Goal: Complete application form

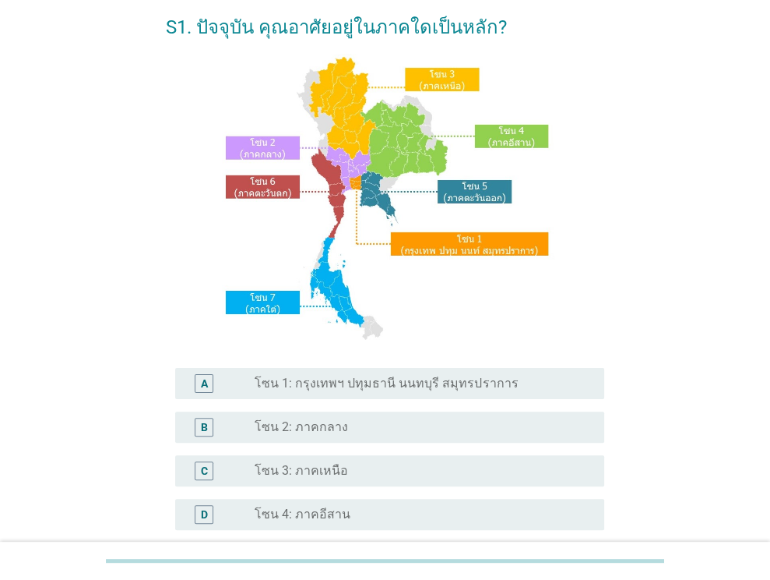
scroll to position [78, 0]
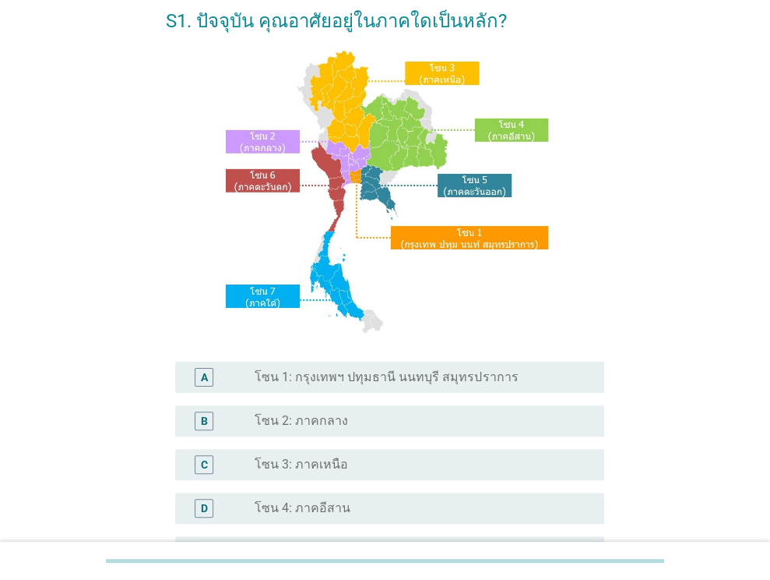
click at [368, 385] on label "โซน 1: กรุงเทพฯ ปทุมธานี นนทบุรี สมุทรปราการ" at bounding box center [386, 377] width 263 height 16
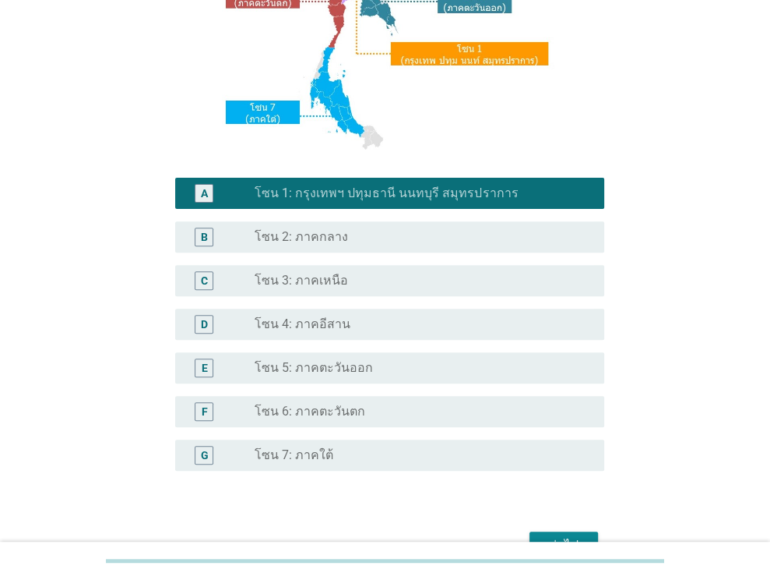
scroll to position [312, 0]
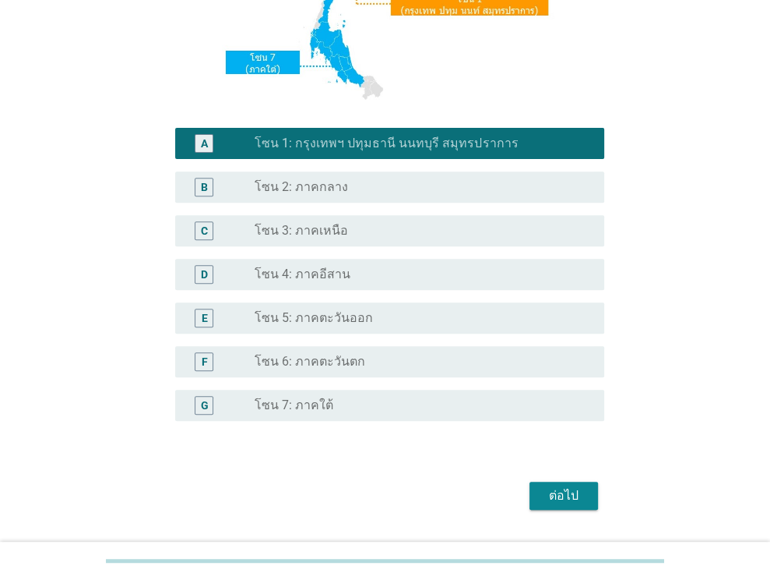
click at [545, 492] on div "ต่อไป" at bounding box center [564, 495] width 44 height 19
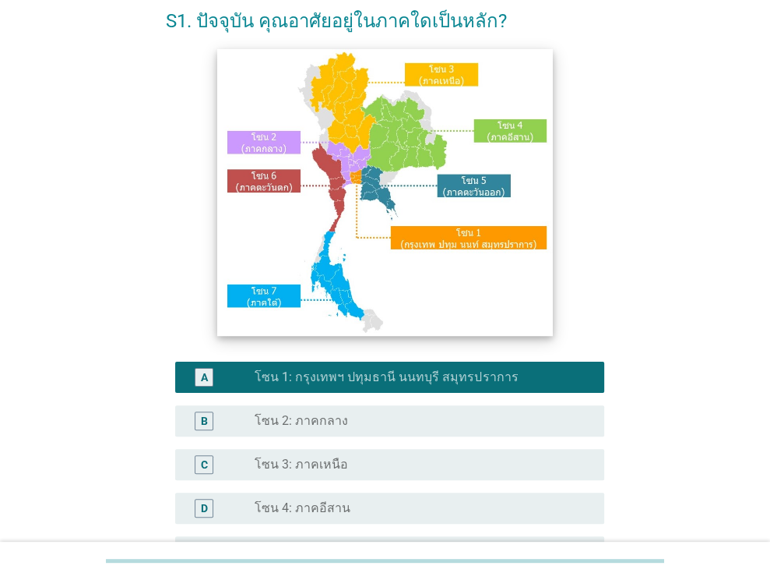
scroll to position [0, 0]
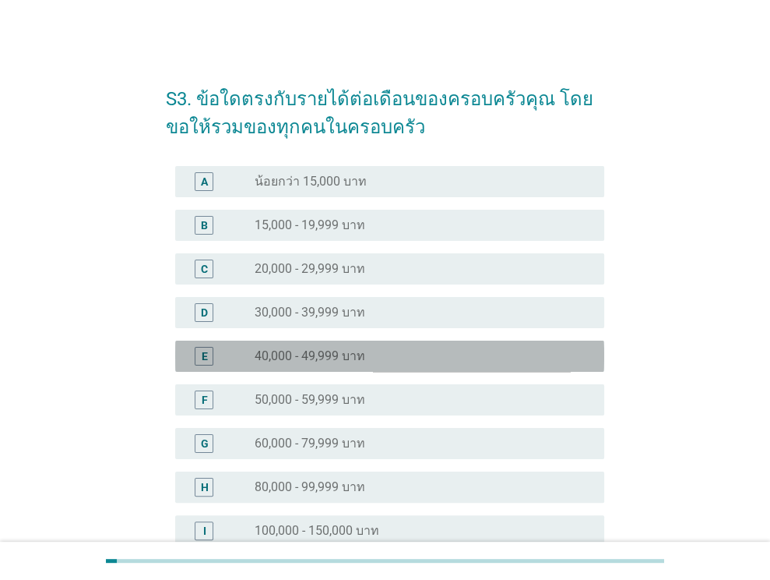
click at [267, 349] on label "40,000 - 49,999 บาท" at bounding box center [310, 356] width 111 height 16
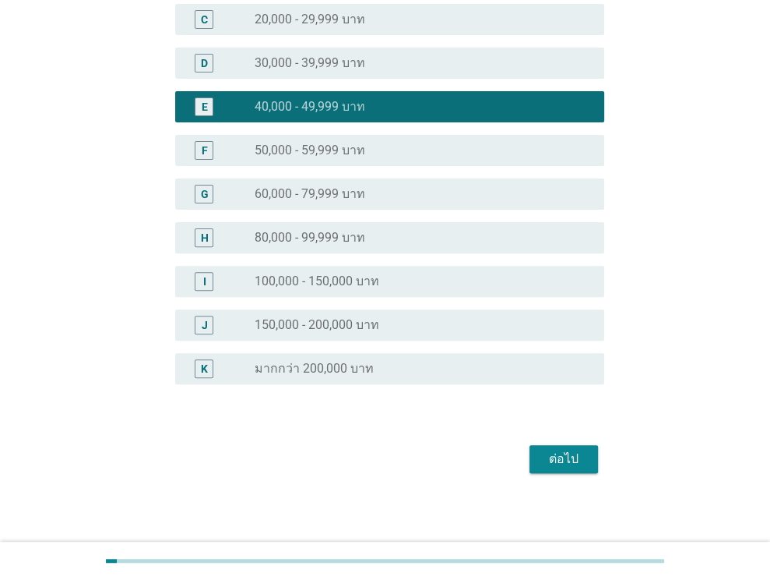
scroll to position [254, 0]
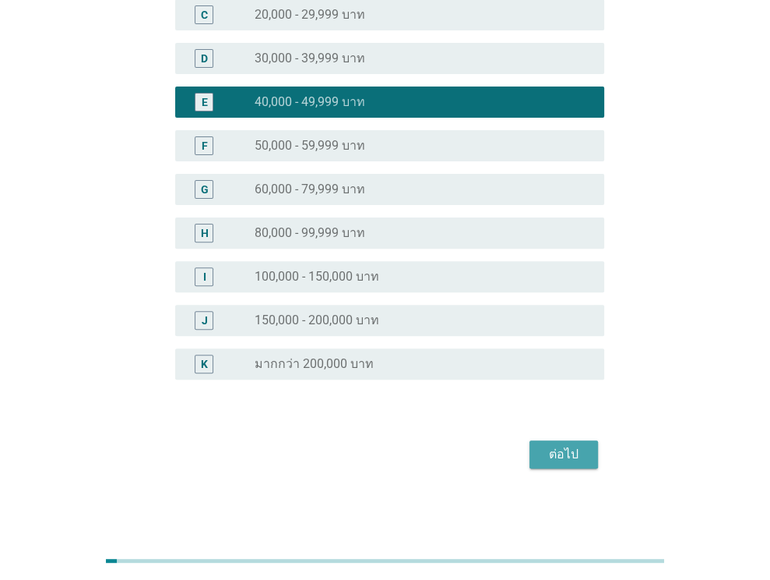
click at [566, 453] on div "ต่อไป" at bounding box center [564, 454] width 44 height 19
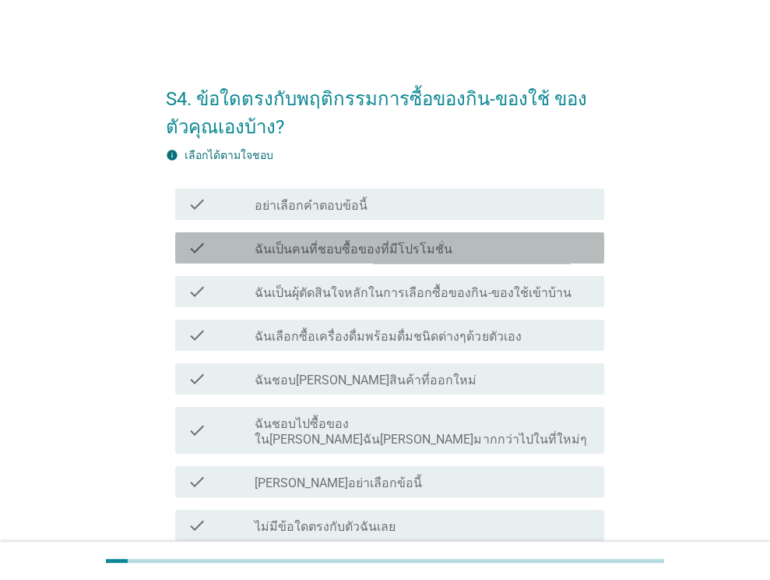
click at [453, 248] on div "check_box_outline_blank ฉันเป็นคนที่ชอบซื้อของที่มีโปรโมชั่น" at bounding box center [423, 247] width 337 height 19
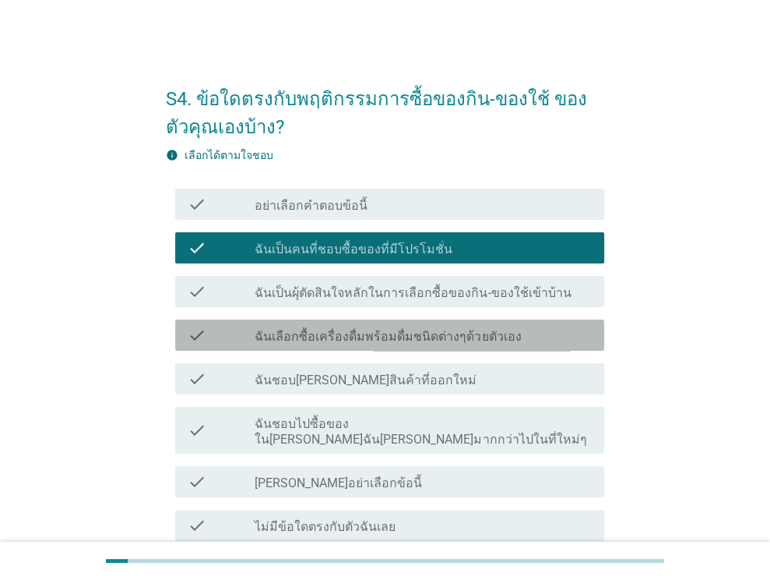
click at [484, 339] on label "ฉันเลือกซื้อเครื่องดื่มพร้อมดื่มชนิดต่างๆด้วยตัวเอง" at bounding box center [388, 337] width 266 height 16
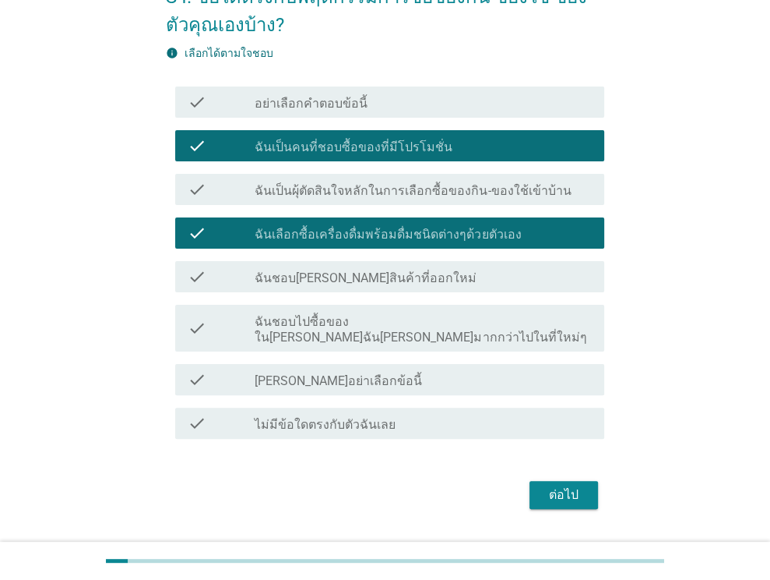
scroll to position [127, 0]
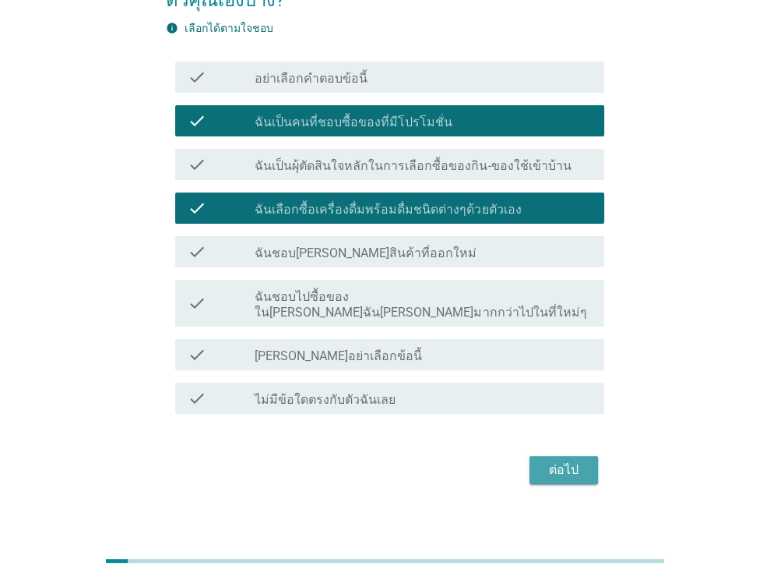
click at [544, 460] on div "ต่อไป" at bounding box center [564, 469] width 44 height 19
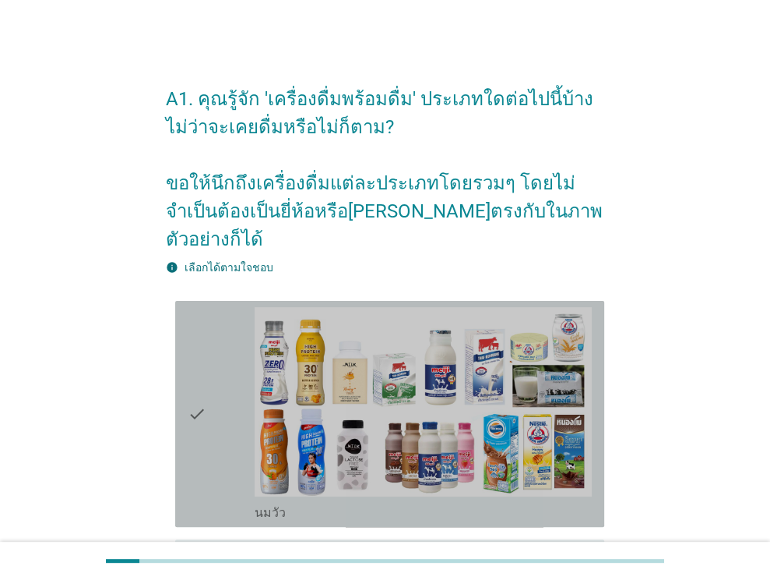
click at [231, 336] on div "check" at bounding box center [222, 413] width 68 height 213
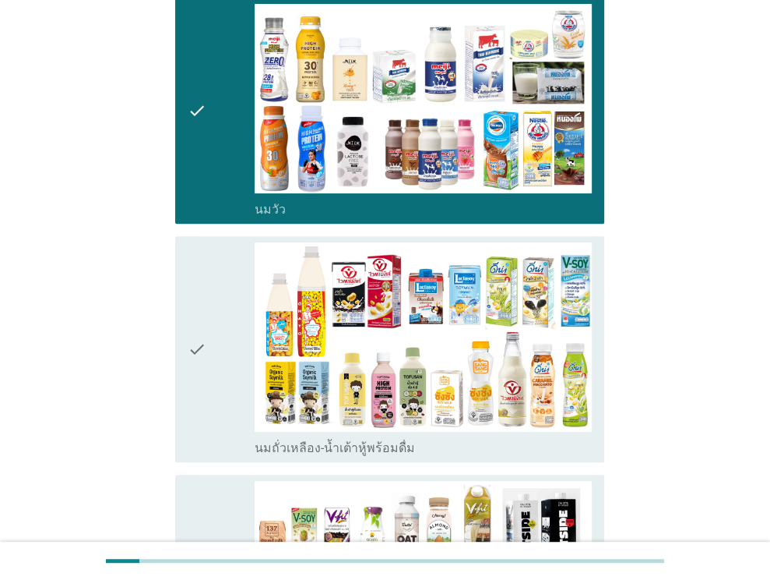
scroll to position [312, 0]
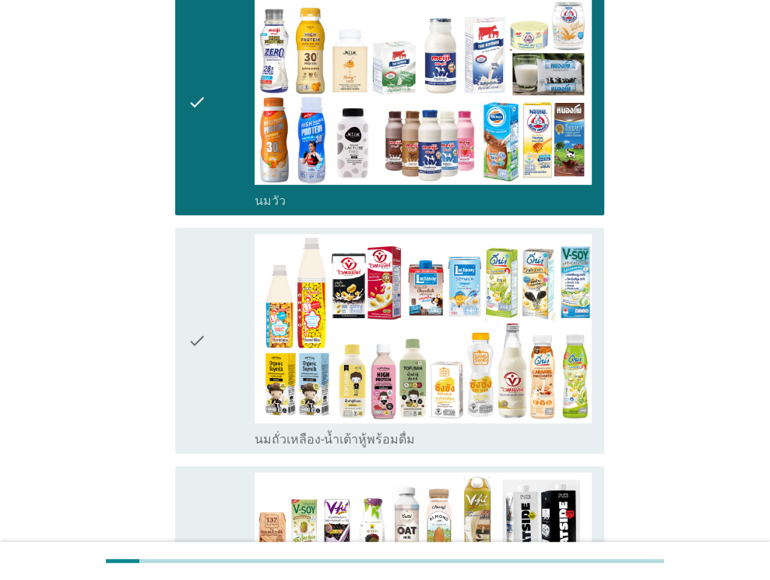
click at [231, 302] on div "check" at bounding box center [222, 340] width 68 height 213
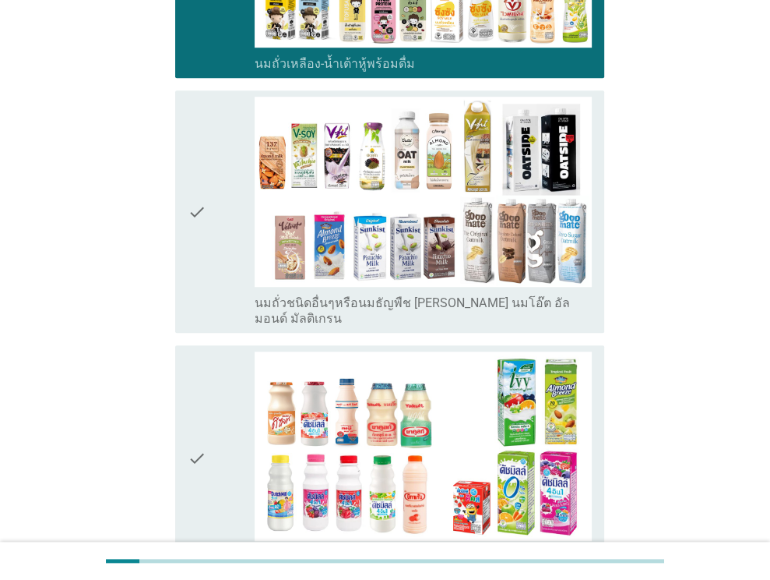
scroll to position [701, 0]
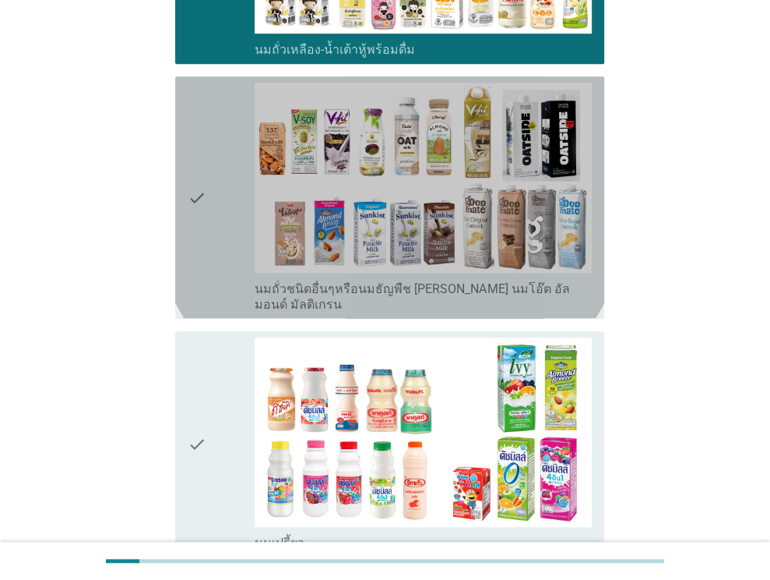
click at [230, 180] on div "check" at bounding box center [222, 197] width 68 height 229
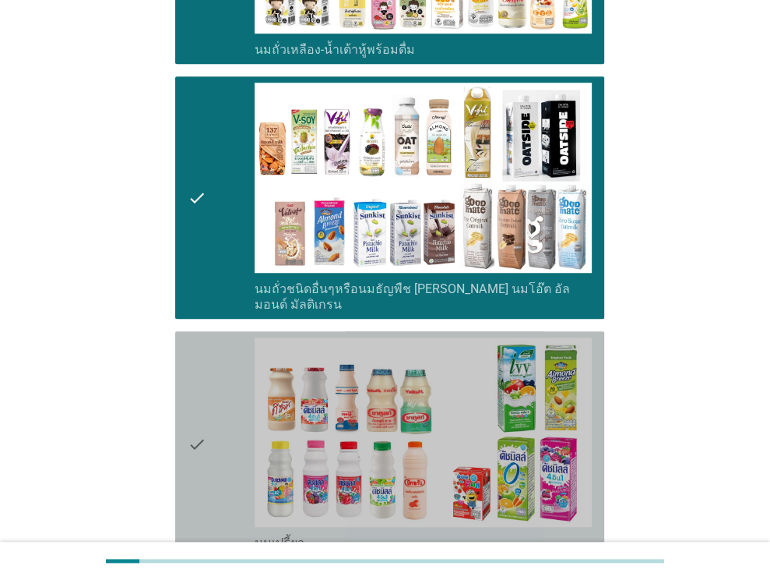
click at [227, 364] on div "check" at bounding box center [222, 443] width 68 height 213
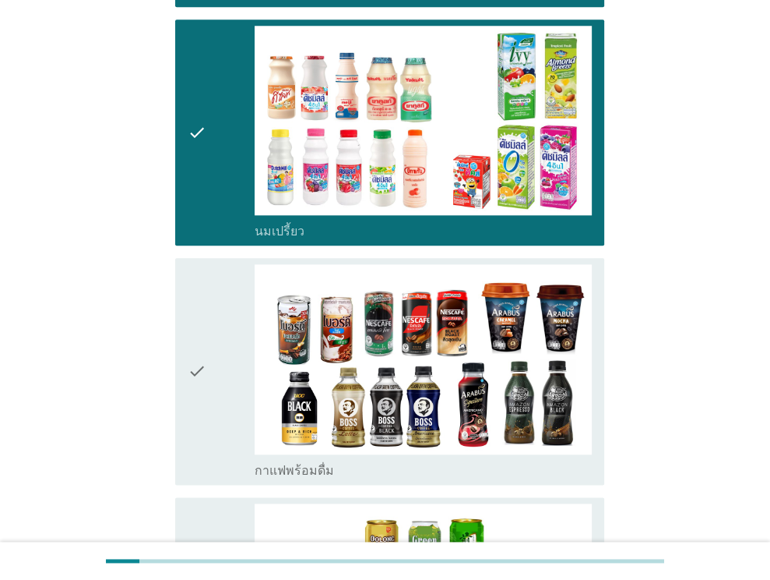
click at [224, 288] on div "check" at bounding box center [222, 370] width 68 height 213
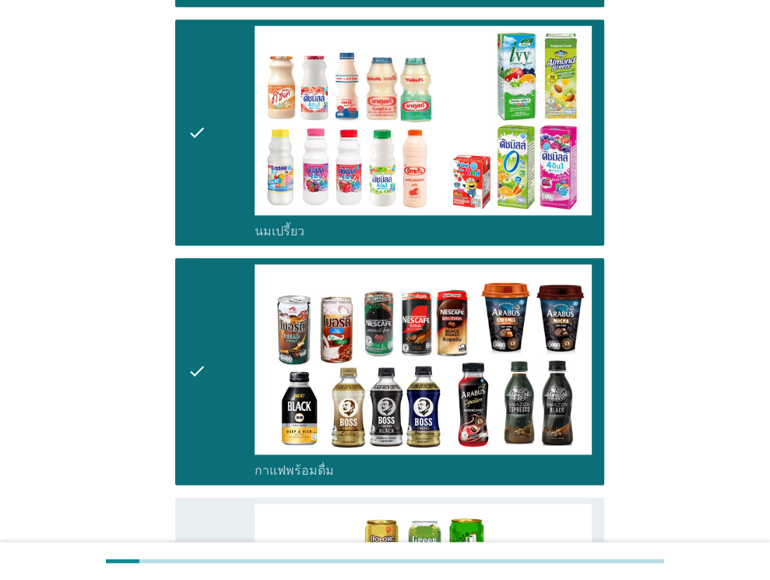
scroll to position [1324, 0]
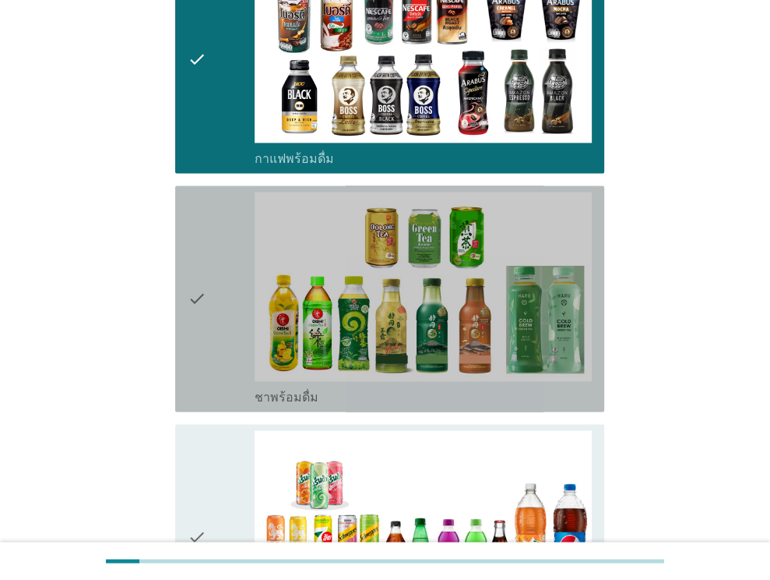
click at [237, 202] on div "check" at bounding box center [222, 298] width 68 height 213
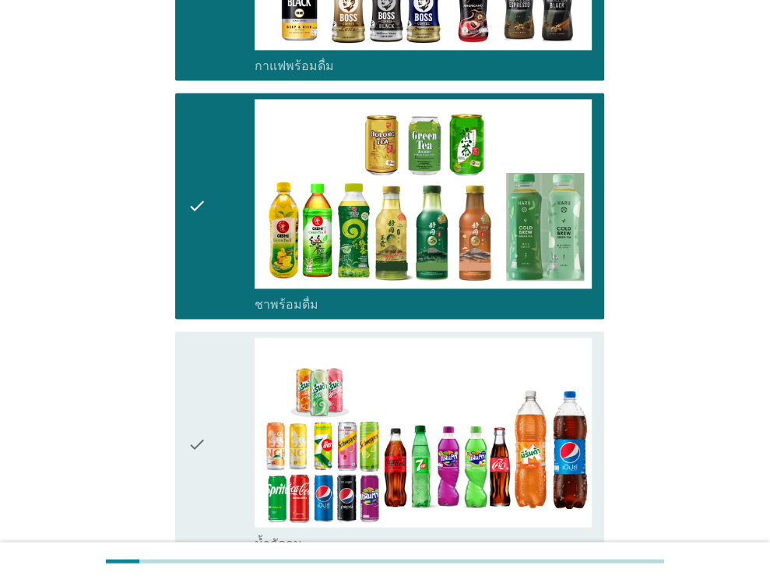
scroll to position [1636, 0]
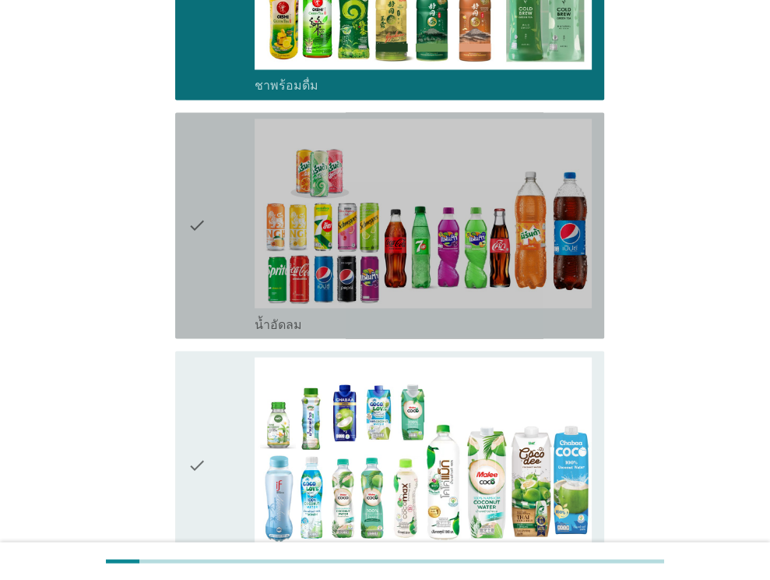
click at [246, 227] on div "check" at bounding box center [222, 224] width 68 height 213
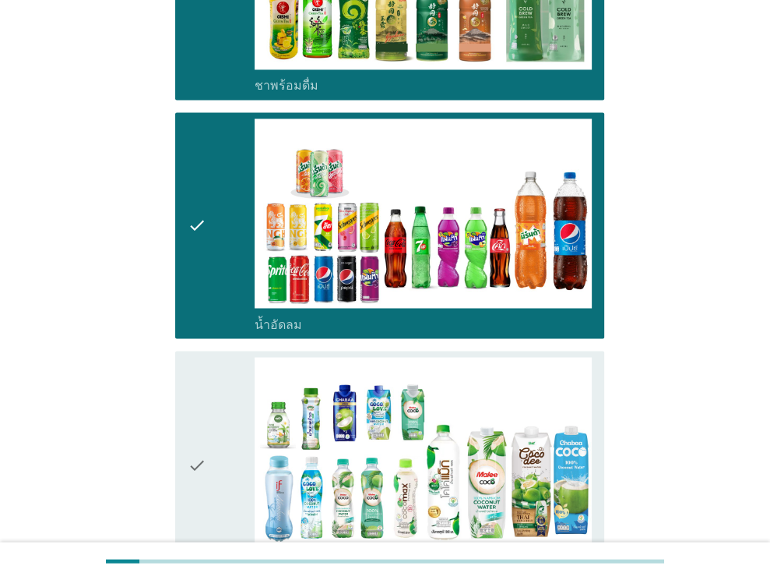
click at [222, 379] on div "check" at bounding box center [222, 463] width 68 height 213
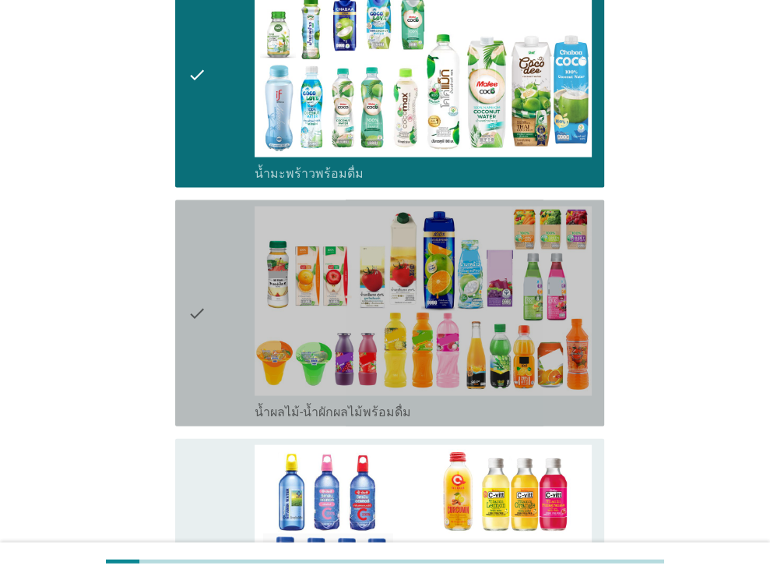
click at [223, 279] on div "check" at bounding box center [222, 312] width 68 height 213
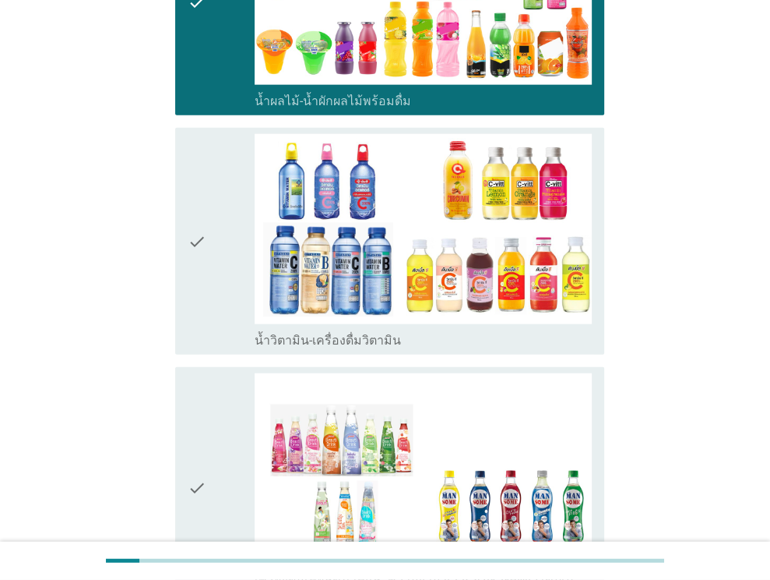
scroll to position [2337, 0]
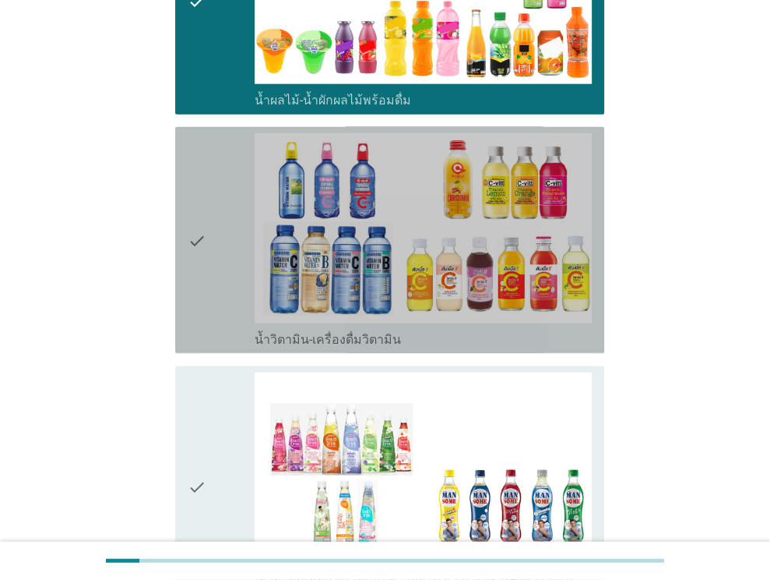
click at [223, 160] on div "check" at bounding box center [222, 239] width 68 height 213
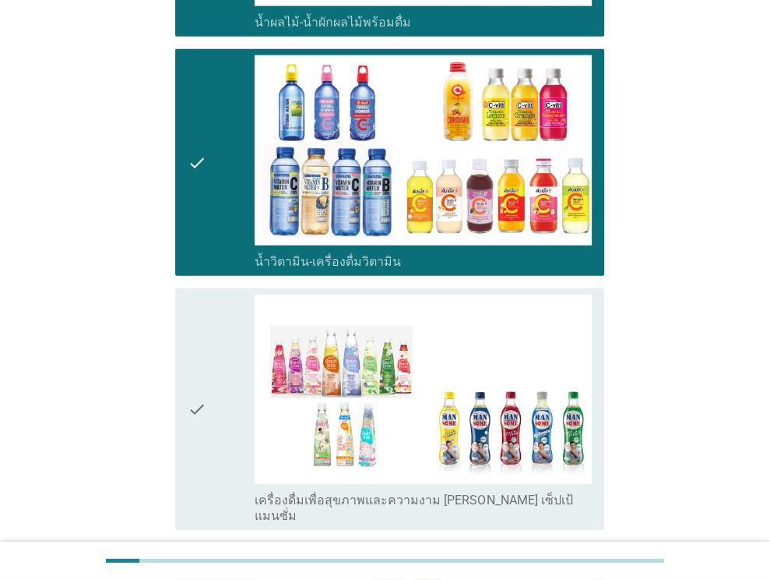
click at [228, 373] on div "check" at bounding box center [222, 408] width 68 height 229
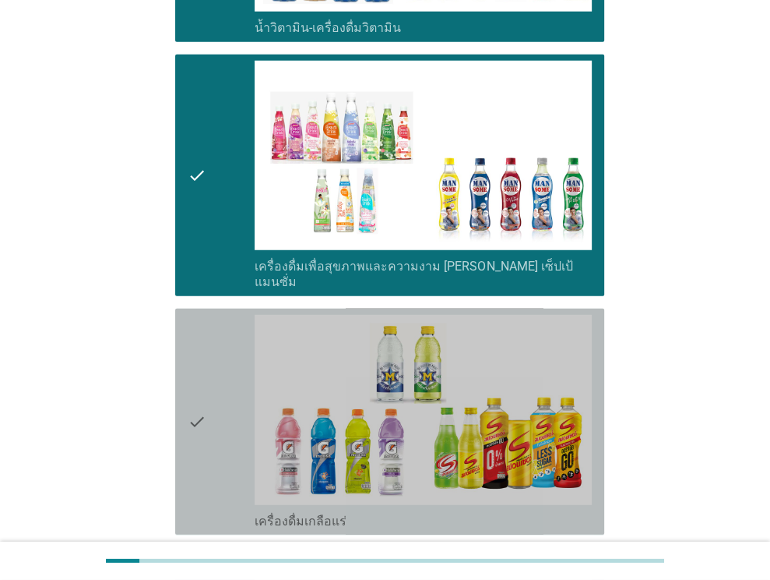
click at [213, 316] on div "check" at bounding box center [222, 421] width 68 height 213
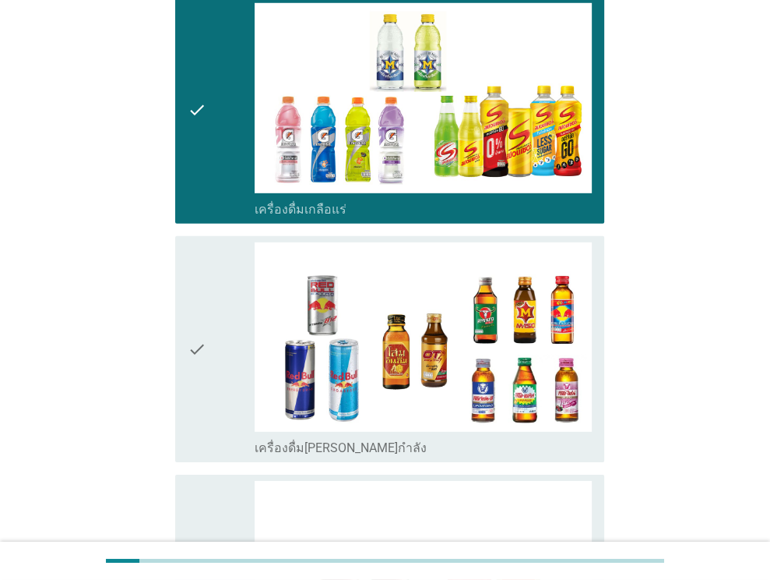
click at [229, 303] on div "check" at bounding box center [222, 348] width 68 height 213
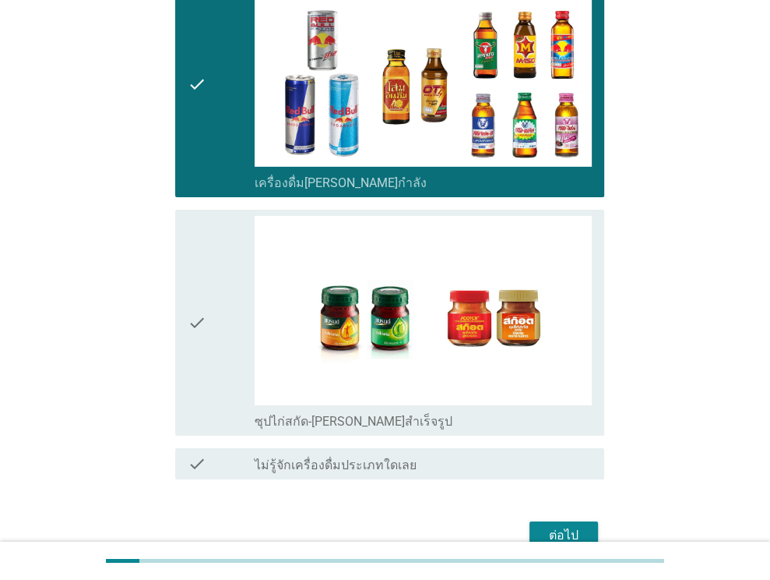
scroll to position [3240, 0]
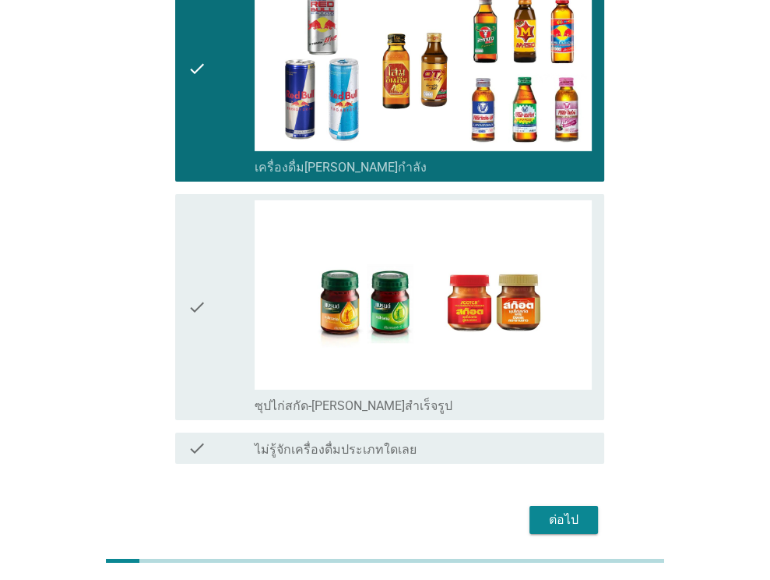
click at [224, 262] on div "check" at bounding box center [222, 306] width 68 height 213
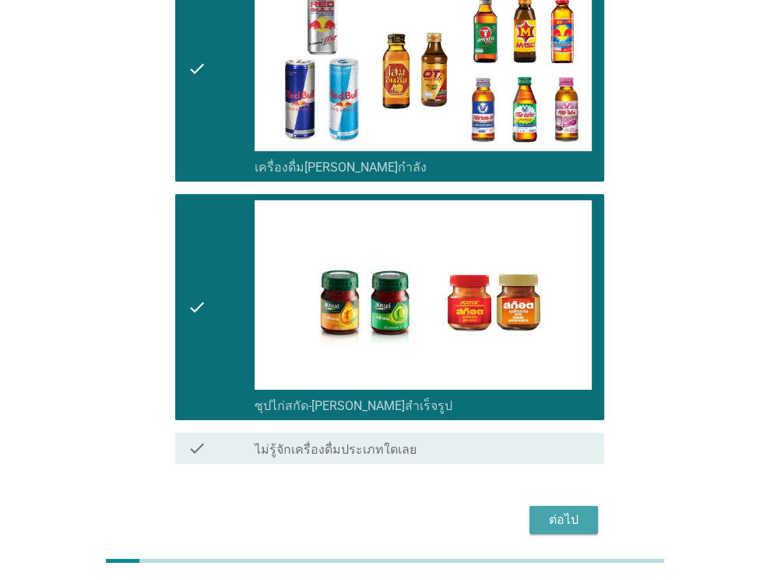
click at [573, 510] on div "ต่อไป" at bounding box center [564, 519] width 44 height 19
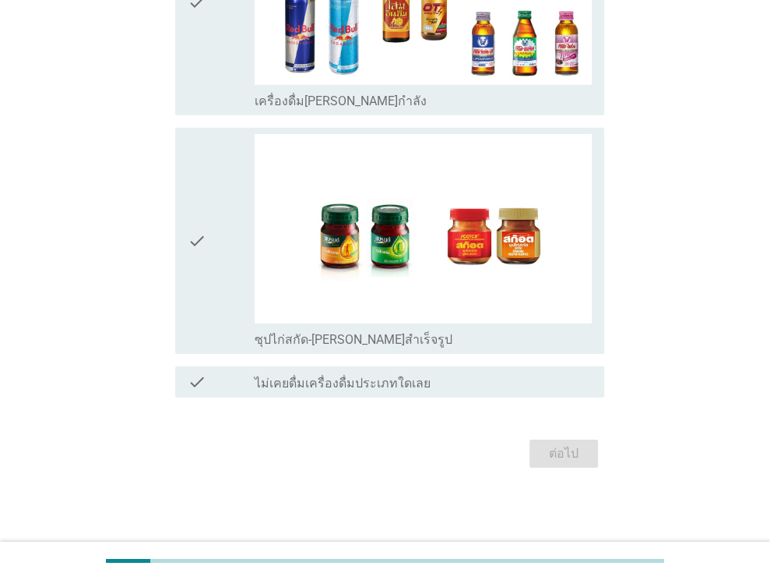
scroll to position [0, 0]
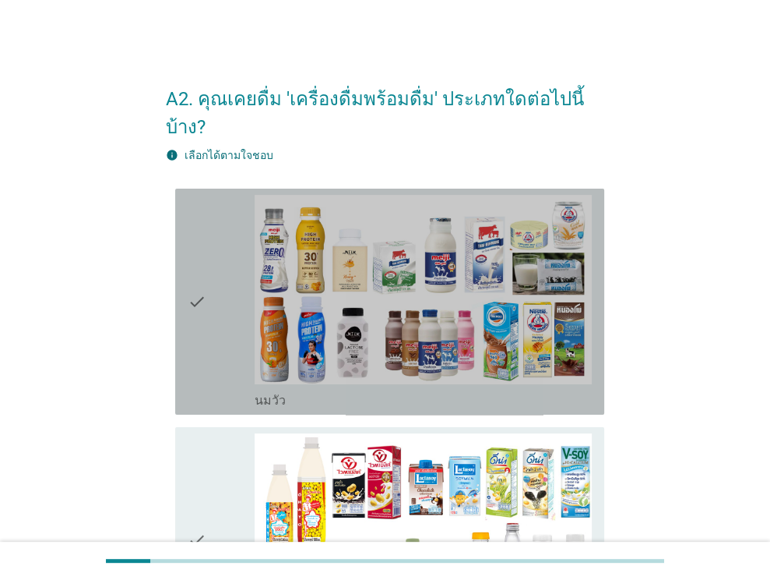
click at [194, 295] on icon "check" at bounding box center [197, 301] width 19 height 213
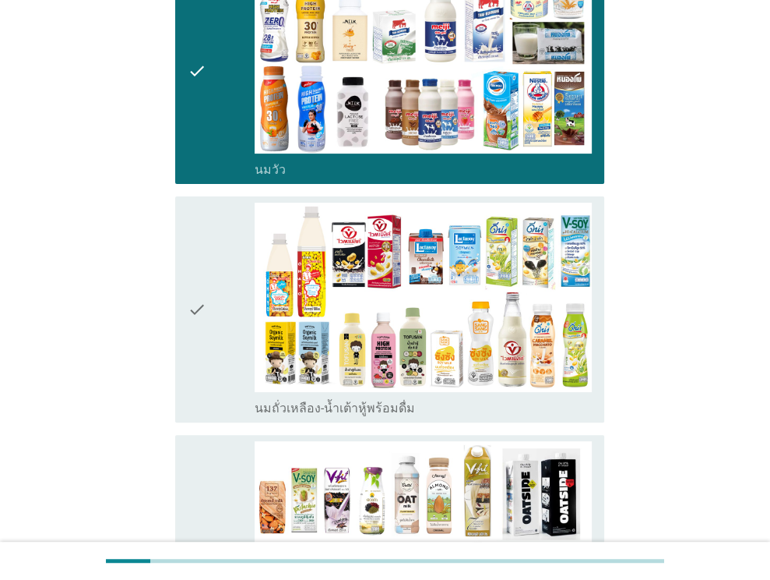
scroll to position [234, 0]
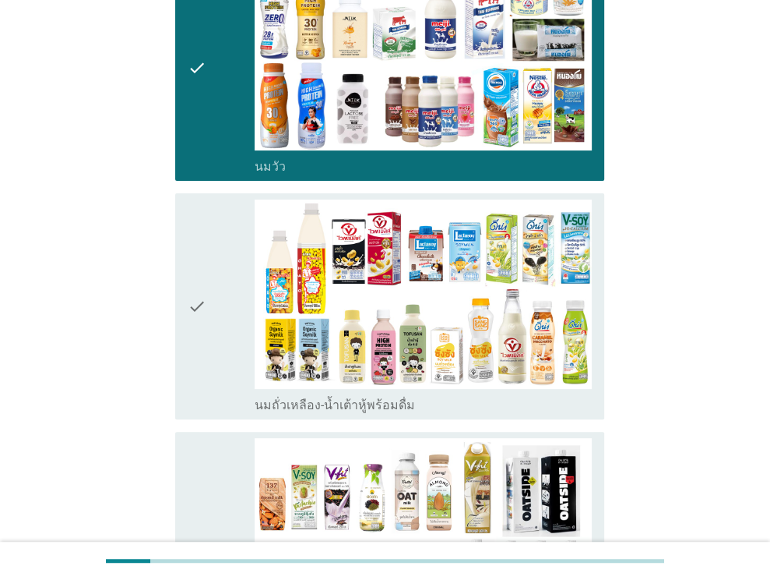
click at [227, 248] on div "check" at bounding box center [222, 305] width 68 height 213
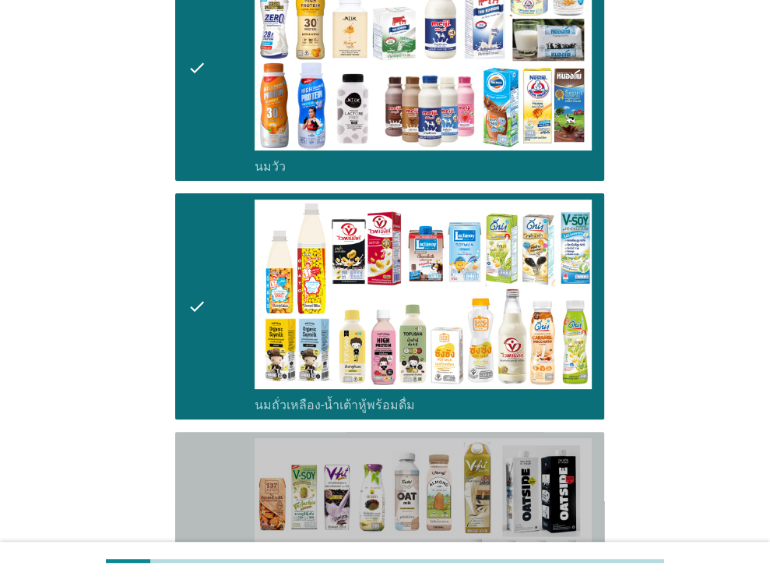
click at [222, 438] on div "check" at bounding box center [222, 552] width 68 height 229
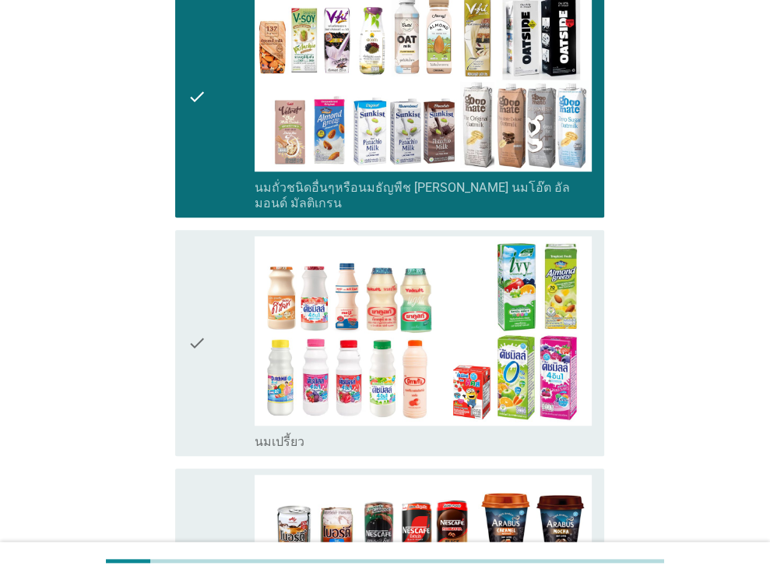
scroll to position [701, 0]
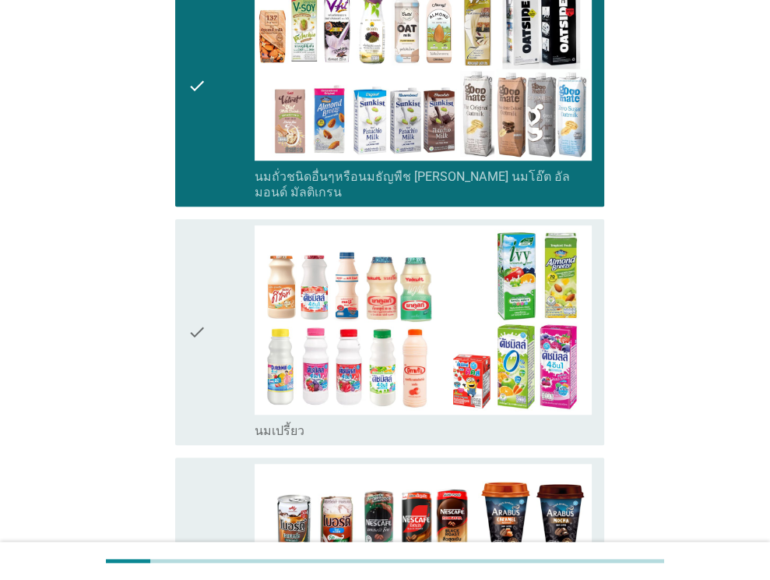
click at [234, 262] on div "check" at bounding box center [222, 331] width 68 height 213
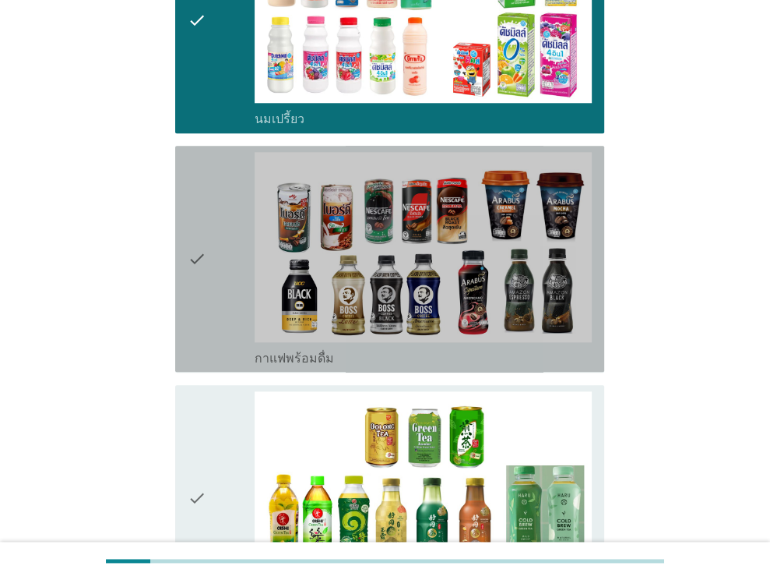
click at [227, 194] on div "check" at bounding box center [222, 258] width 68 height 213
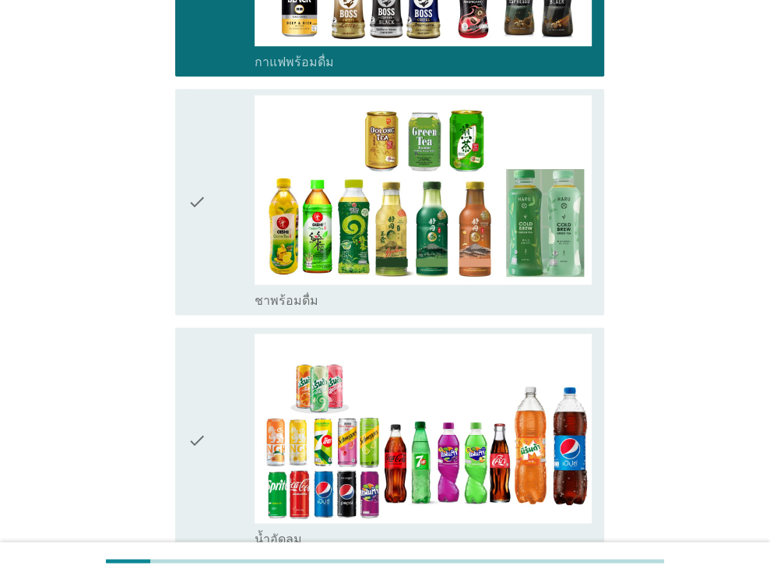
scroll to position [1324, 0]
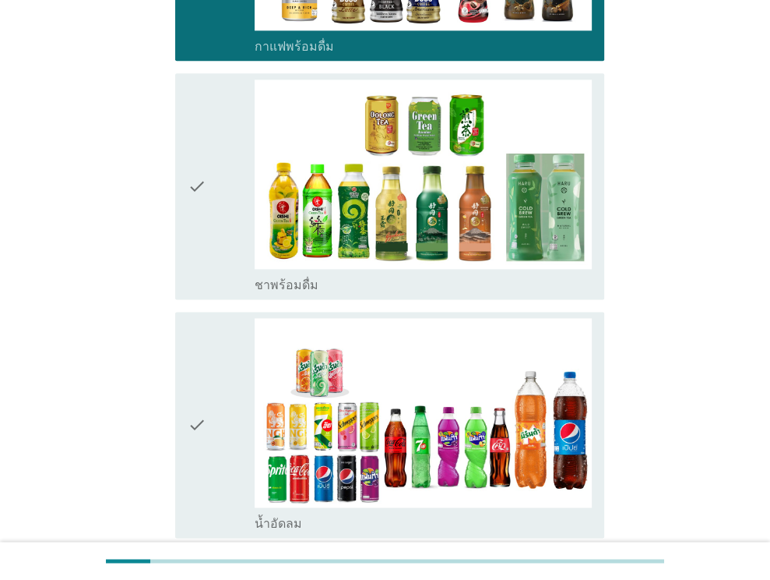
click at [212, 181] on div "check" at bounding box center [222, 185] width 68 height 213
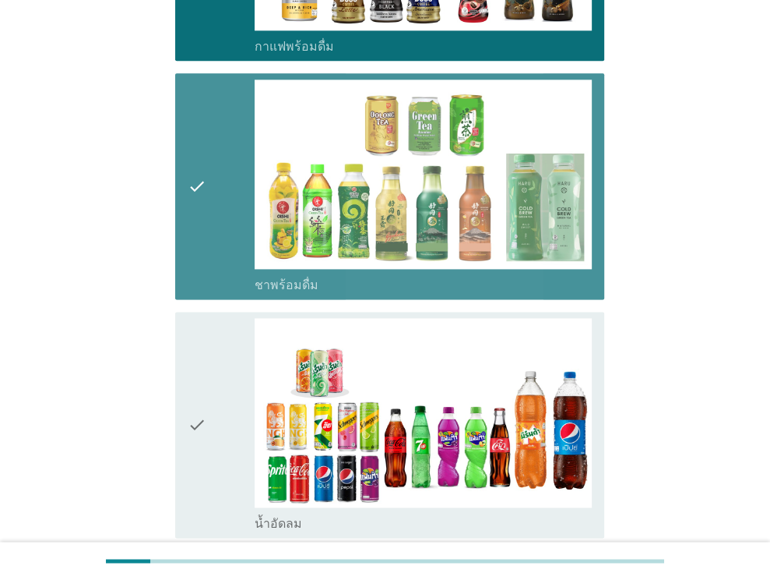
click at [195, 379] on icon "check" at bounding box center [197, 424] width 19 height 213
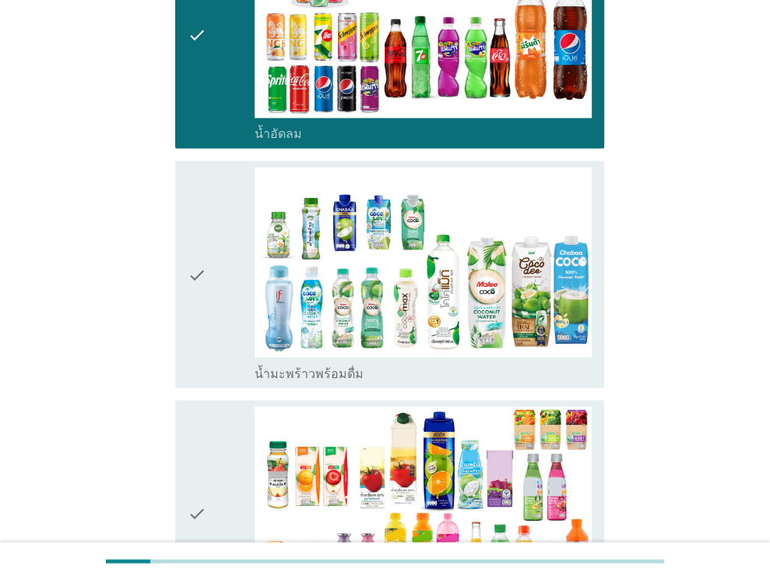
click at [190, 242] on icon "check" at bounding box center [197, 273] width 19 height 213
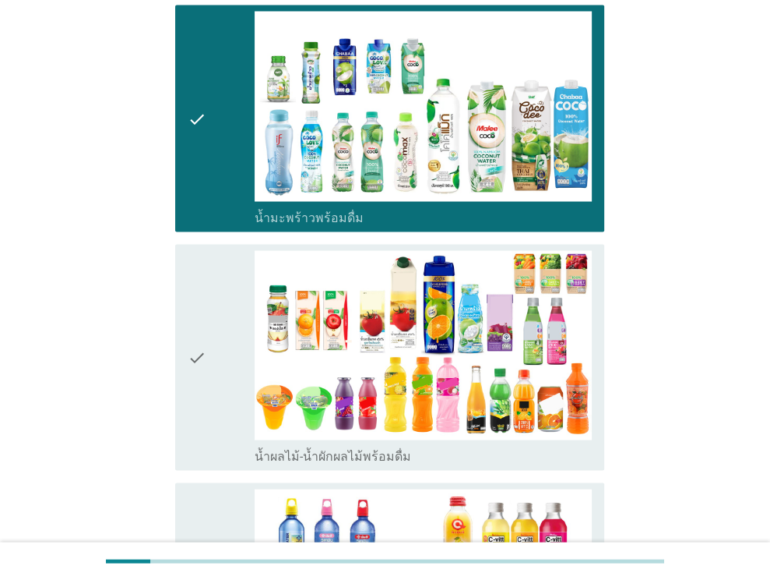
click at [205, 329] on icon "check" at bounding box center [197, 356] width 19 height 213
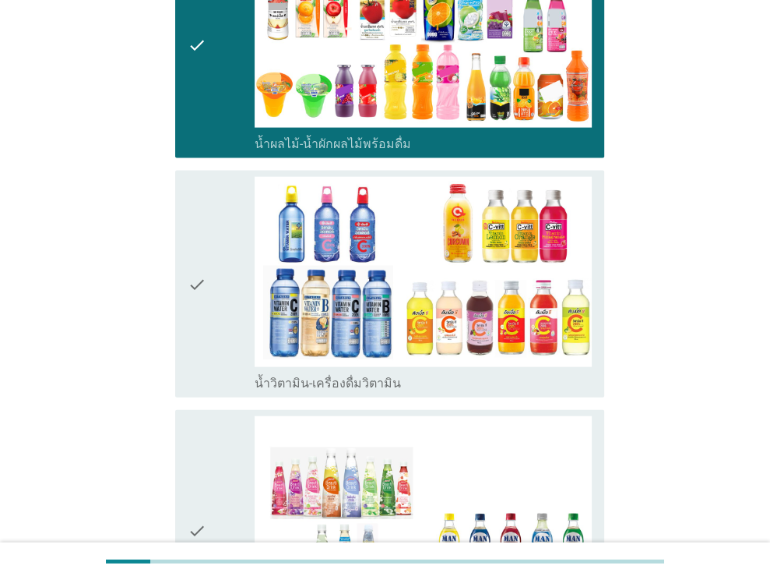
click at [231, 224] on div "check" at bounding box center [222, 283] width 68 height 213
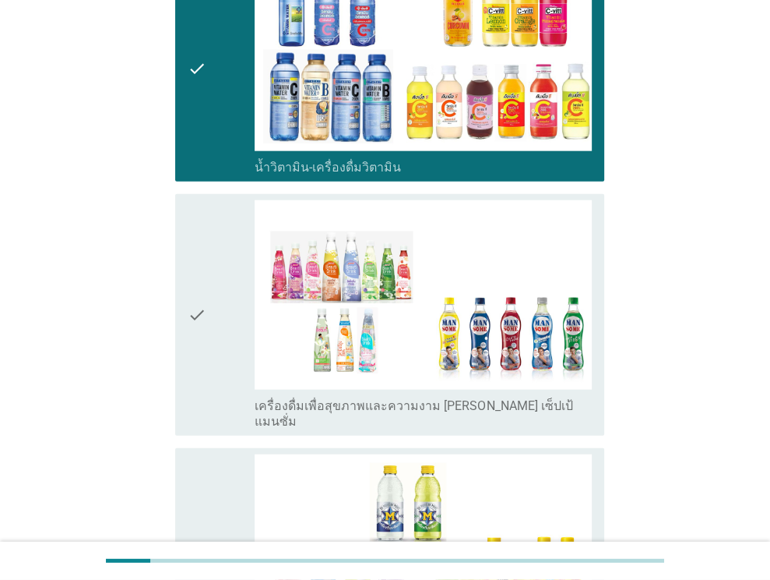
scroll to position [2415, 0]
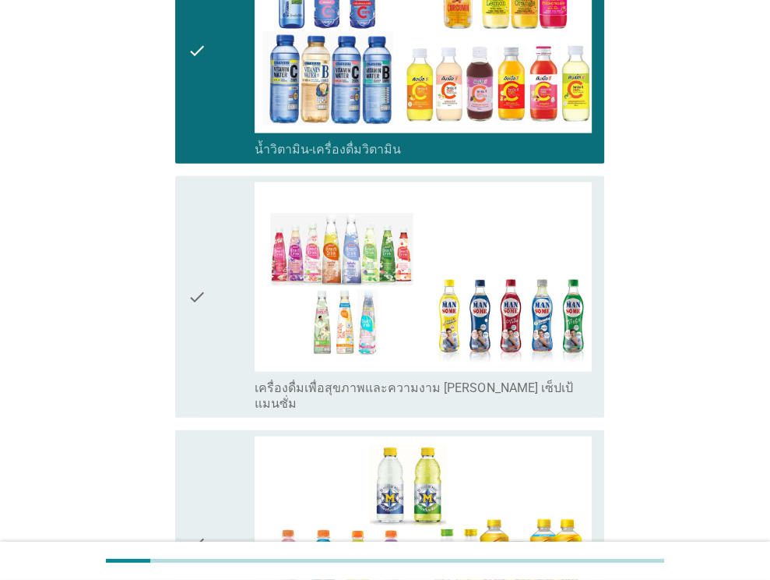
click at [225, 306] on div "check" at bounding box center [222, 296] width 68 height 229
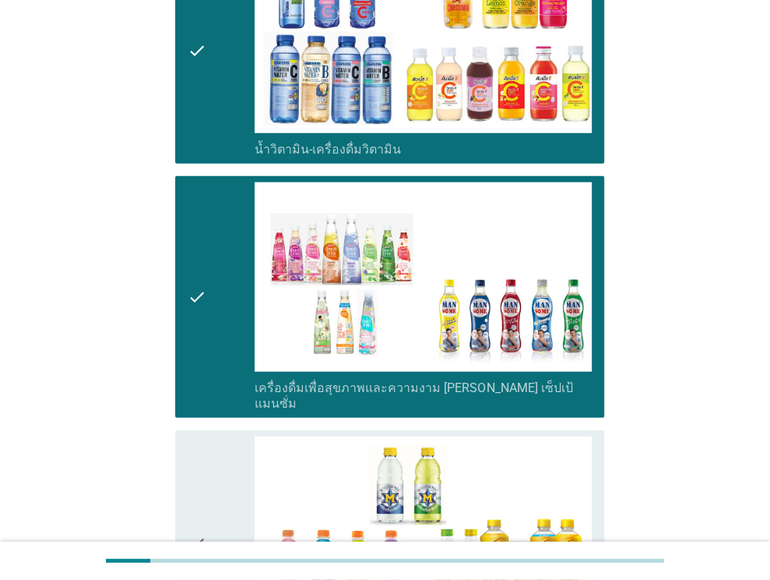
click at [214, 436] on div "check" at bounding box center [222, 542] width 68 height 213
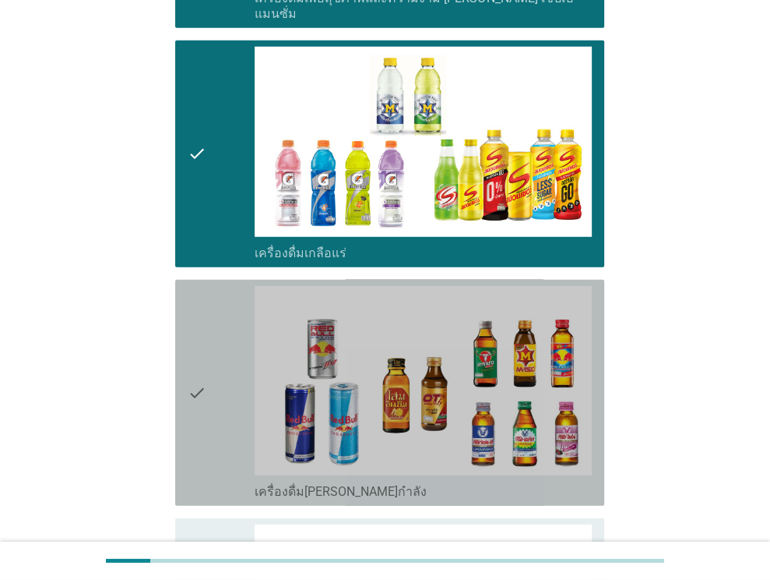
click at [213, 309] on div "check" at bounding box center [222, 392] width 68 height 213
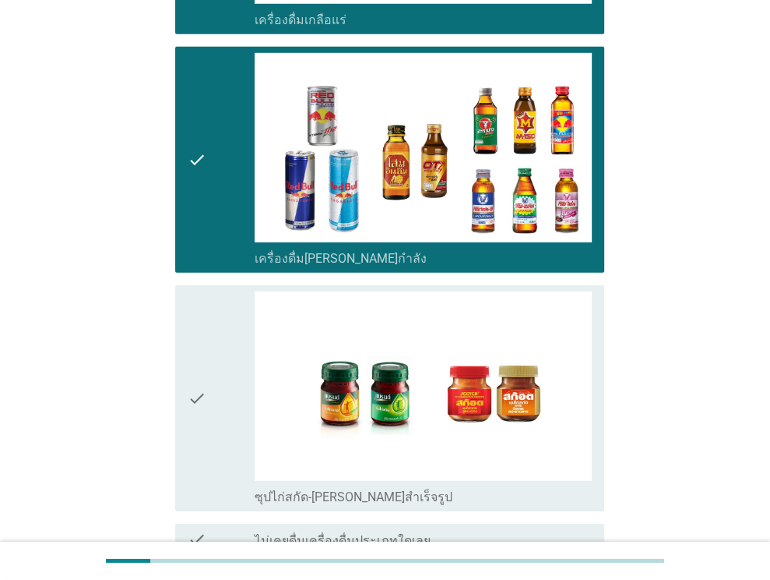
scroll to position [3038, 0]
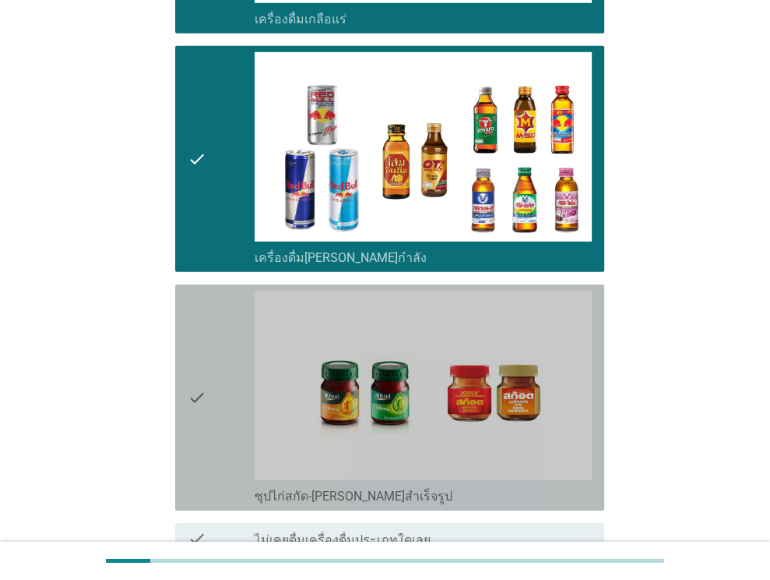
drag, startPoint x: 231, startPoint y: 317, endPoint x: 491, endPoint y: 458, distance: 295.9
click at [231, 317] on div "check" at bounding box center [222, 397] width 68 height 213
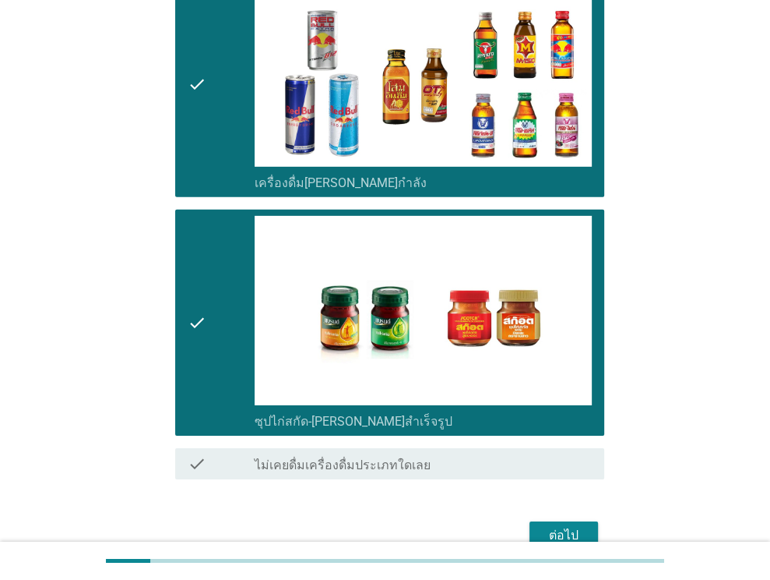
scroll to position [3128, 0]
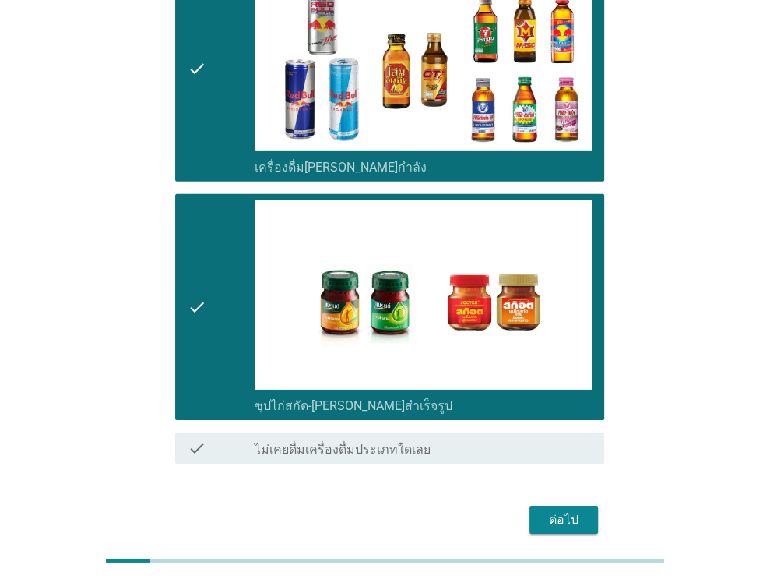
click at [564, 510] on div "ต่อไป" at bounding box center [564, 519] width 44 height 19
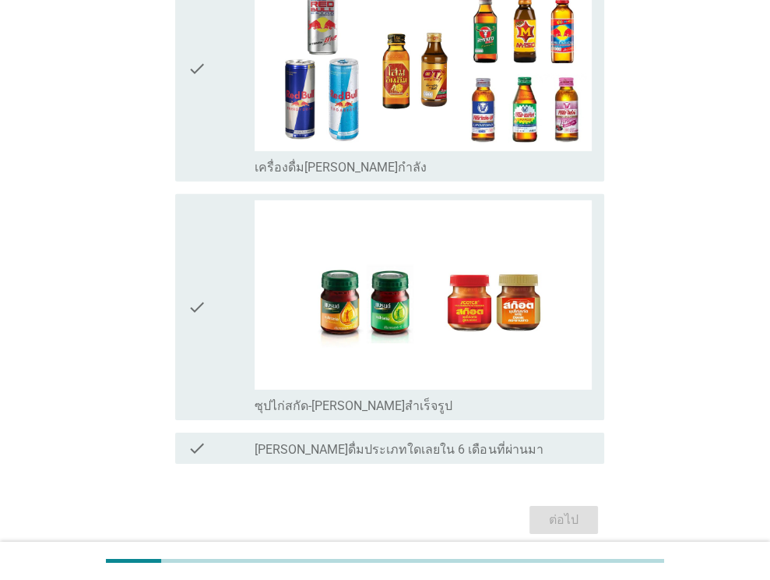
scroll to position [0, 0]
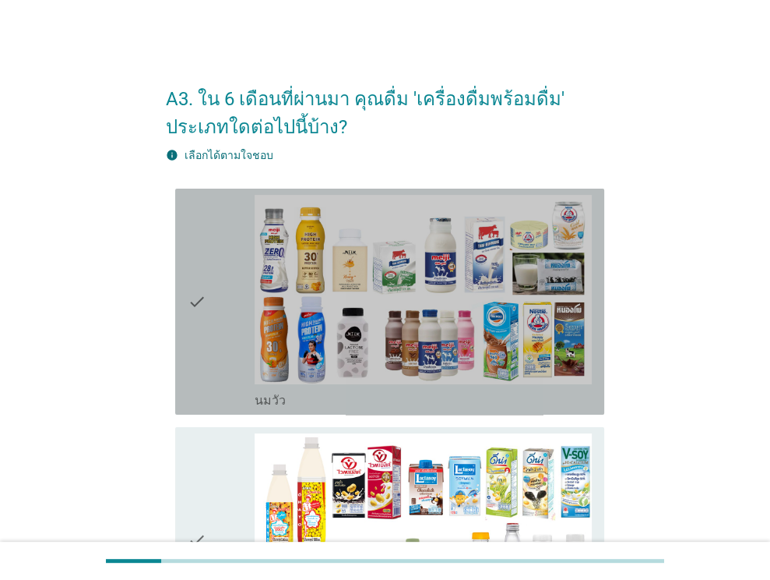
click at [217, 322] on div "check" at bounding box center [222, 301] width 68 height 213
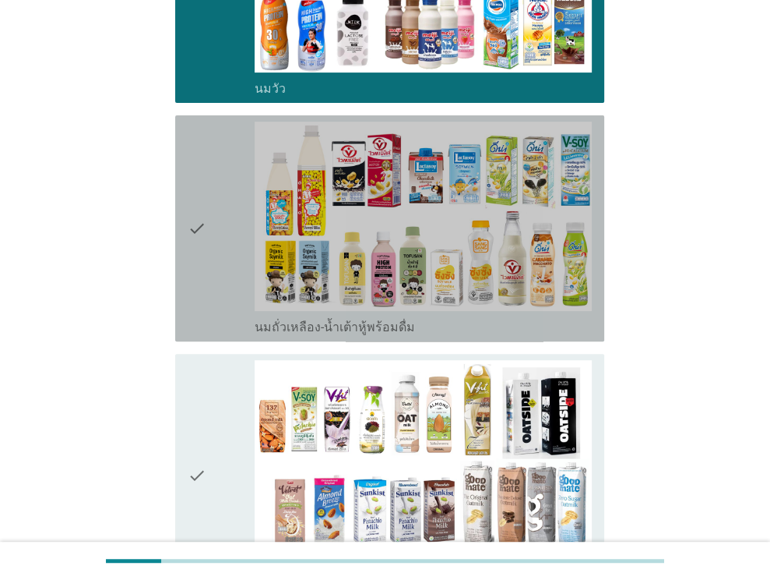
click at [230, 248] on div "check" at bounding box center [222, 228] width 68 height 213
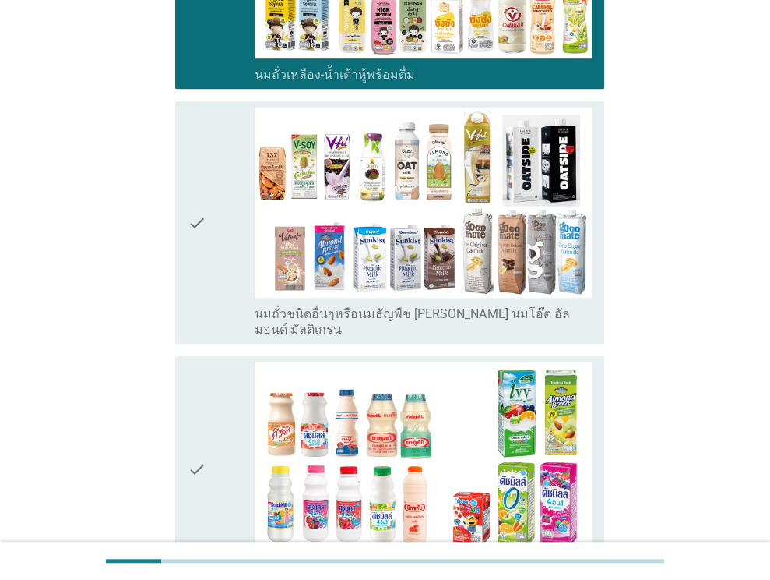
scroll to position [623, 0]
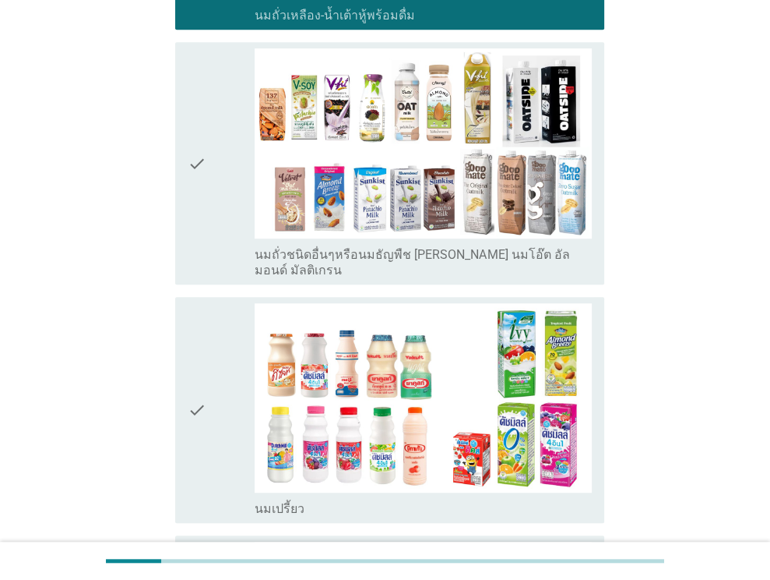
click at [216, 199] on div "check" at bounding box center [222, 162] width 68 height 229
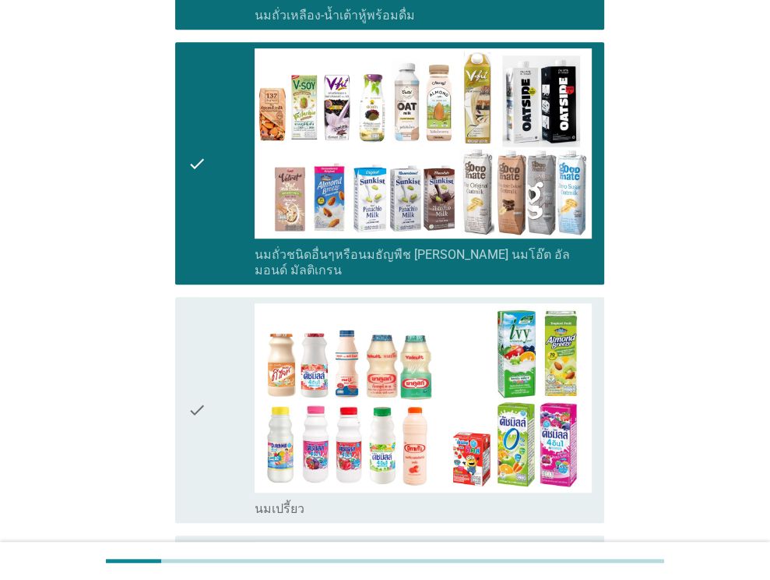
click at [224, 351] on div "check" at bounding box center [222, 409] width 68 height 213
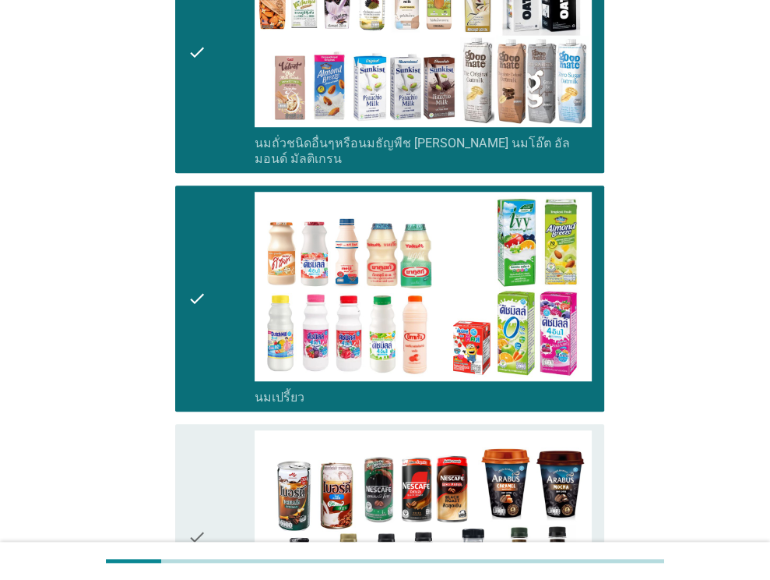
scroll to position [935, 0]
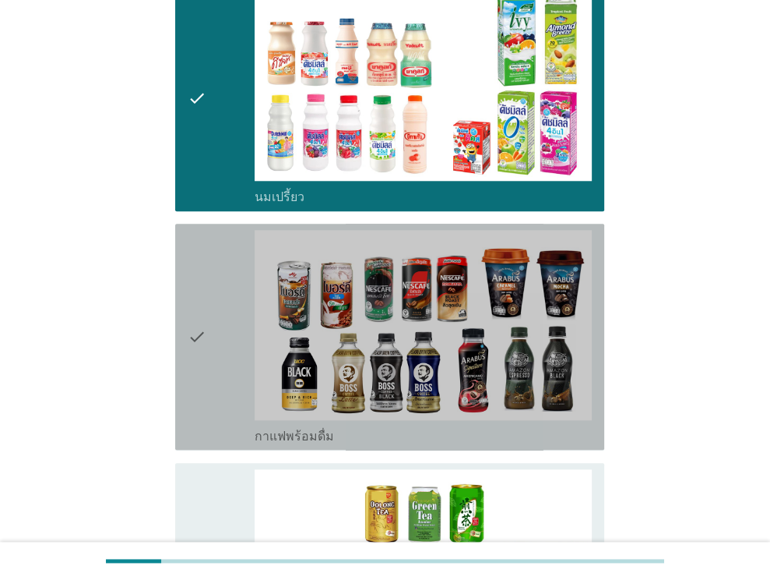
click at [224, 251] on div "check" at bounding box center [222, 336] width 68 height 213
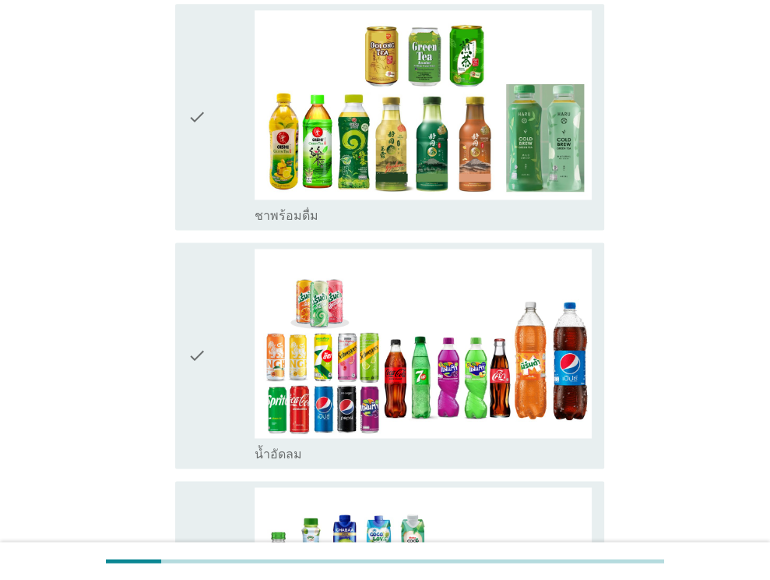
scroll to position [1480, 0]
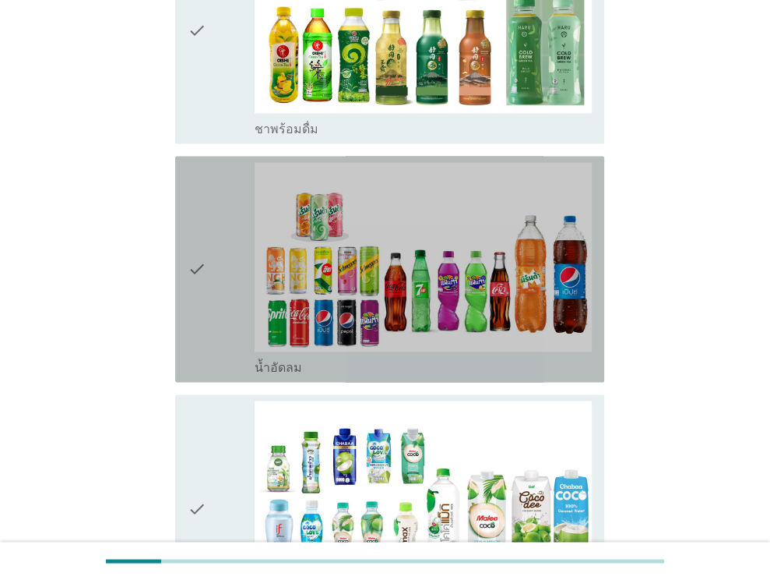
click at [205, 258] on icon "check" at bounding box center [197, 268] width 19 height 213
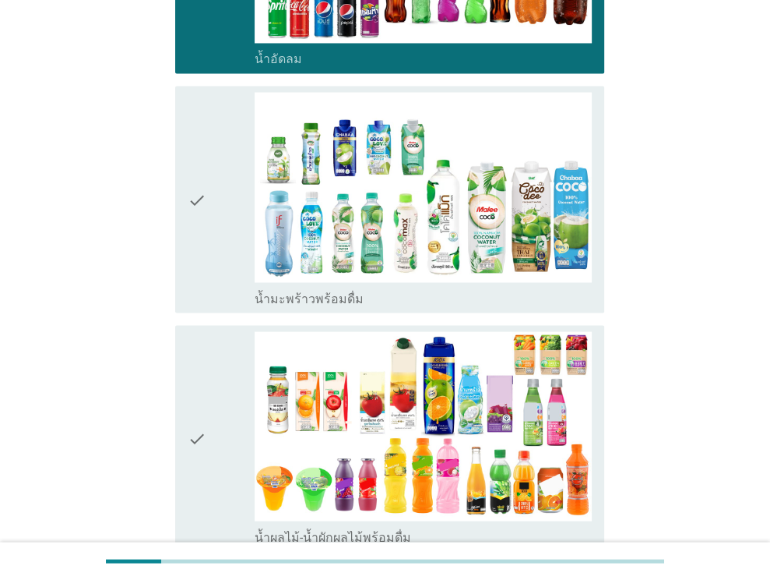
scroll to position [1792, 0]
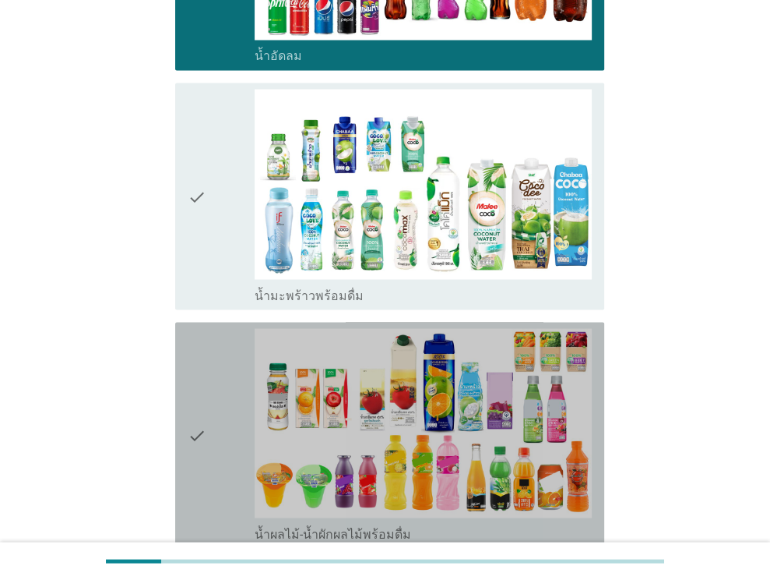
click at [212, 396] on div "check" at bounding box center [222, 434] width 68 height 213
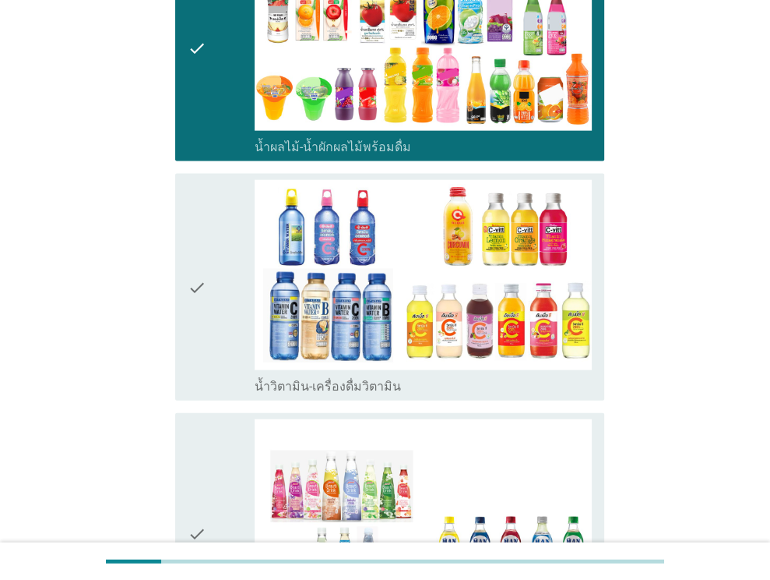
scroll to position [2181, 0]
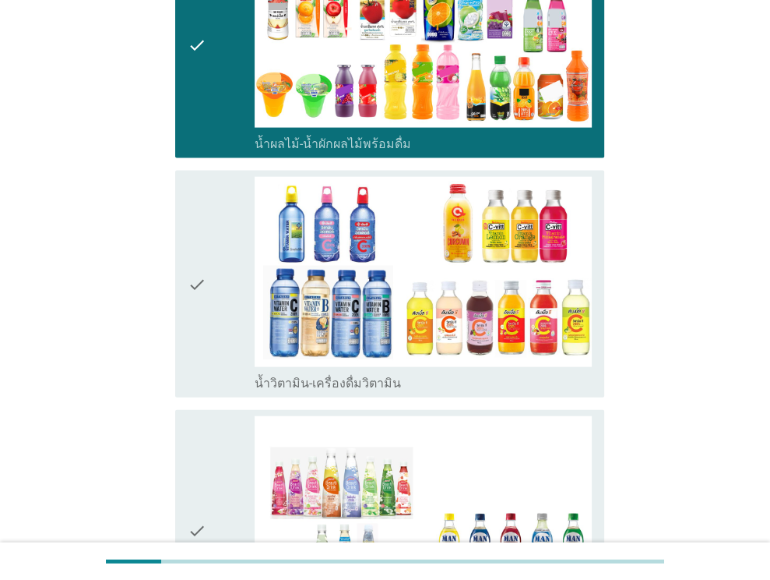
click at [222, 286] on div "check" at bounding box center [222, 283] width 68 height 213
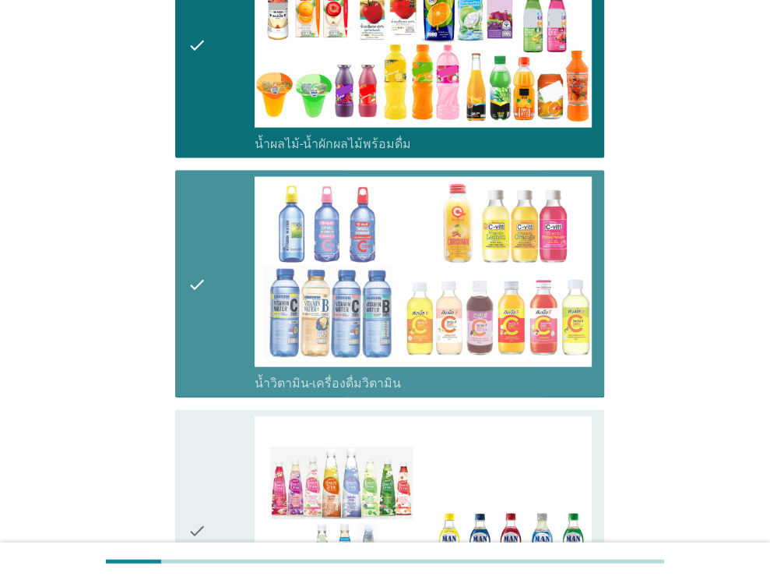
scroll to position [2493, 0]
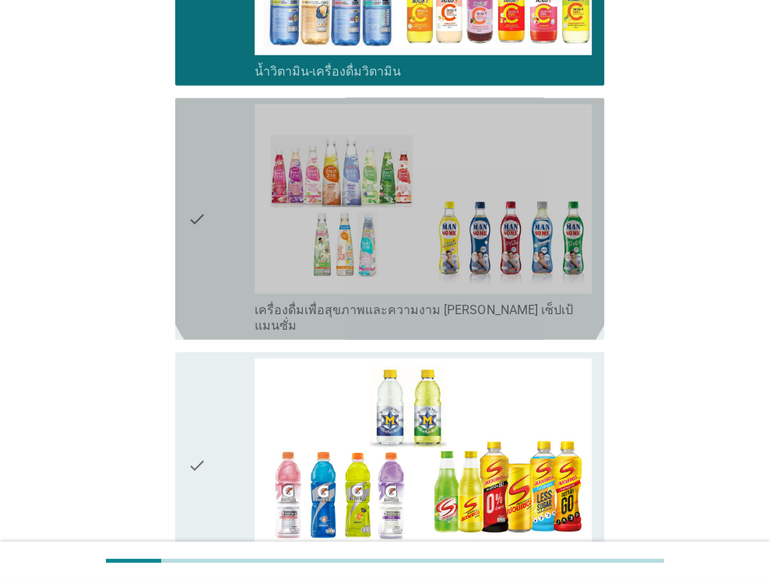
click at [234, 233] on div "check" at bounding box center [222, 218] width 68 height 229
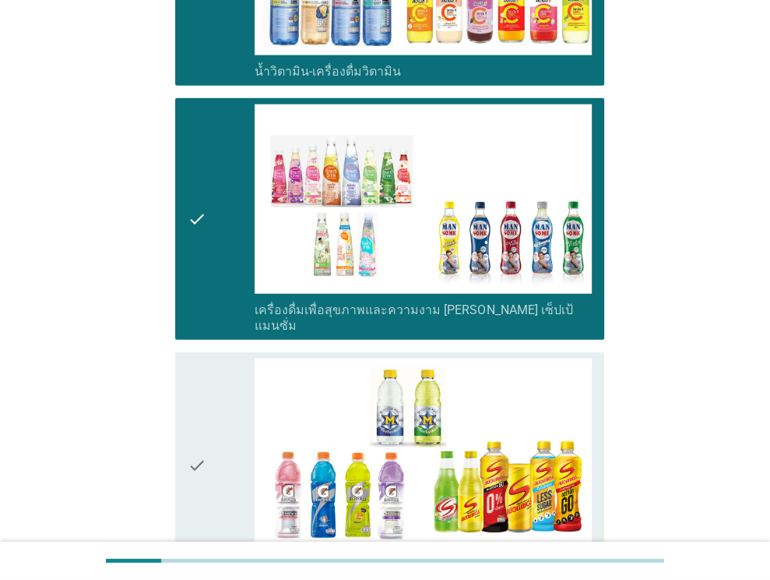
click at [211, 379] on div "check" at bounding box center [222, 464] width 68 height 213
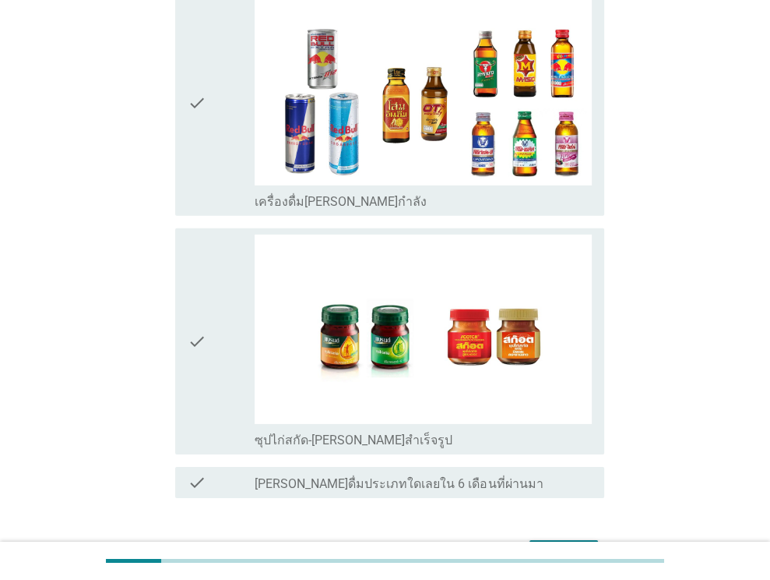
scroll to position [3116, 0]
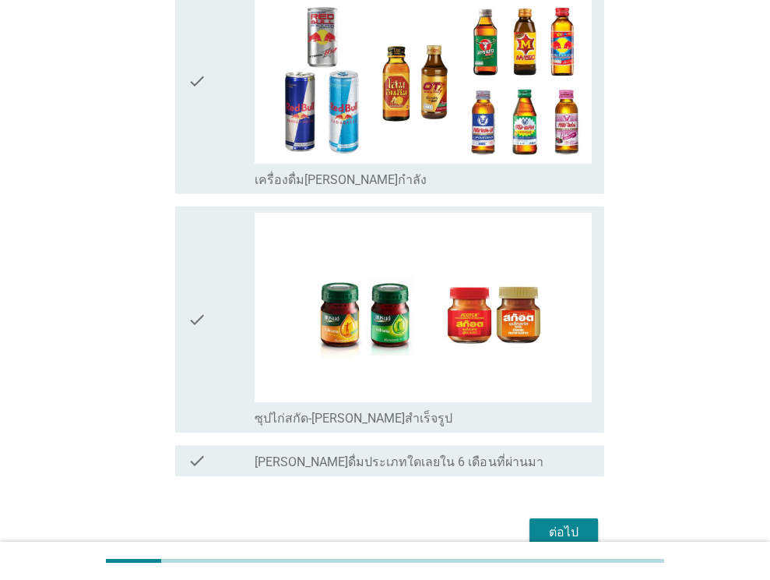
click at [575, 523] on div "ต่อไป" at bounding box center [564, 532] width 44 height 19
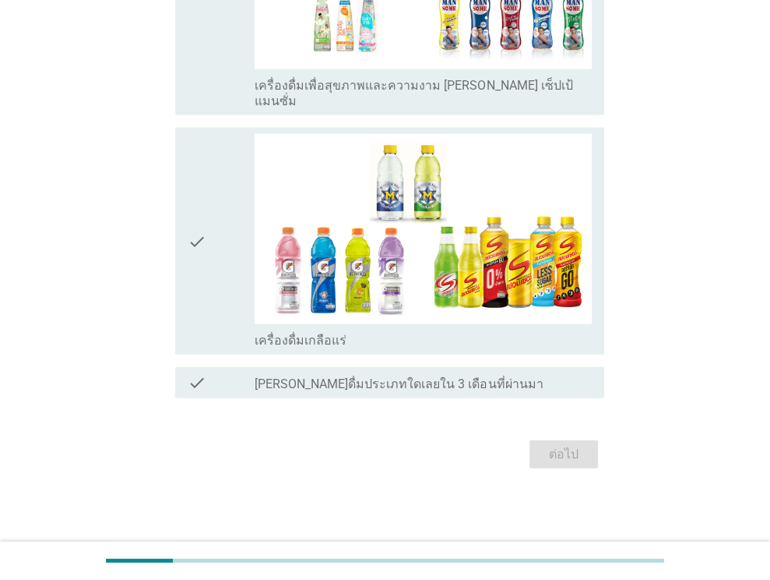
scroll to position [0, 0]
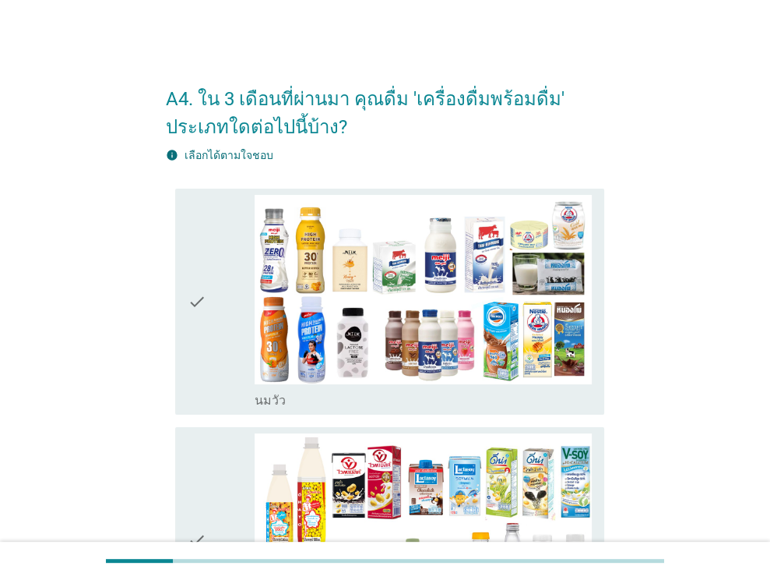
click at [222, 335] on div "check" at bounding box center [222, 301] width 68 height 213
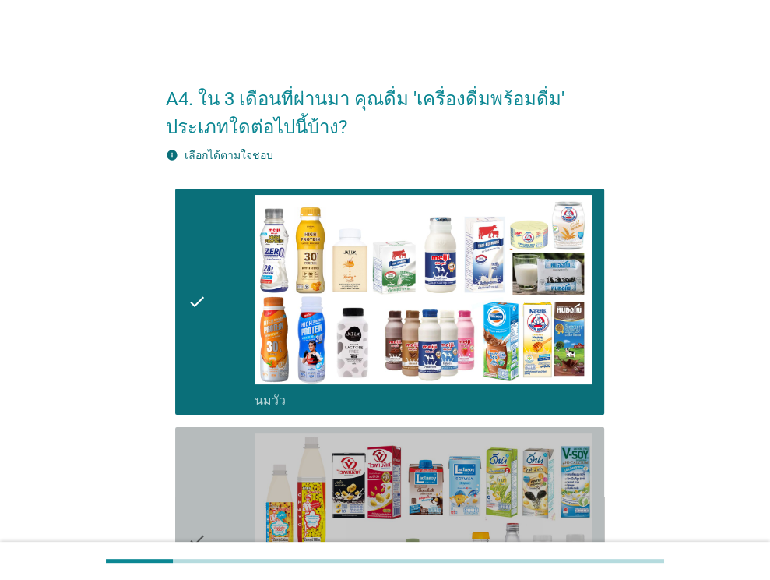
click at [204, 463] on icon "check" at bounding box center [197, 539] width 19 height 213
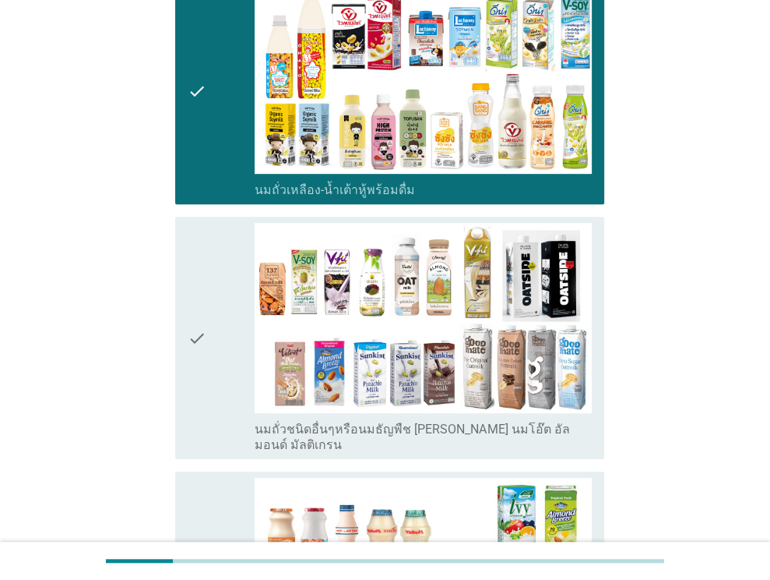
scroll to position [467, 0]
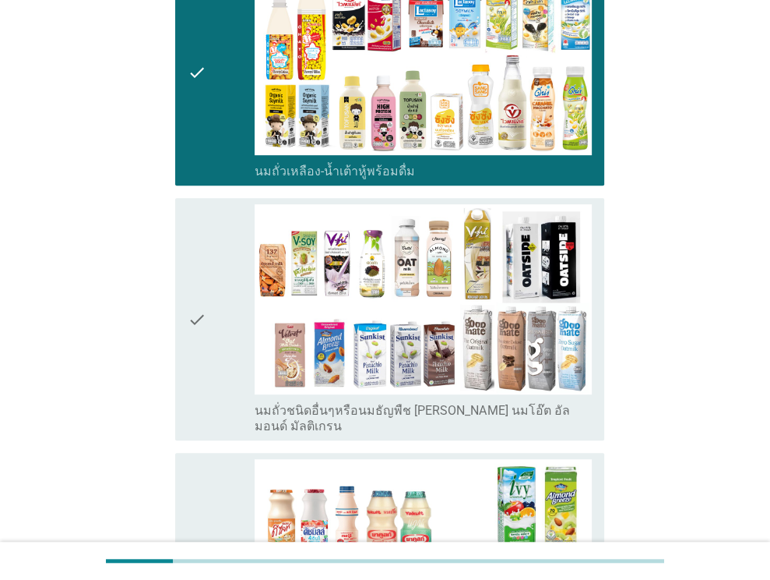
click at [228, 245] on div "check" at bounding box center [222, 318] width 68 height 229
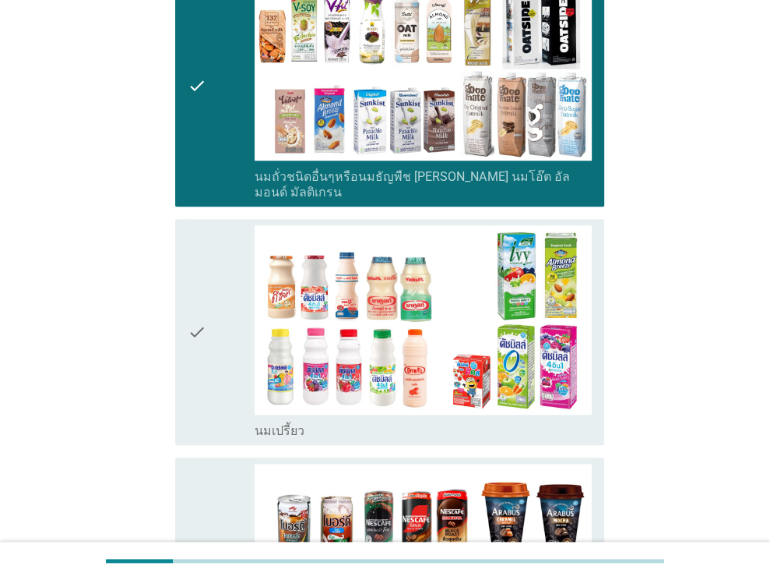
click at [193, 236] on icon "check" at bounding box center [197, 331] width 19 height 213
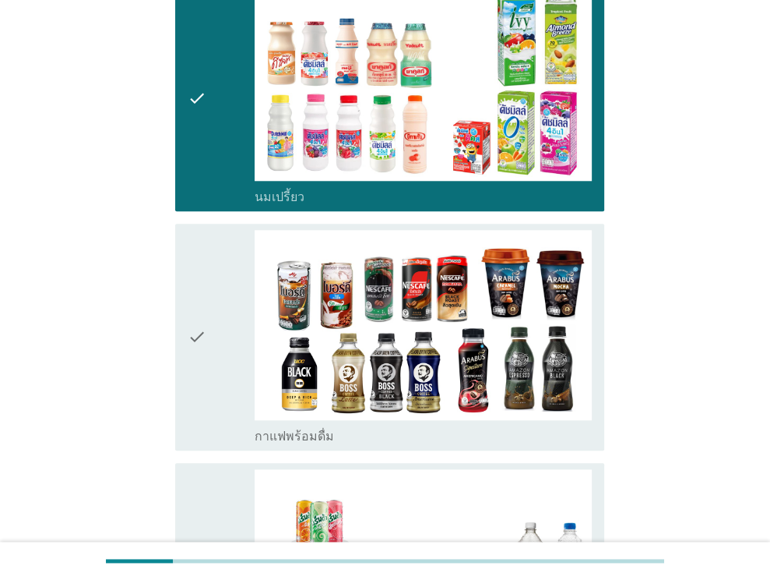
scroll to position [1246, 0]
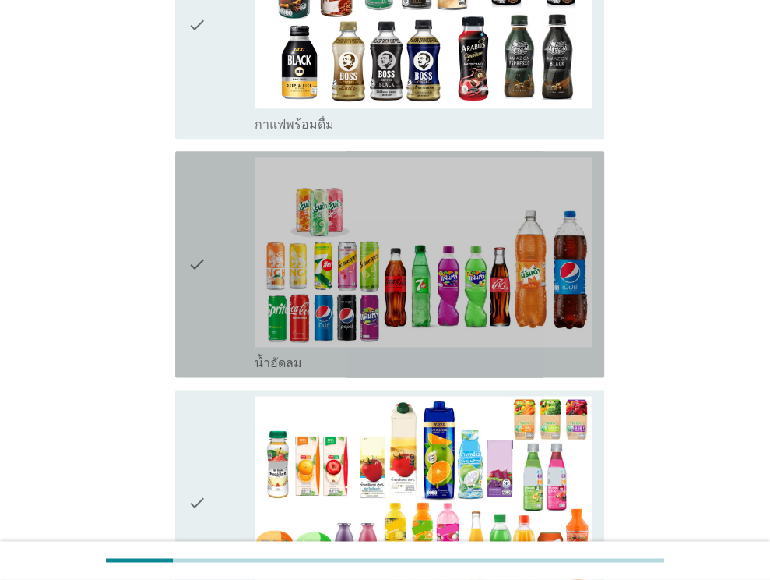
click at [224, 220] on div "check" at bounding box center [222, 263] width 68 height 213
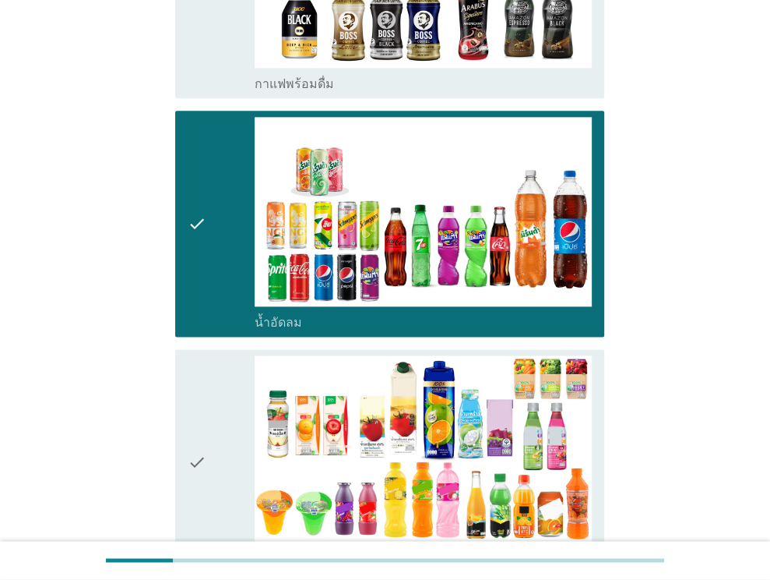
scroll to position [1558, 0]
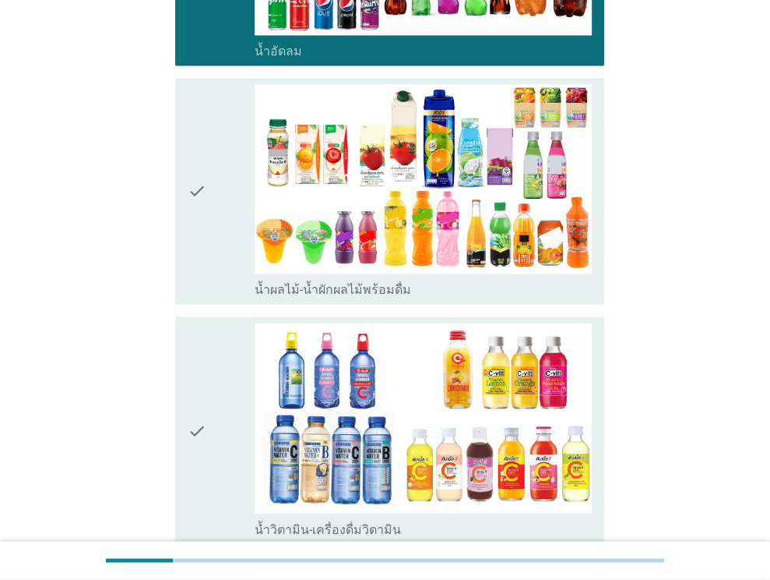
drag, startPoint x: 203, startPoint y: 152, endPoint x: 199, endPoint y: 207, distance: 55.4
click at [203, 153] on icon "check" at bounding box center [197, 190] width 19 height 213
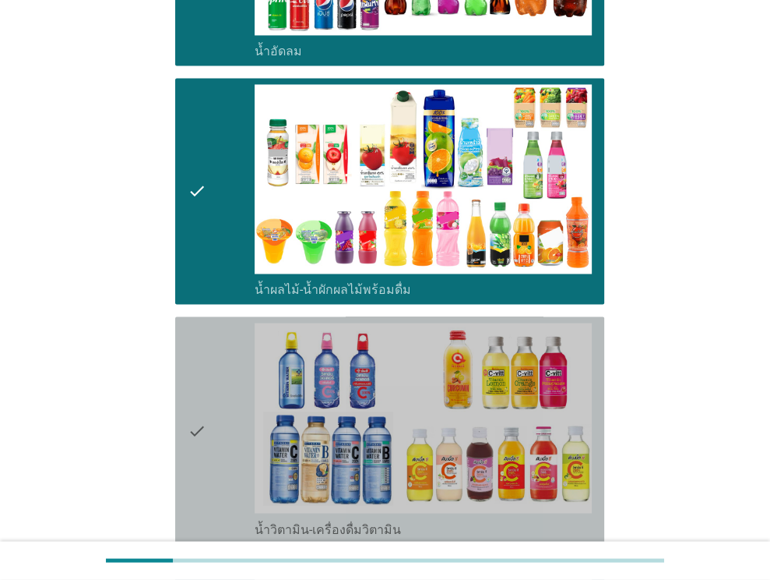
click at [200, 359] on icon "check" at bounding box center [197, 428] width 19 height 213
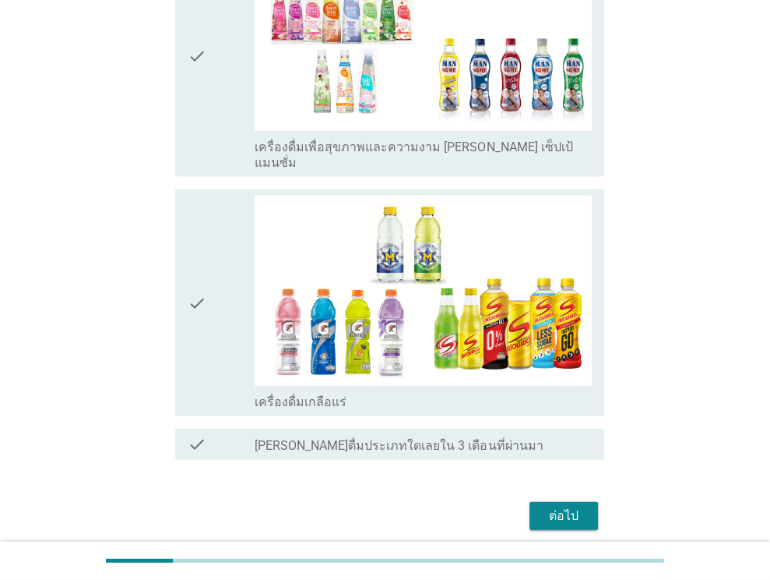
scroll to position [2181, 0]
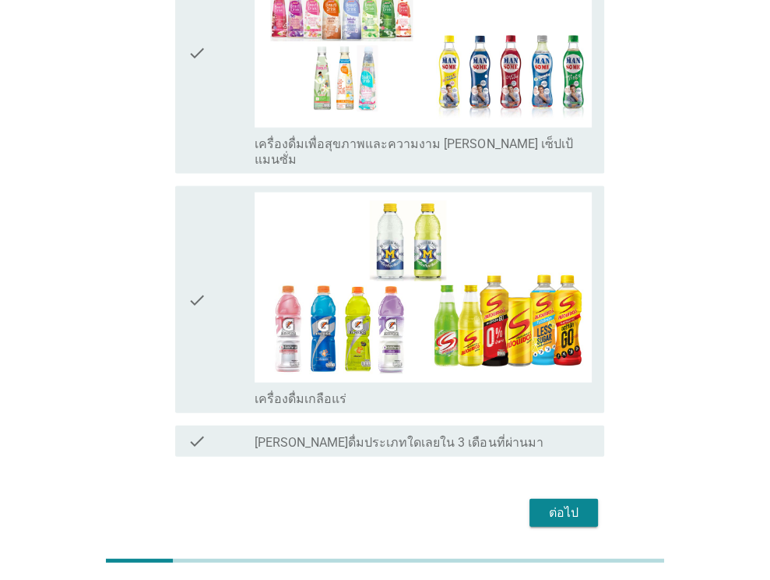
click at [571, 503] on div "ต่อไป" at bounding box center [564, 512] width 44 height 19
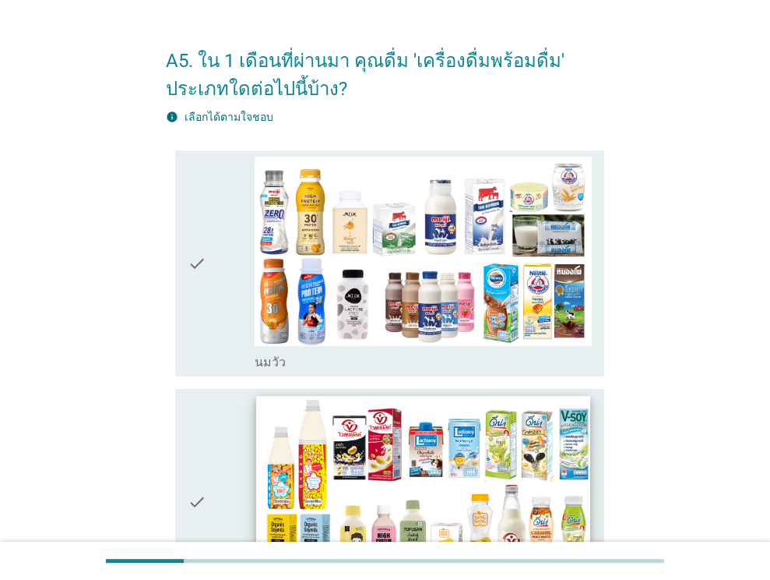
scroll to position [156, 0]
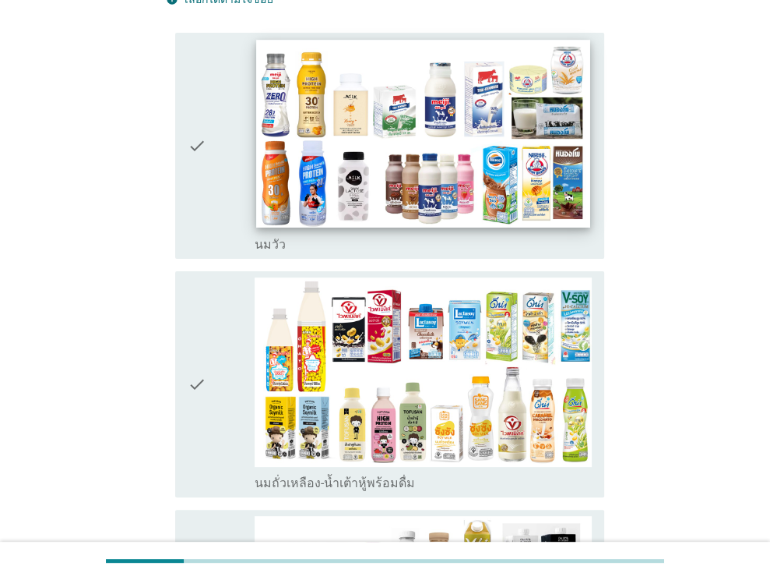
click at [255, 220] on div "check_box_outline_blank [PERSON_NAME]" at bounding box center [423, 145] width 337 height 213
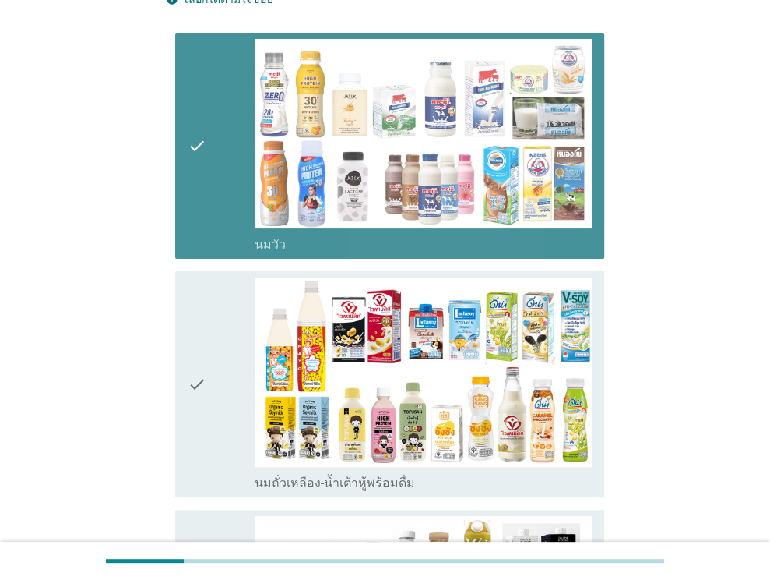
click at [218, 354] on div "check" at bounding box center [222, 383] width 68 height 213
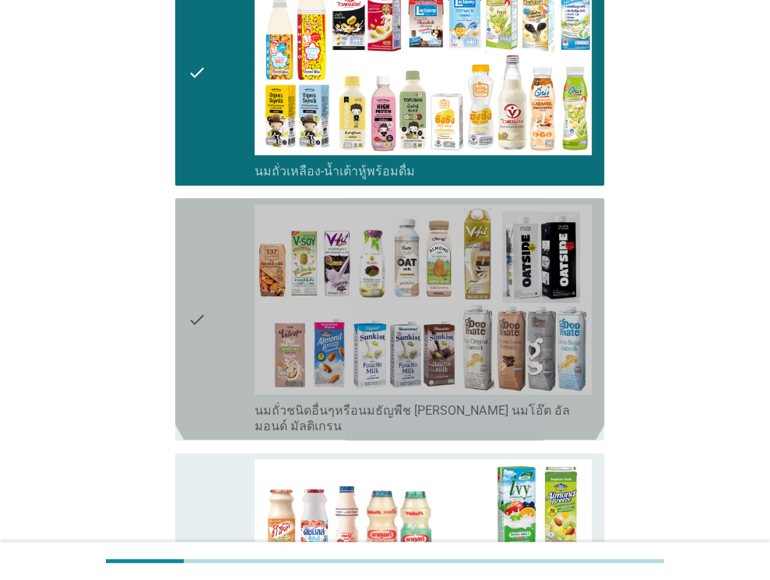
click at [239, 276] on div "check" at bounding box center [222, 318] width 68 height 229
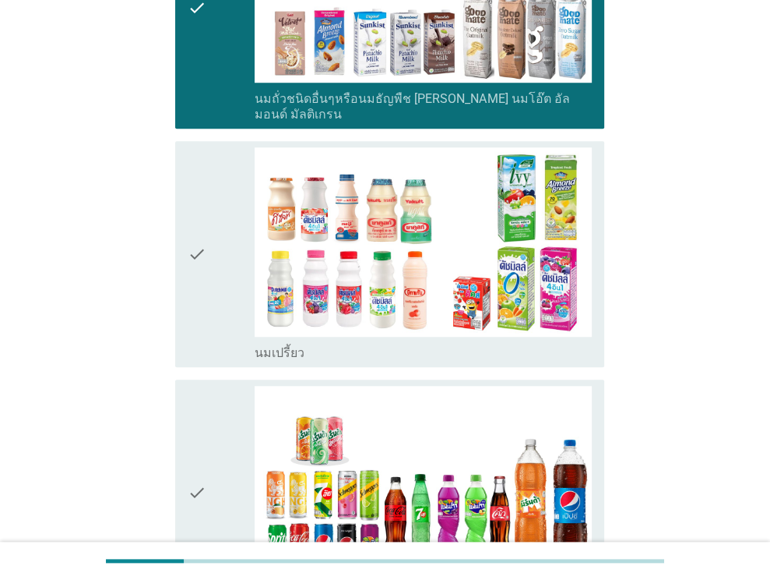
click at [222, 244] on div "check" at bounding box center [222, 253] width 68 height 213
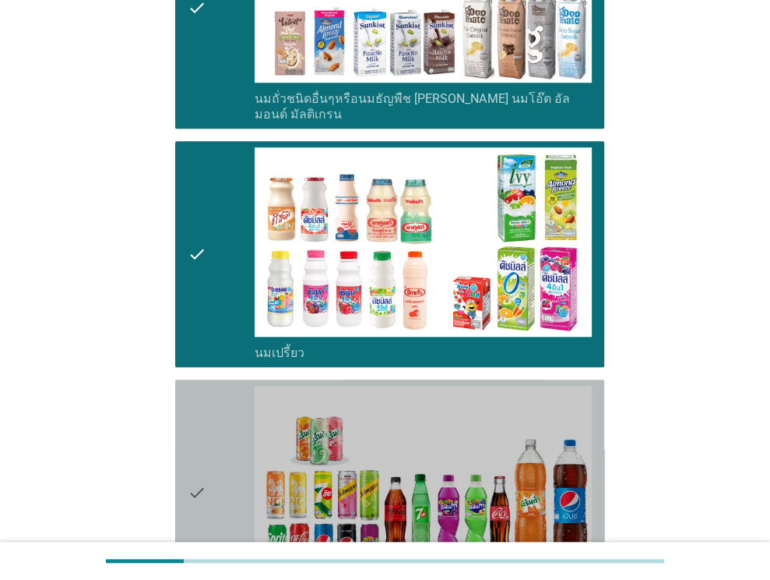
click at [221, 422] on div "check" at bounding box center [222, 492] width 68 height 213
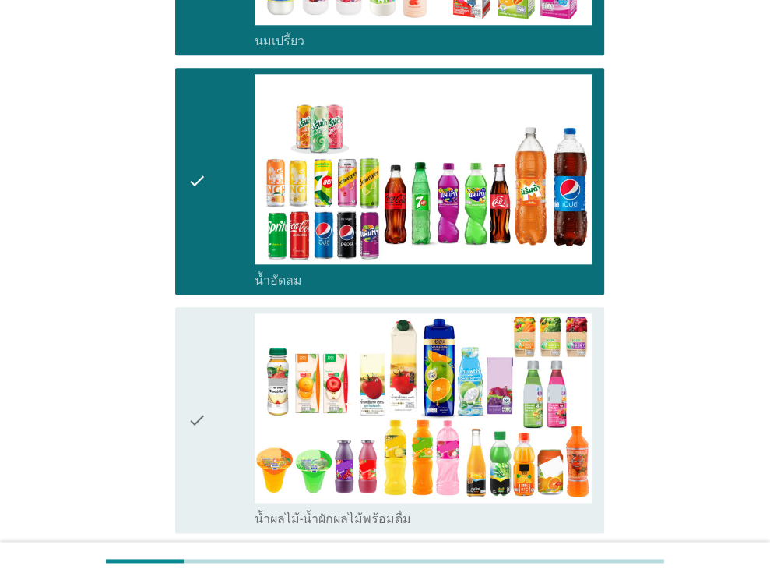
click at [227, 346] on div "check" at bounding box center [222, 419] width 68 height 213
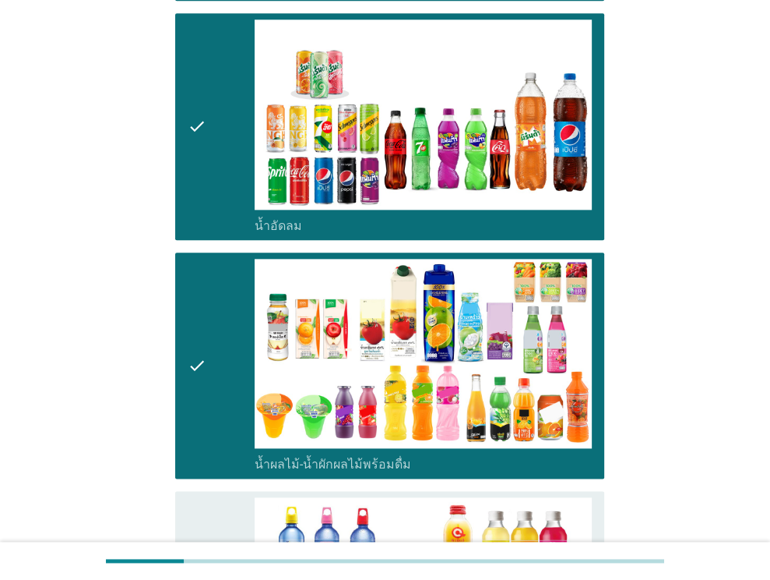
scroll to position [1402, 0]
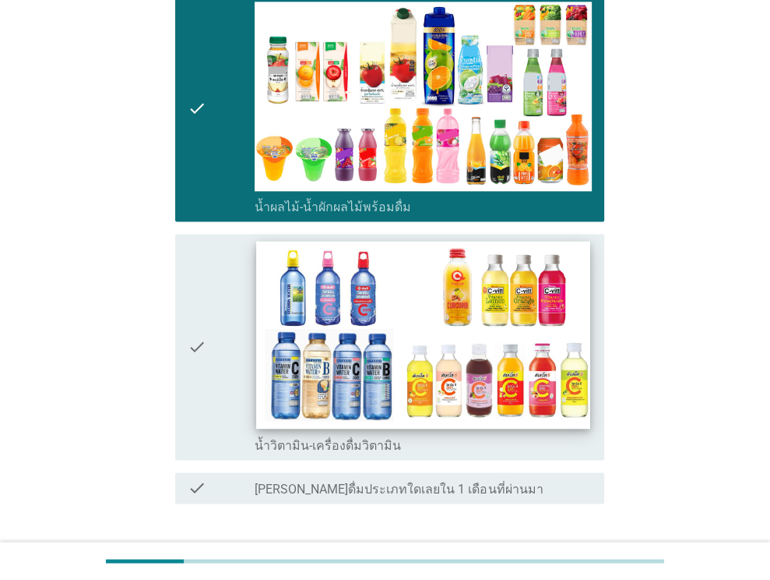
click at [351, 340] on img at bounding box center [423, 335] width 333 height 188
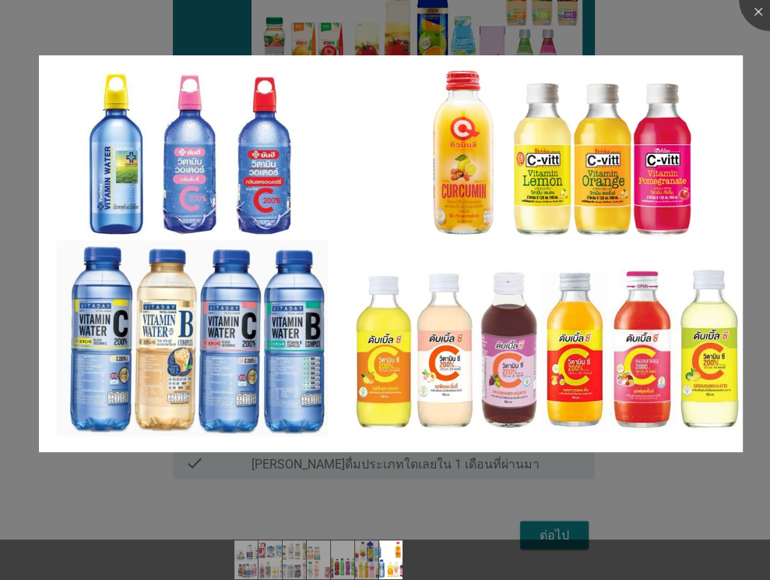
click at [171, 486] on div at bounding box center [385, 290] width 770 height 580
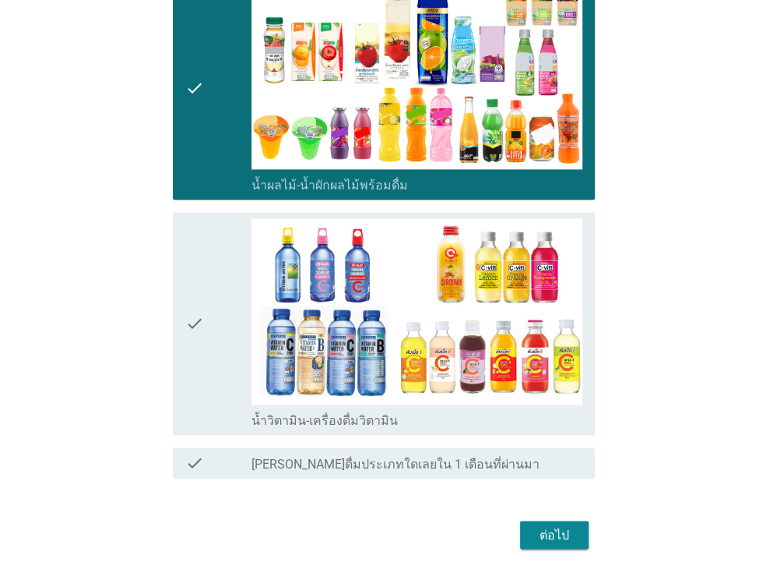
click at [210, 350] on div at bounding box center [385, 290] width 770 height 580
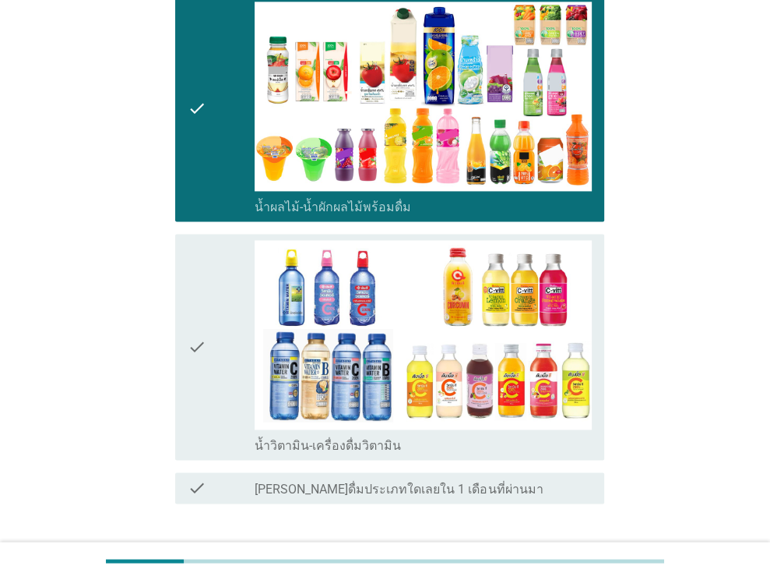
click at [166, 358] on div "check check_box น้ำวิตามิน-เครื่องดื่มวิตามิน" at bounding box center [385, 346] width 439 height 238
click at [206, 360] on icon "check" at bounding box center [197, 346] width 19 height 213
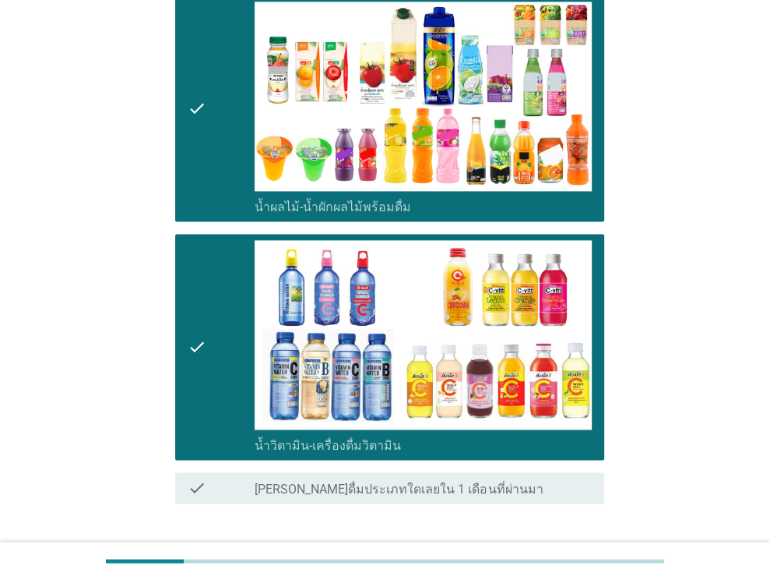
click at [526, 541] on div "ต่อไป" at bounding box center [385, 559] width 439 height 37
click at [533, 545] on button "ต่อไป" at bounding box center [564, 559] width 69 height 28
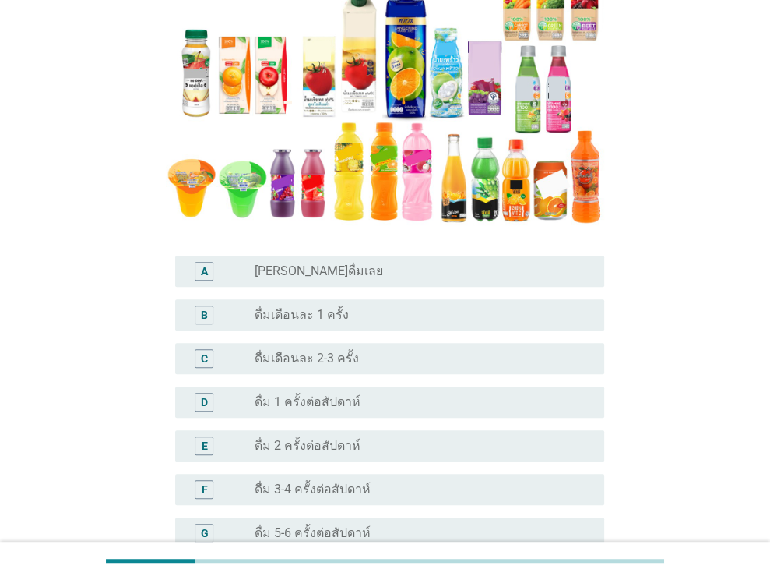
scroll to position [312, 0]
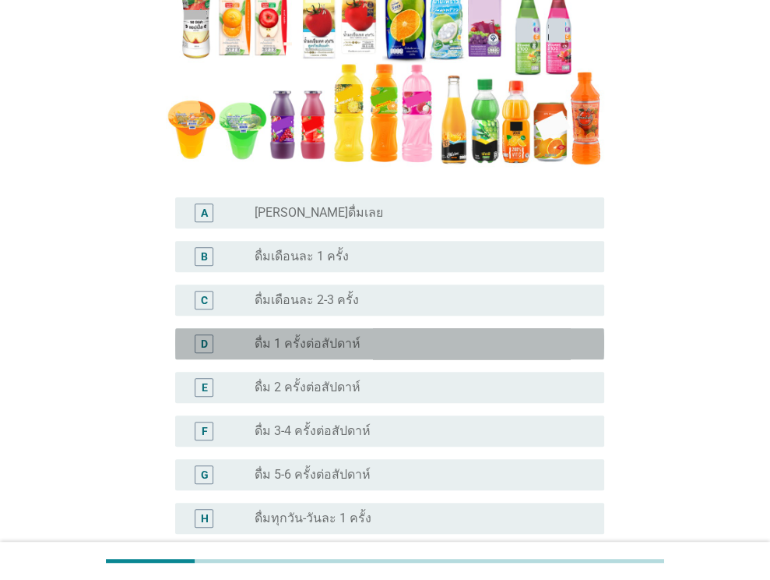
click at [339, 351] on label "ดื่ม 1 ครั้งต่อสัปดาห์" at bounding box center [308, 344] width 106 height 16
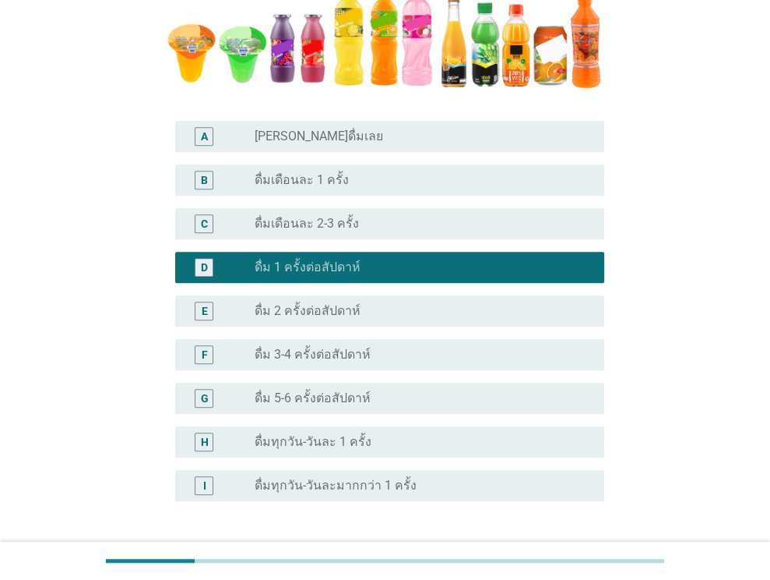
scroll to position [389, 0]
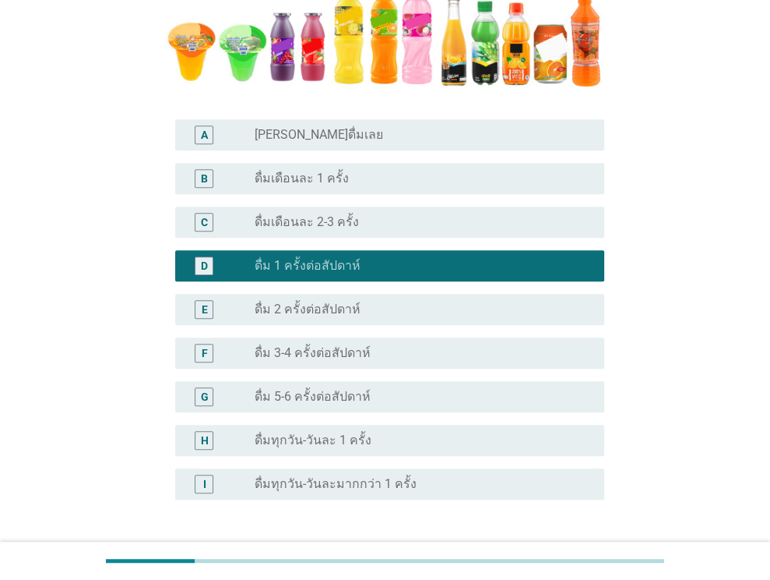
click at [341, 213] on div "radio_button_unchecked ดื่มเดือนละ 2-3 ครั้ง" at bounding box center [423, 222] width 337 height 19
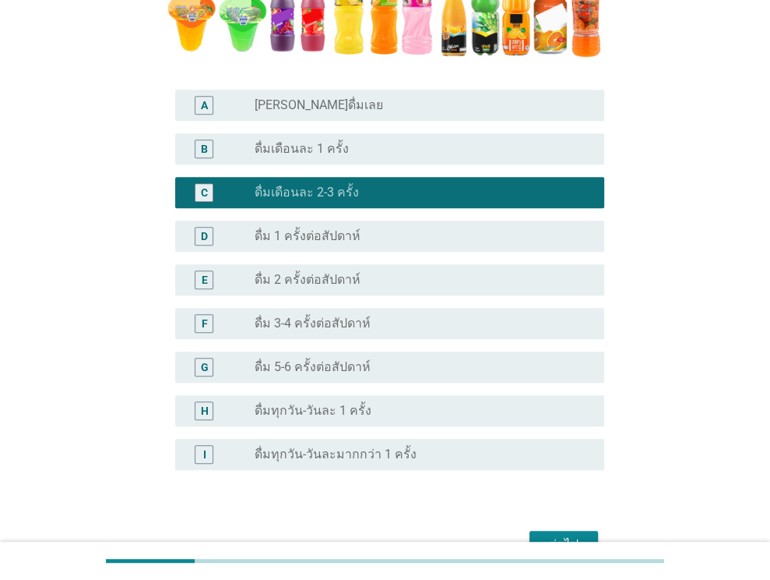
scroll to position [510, 0]
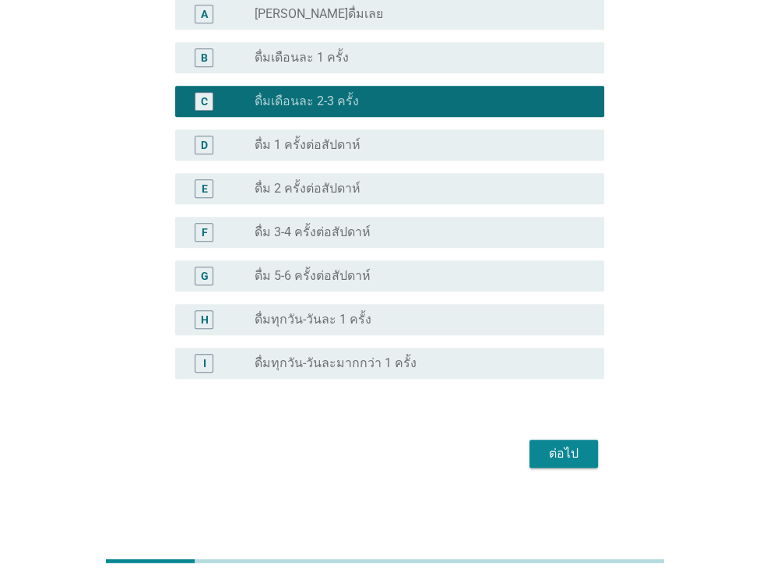
click at [576, 459] on div "ต่อไป" at bounding box center [564, 453] width 44 height 19
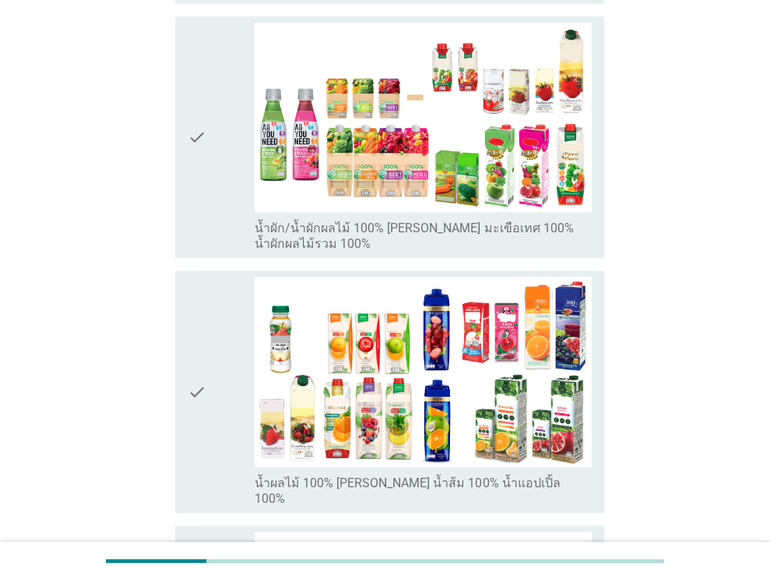
scroll to position [0, 0]
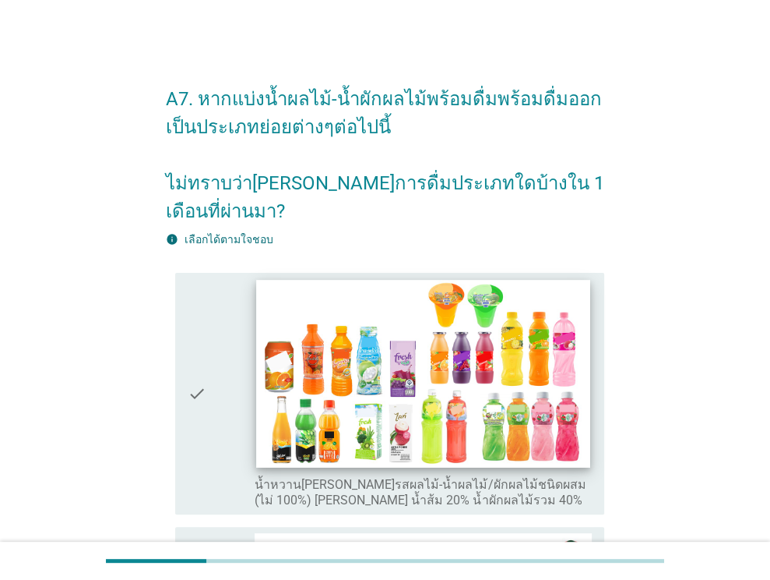
click at [312, 312] on img at bounding box center [423, 374] width 333 height 188
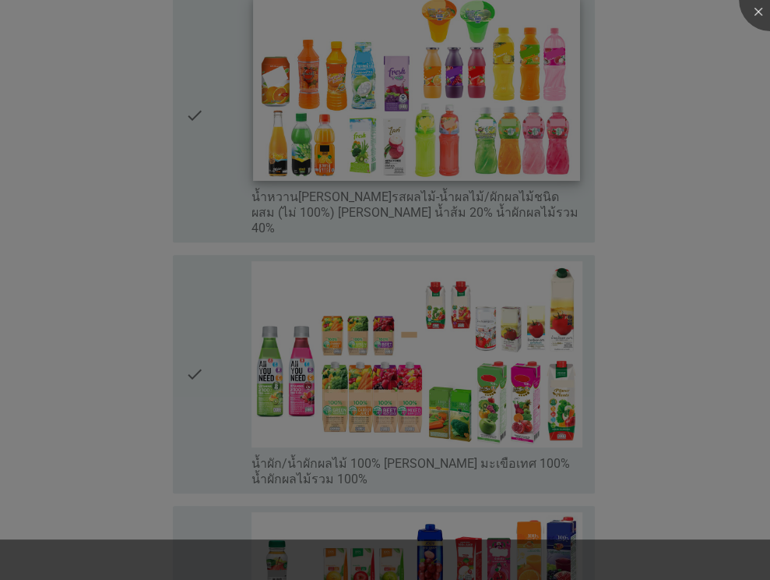
scroll to position [312, 0]
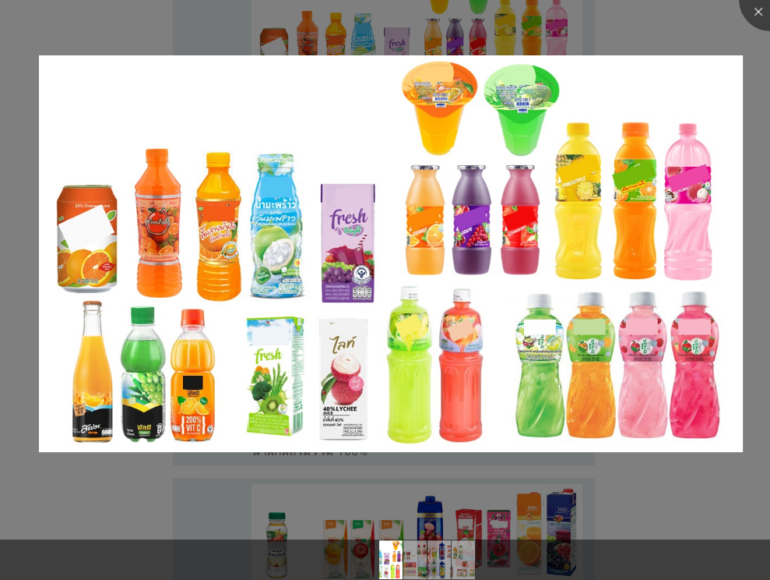
click at [119, 501] on div at bounding box center [385, 290] width 770 height 580
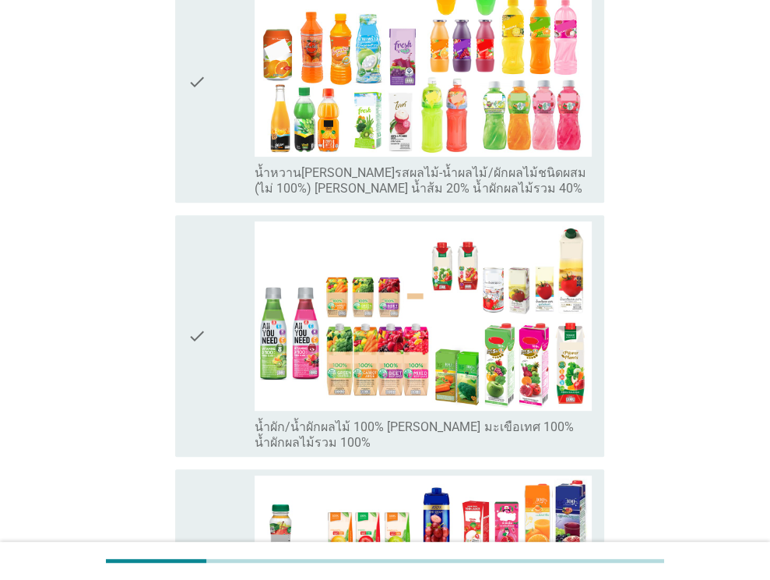
click at [224, 209] on div "check check_box_outline_blank น้ำผัก/น้ำผักผลไม้ 100% [PERSON_NAME] มะเขือเทศ 1…" at bounding box center [385, 336] width 439 height 254
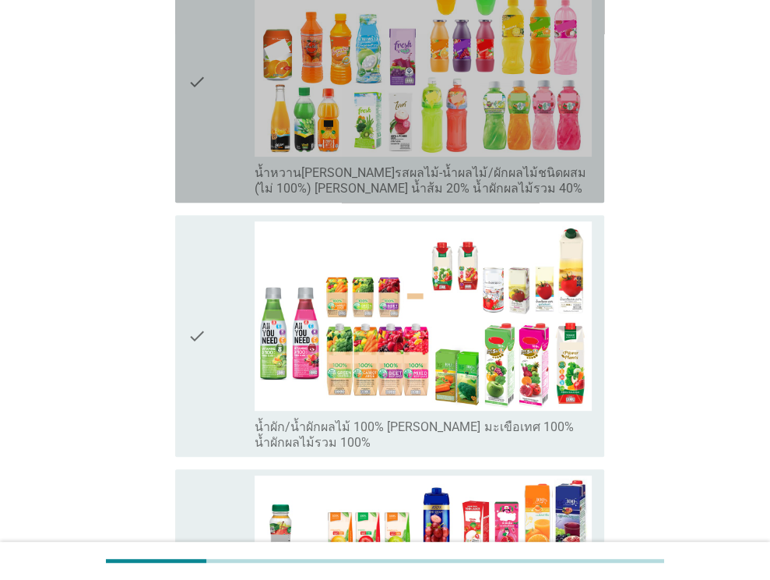
click at [215, 133] on div "check" at bounding box center [222, 81] width 68 height 229
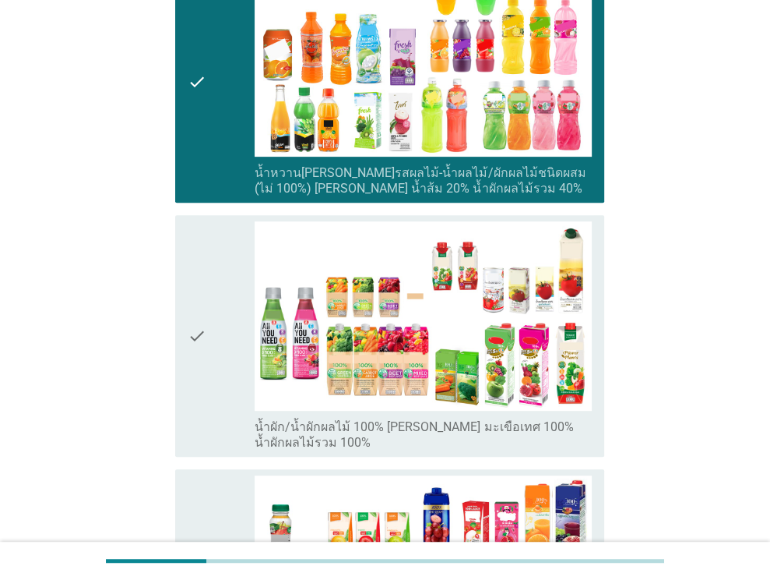
drag, startPoint x: 210, startPoint y: 258, endPoint x: 207, endPoint y: 273, distance: 15.9
click at [210, 259] on div "check" at bounding box center [222, 335] width 68 height 229
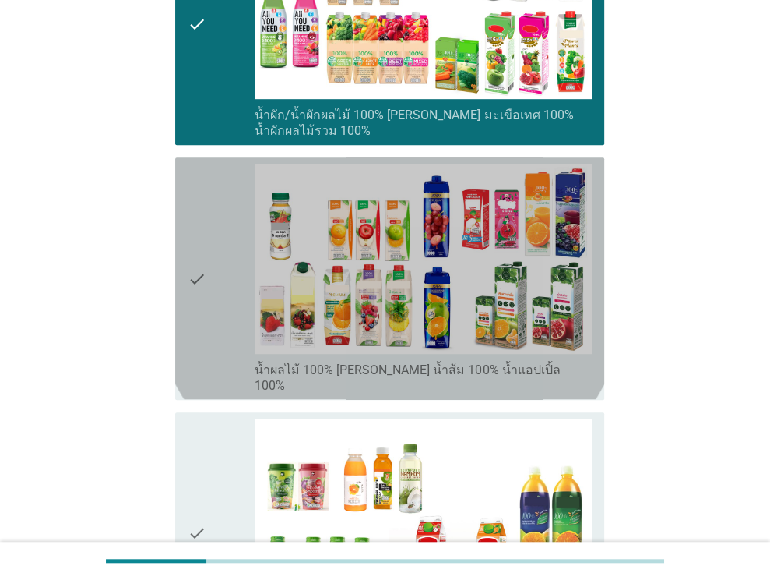
click at [224, 197] on div "check" at bounding box center [222, 278] width 68 height 229
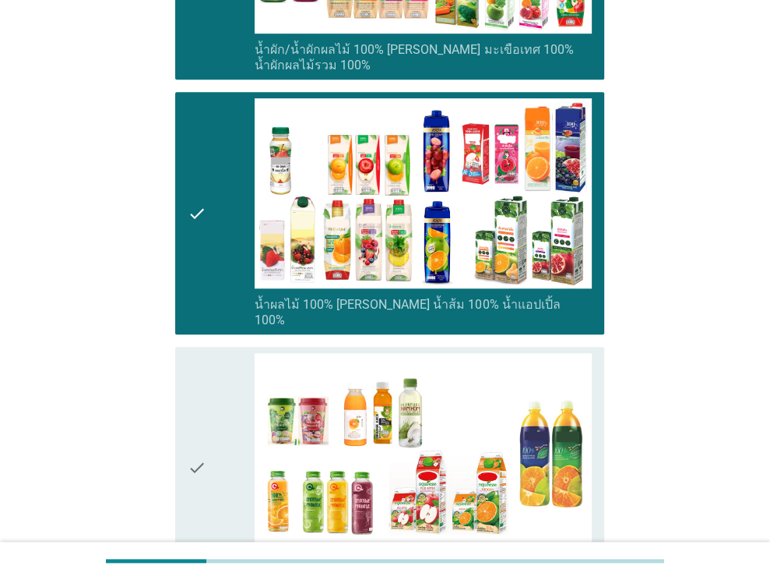
scroll to position [905, 0]
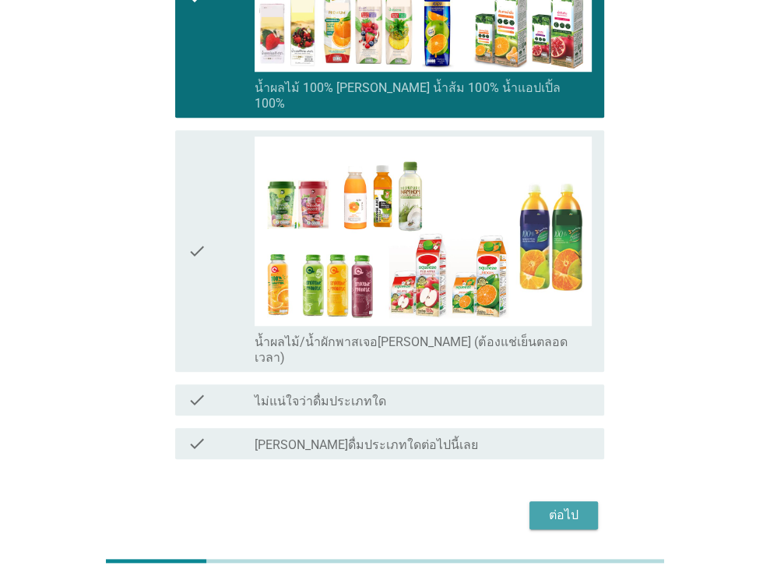
click at [568, 506] on div "ต่อไป" at bounding box center [564, 515] width 44 height 19
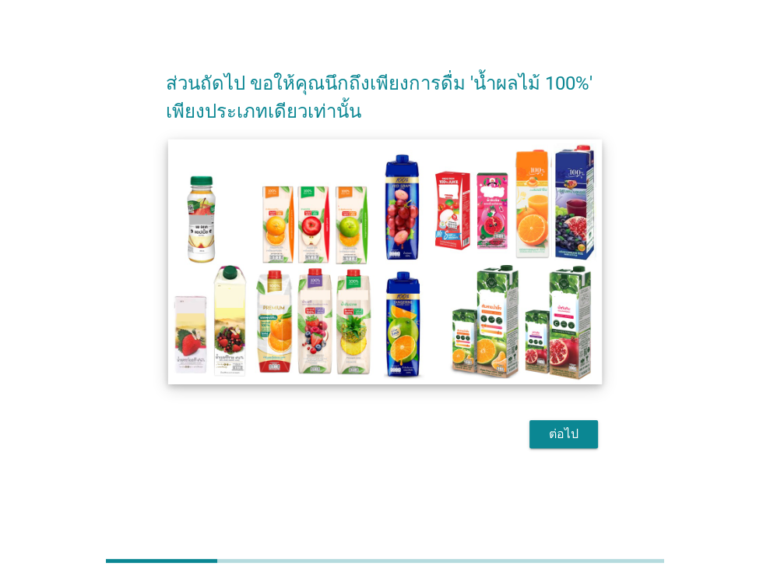
scroll to position [37, 0]
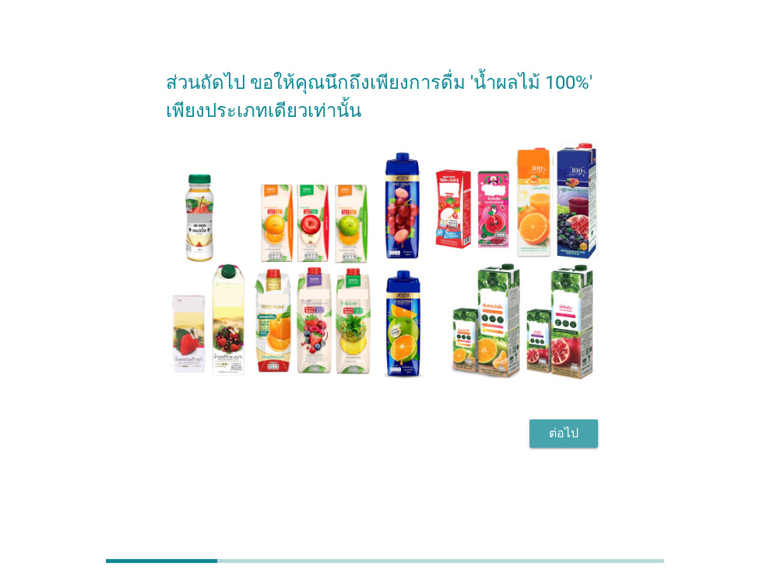
click at [555, 439] on div "ต่อไป" at bounding box center [564, 433] width 44 height 19
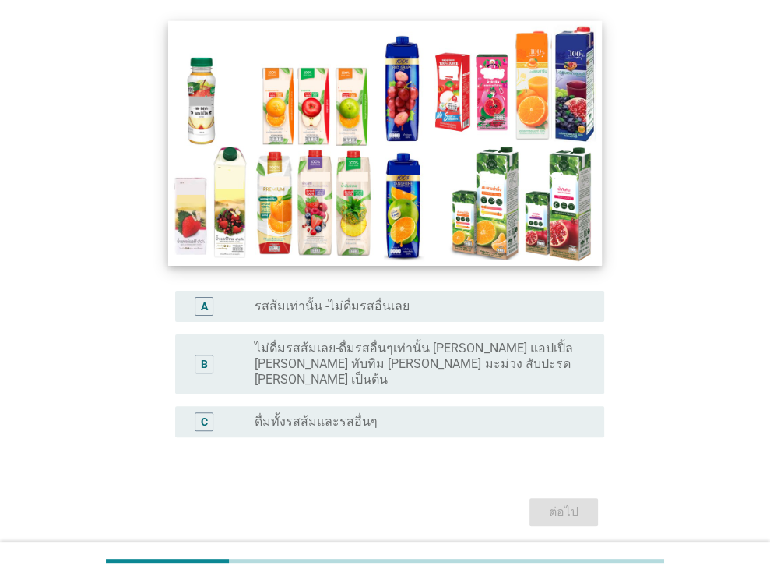
scroll to position [156, 0]
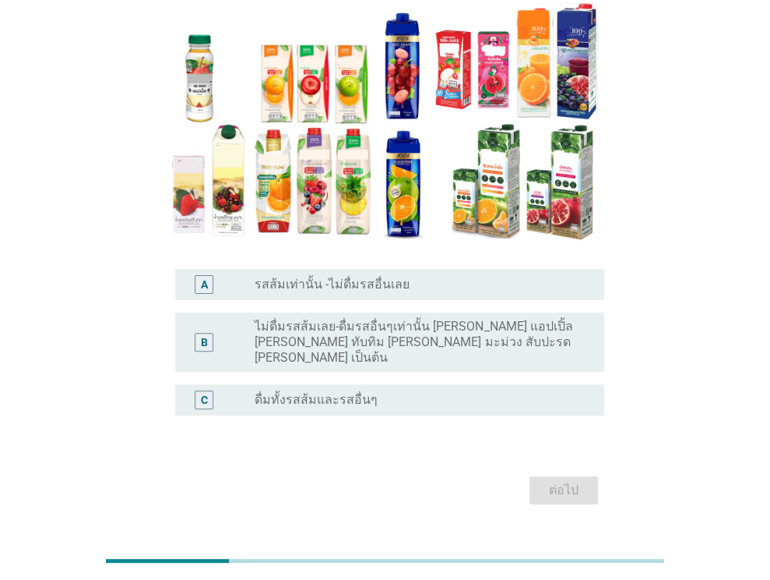
click at [202, 384] on div "C radio_button_unchecked ดื่มทั้งรสส้มและรสอื่นๆ" at bounding box center [389, 399] width 429 height 31
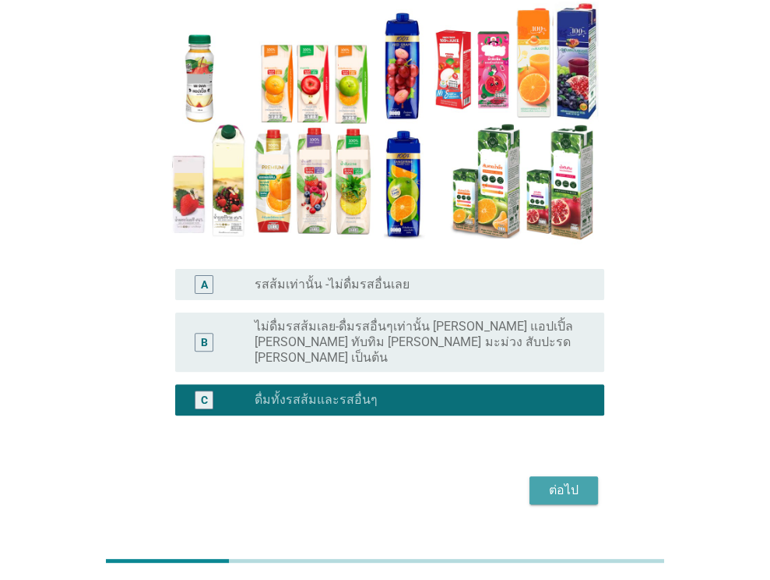
click at [566, 481] on div "ต่อไป" at bounding box center [564, 490] width 44 height 19
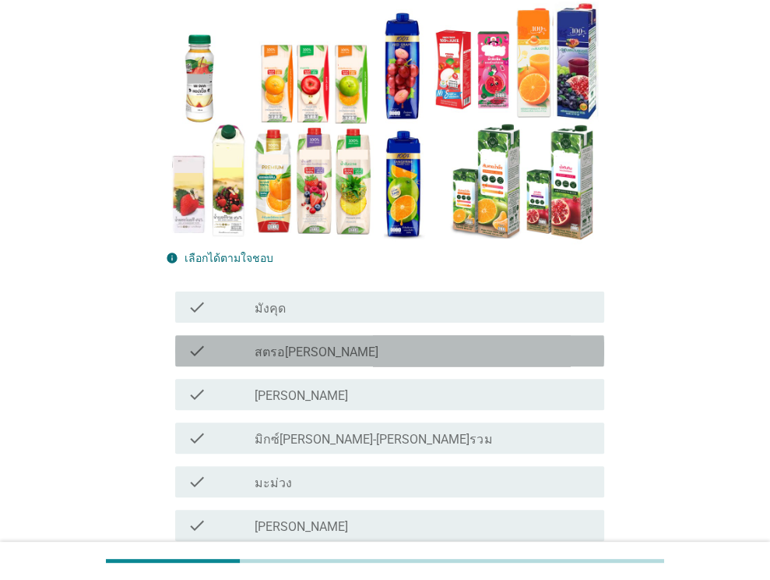
click at [261, 356] on label "สตรอ[PERSON_NAME]" at bounding box center [317, 352] width 124 height 16
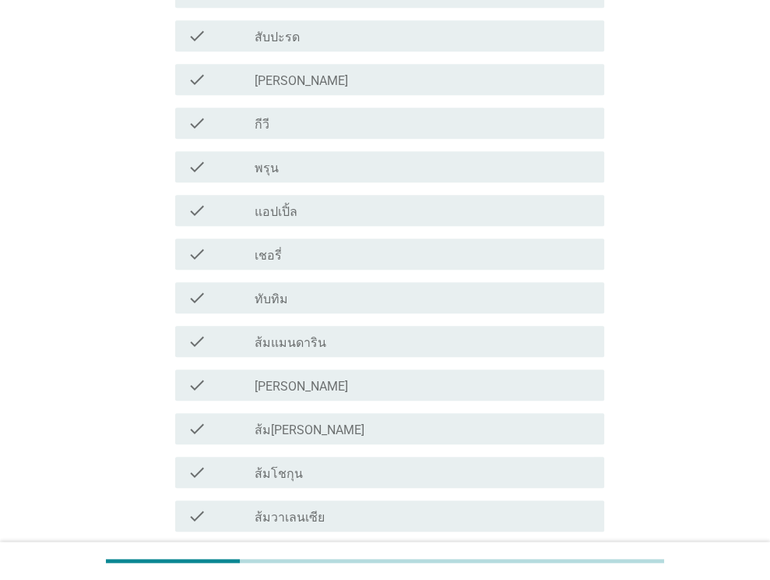
scroll to position [779, 0]
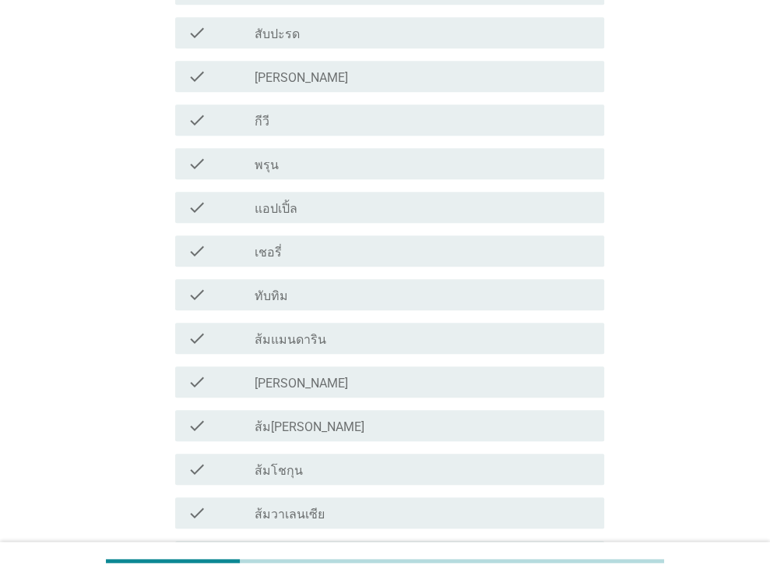
click at [333, 375] on div "check_box_outline_blank [PERSON_NAME]" at bounding box center [423, 381] width 337 height 19
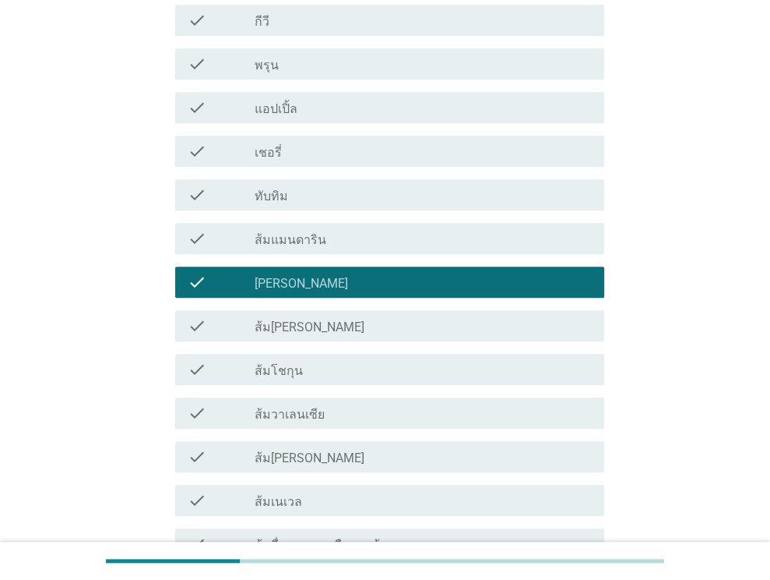
scroll to position [1084, 0]
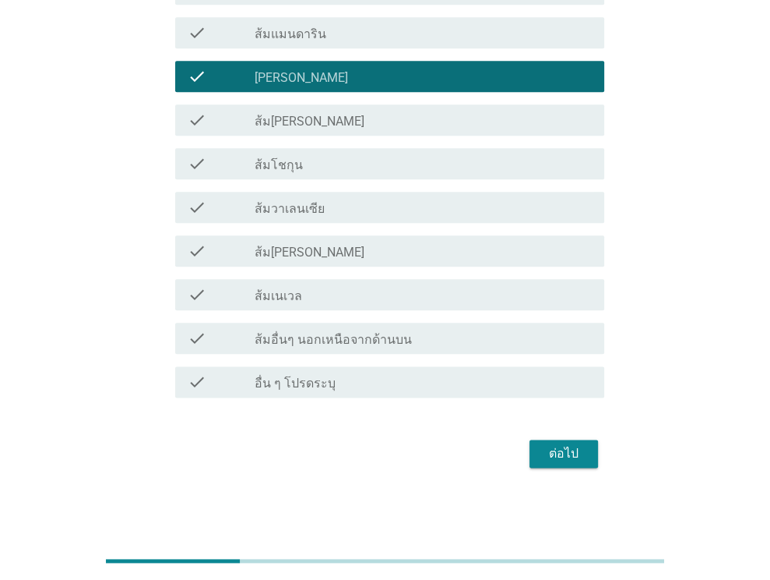
click at [582, 454] on div "ต่อไป" at bounding box center [564, 453] width 44 height 19
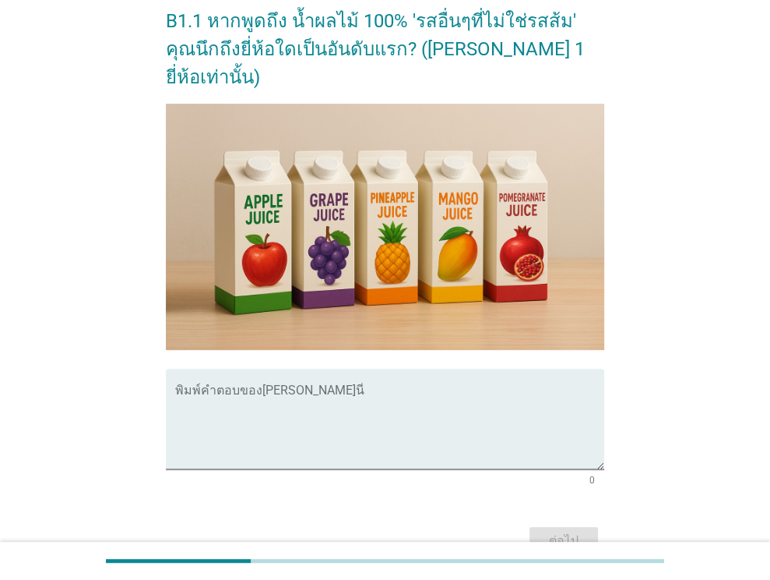
scroll to position [312, 0]
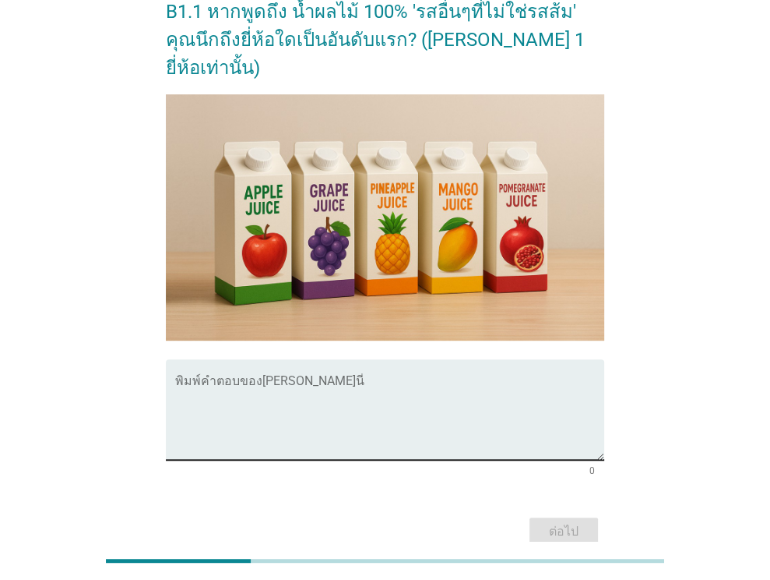
click at [291, 378] on textarea "พิมพ์คำตอบของคุณ ที่นี่" at bounding box center [389, 419] width 429 height 82
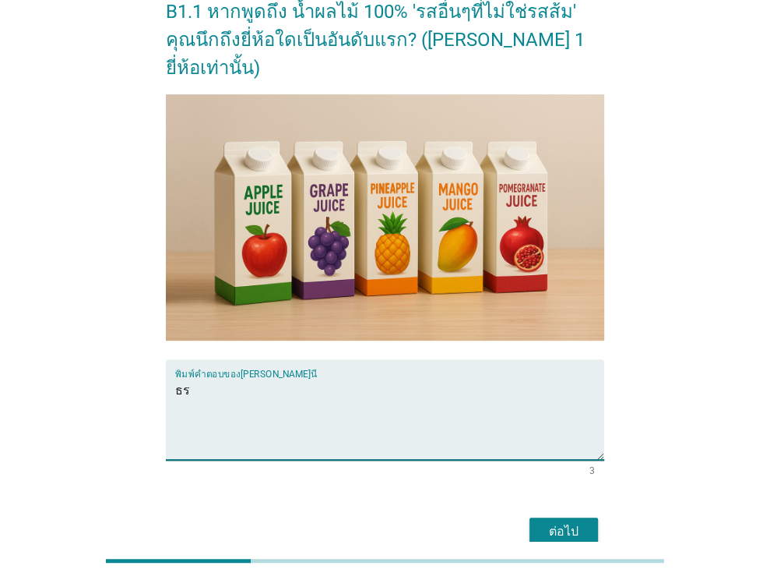
type textarea "ธ"
type textarea "Tipco"
click at [558, 522] on div "ต่อไป" at bounding box center [564, 531] width 44 height 19
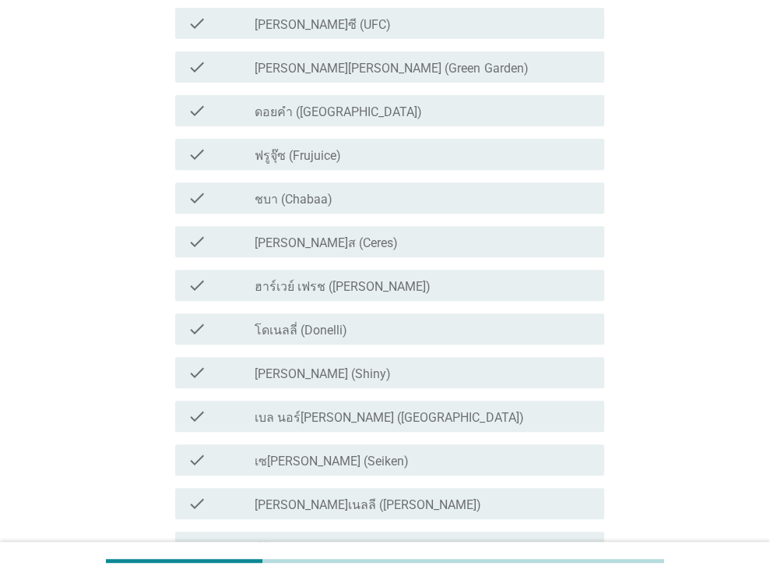
scroll to position [0, 0]
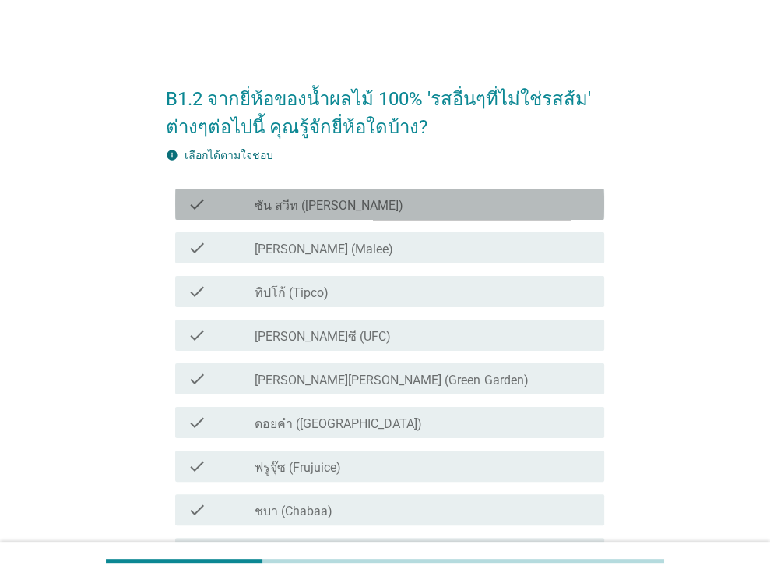
click at [339, 216] on div "check check_box_outline_blank ซัน สวีท (Sun sweet)" at bounding box center [389, 204] width 429 height 31
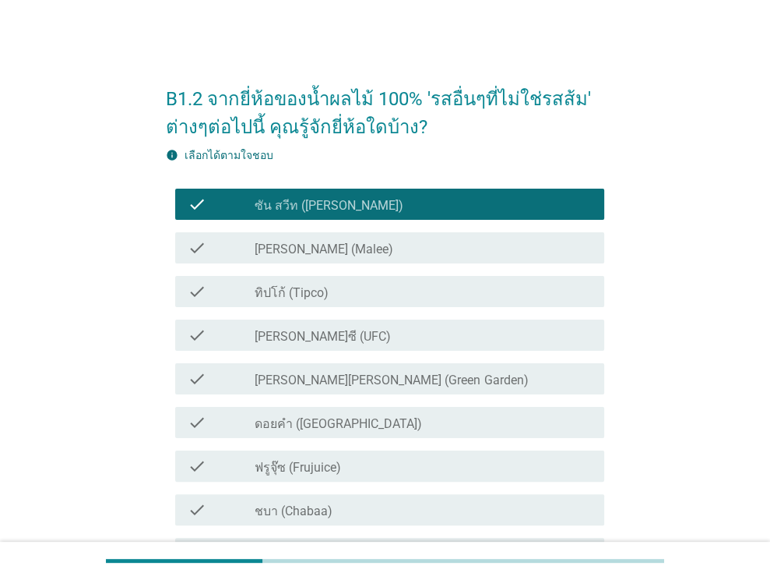
click at [338, 241] on div "check_box_outline_blank [PERSON_NAME] (Malee)" at bounding box center [423, 247] width 337 height 19
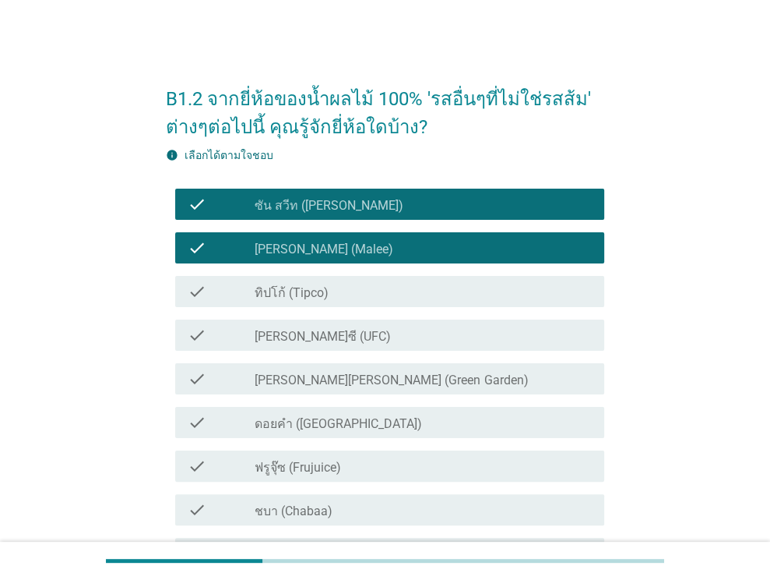
click at [352, 291] on div "check_box_outline_blank ทิปโก้ (Tipco)" at bounding box center [423, 291] width 337 height 19
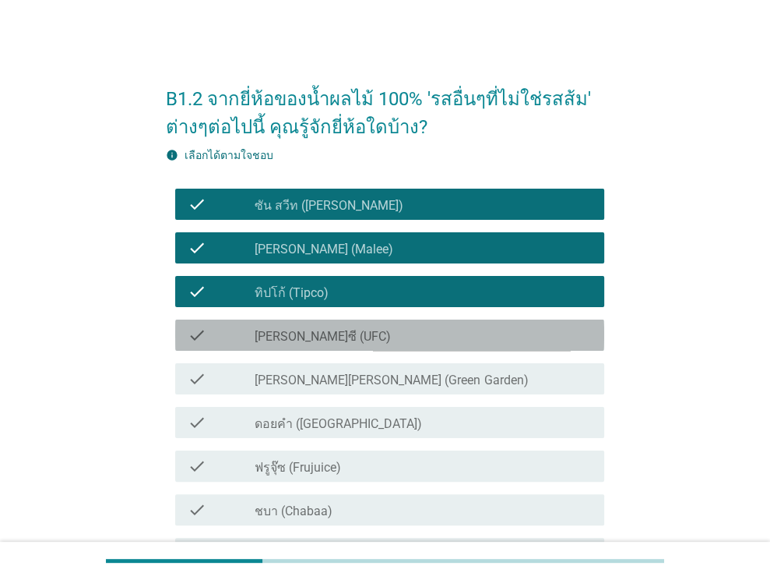
drag, startPoint x: 353, startPoint y: 339, endPoint x: 354, endPoint y: 358, distance: 18.8
click at [353, 342] on div "check_box_outline_blank [PERSON_NAME]ซี (UFC)" at bounding box center [423, 335] width 337 height 19
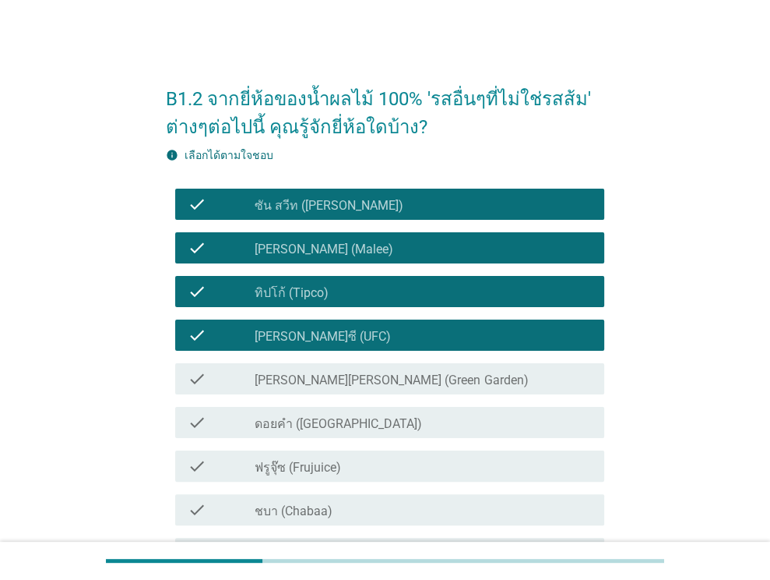
click at [354, 367] on div "check check_box_outline_blank [PERSON_NAME][PERSON_NAME] (Green Garden)" at bounding box center [389, 378] width 429 height 31
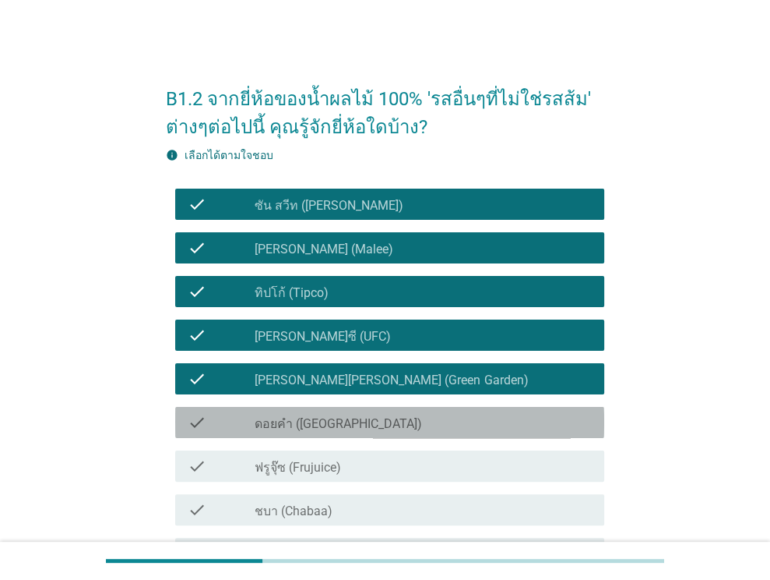
click at [354, 423] on label "ดอยคำ ([GEOGRAPHIC_DATA])" at bounding box center [338, 424] width 167 height 16
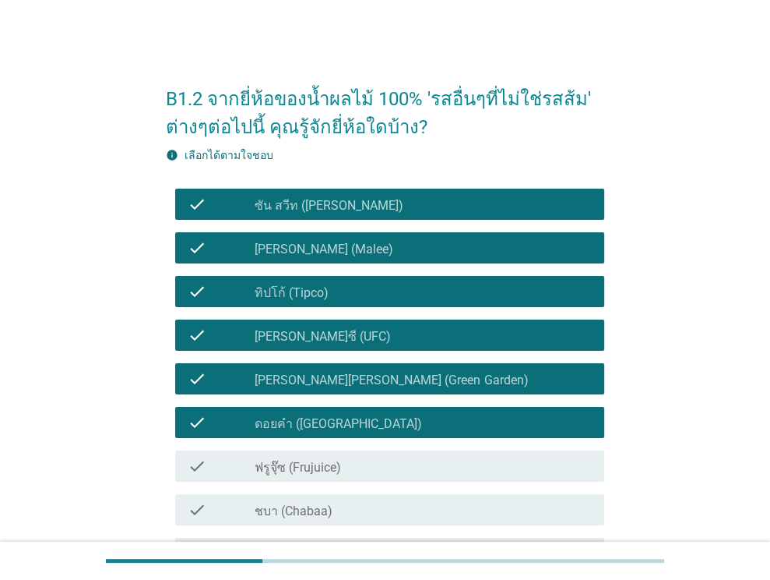
click at [371, 459] on div "check_box_outline_blank ฟรูจุ๊ซ (Frujuice)" at bounding box center [423, 465] width 337 height 19
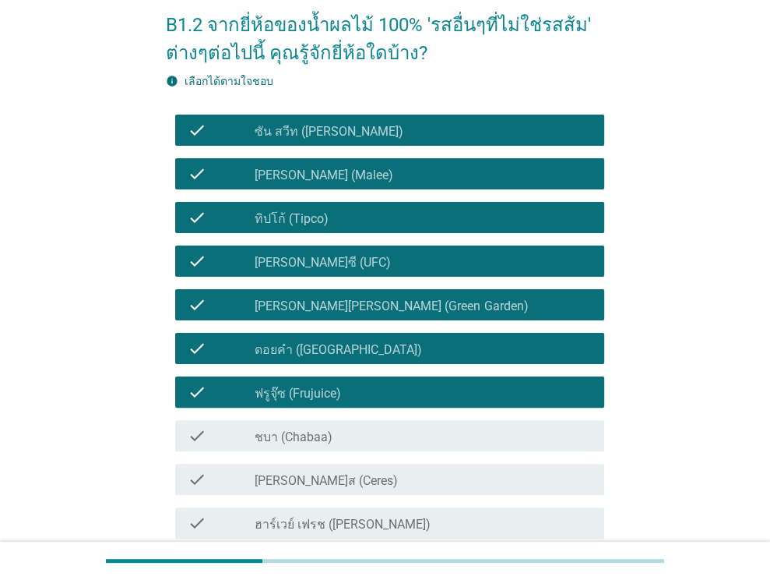
scroll to position [78, 0]
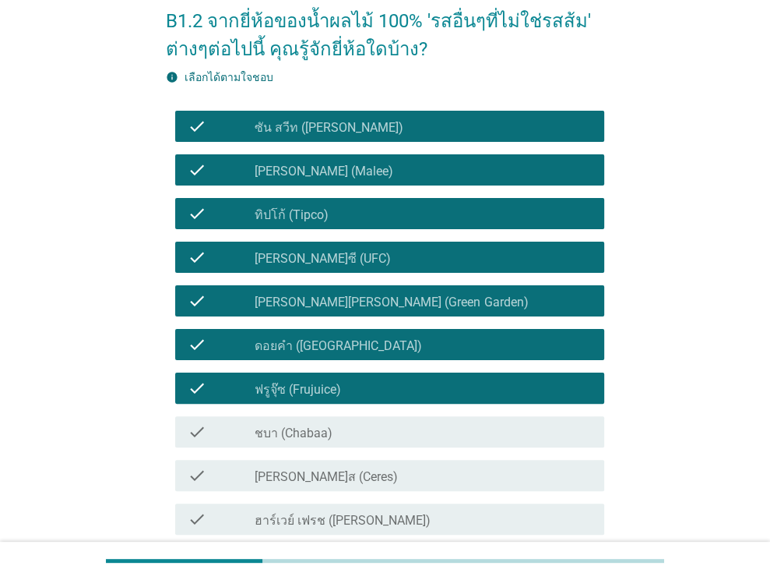
click at [400, 394] on div "check_box_outline_blank ฟรูจุ๊ซ (Frujuice)" at bounding box center [423, 388] width 337 height 19
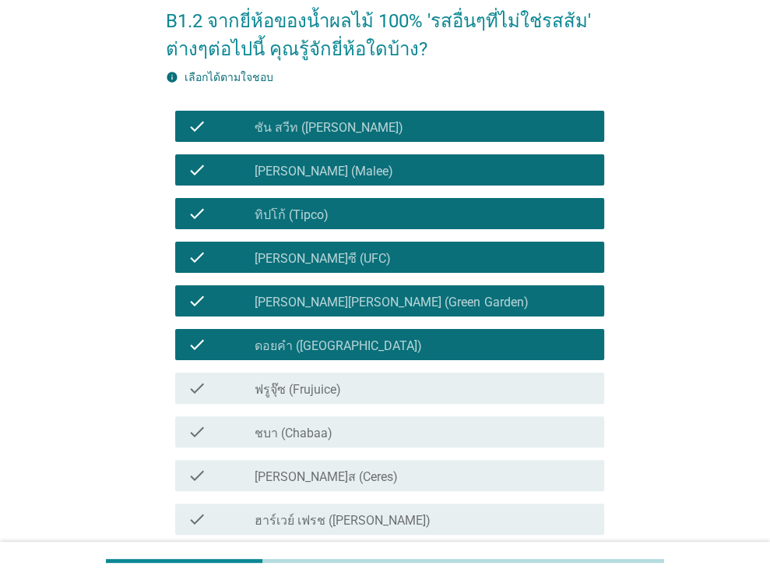
click at [394, 435] on div "check_box_outline_blank ชบา (Chabaa)" at bounding box center [423, 431] width 337 height 19
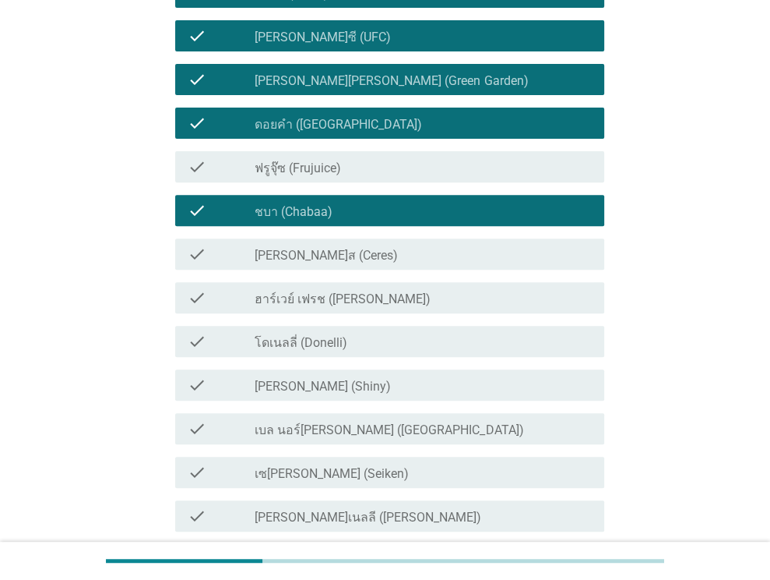
scroll to position [312, 0]
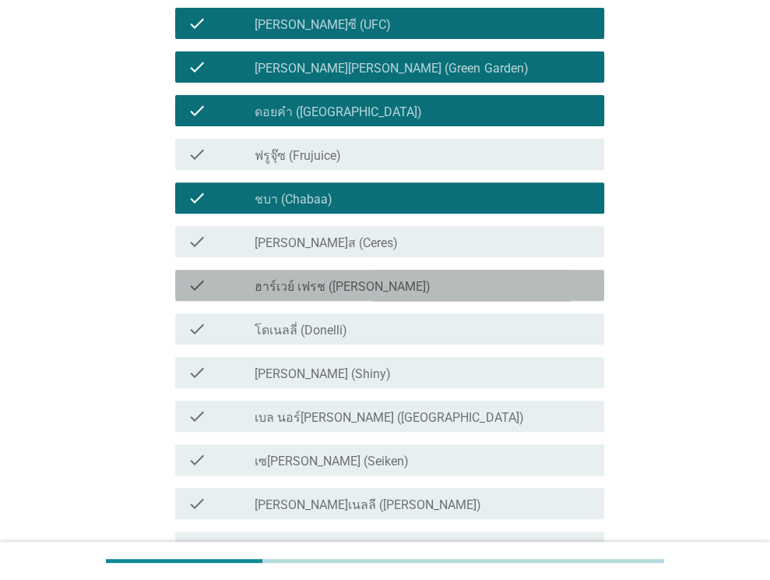
click at [399, 291] on label "ฮาร์เวย์ เฟรช ([PERSON_NAME])" at bounding box center [343, 287] width 176 height 16
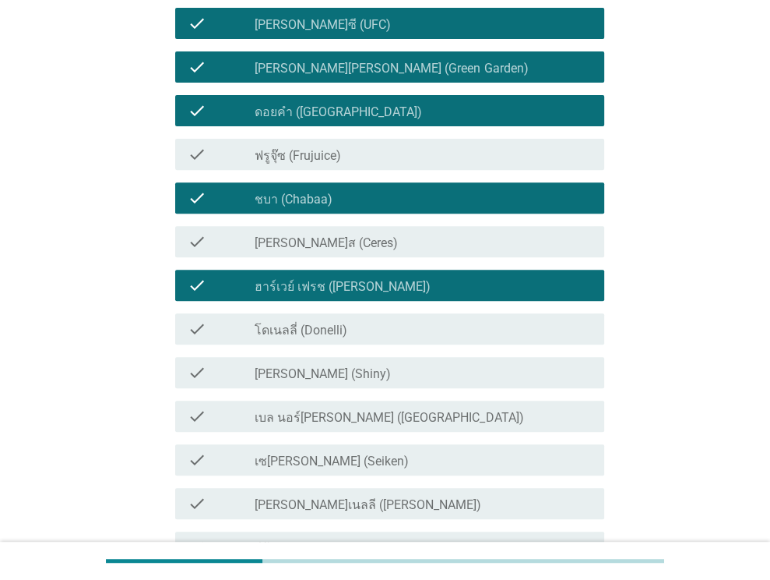
click at [380, 344] on div "check check_box_outline_blank โดเนลลี่ (Donelli)" at bounding box center [385, 329] width 439 height 44
click at [368, 384] on div "check check_box_outline_blank [PERSON_NAME] (Shiny)" at bounding box center [389, 372] width 429 height 31
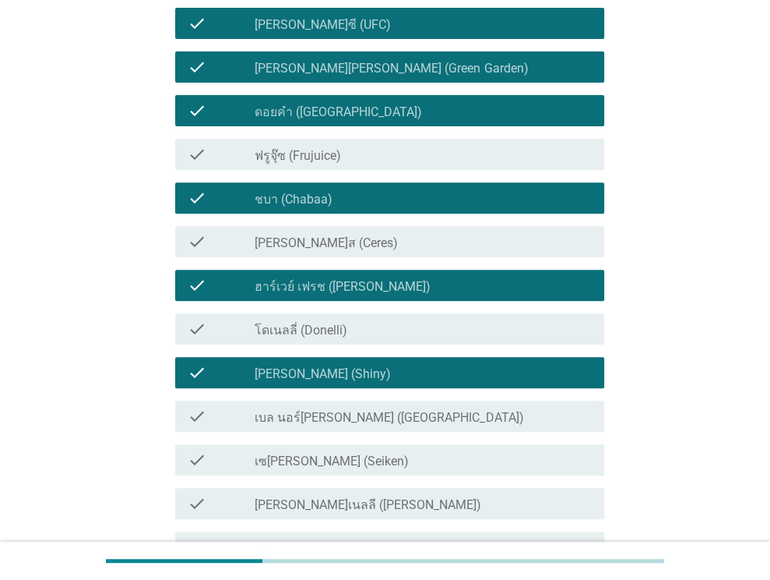
click at [368, 386] on div "check check_box_outline_blank [PERSON_NAME] (Shiny)" at bounding box center [389, 372] width 429 height 31
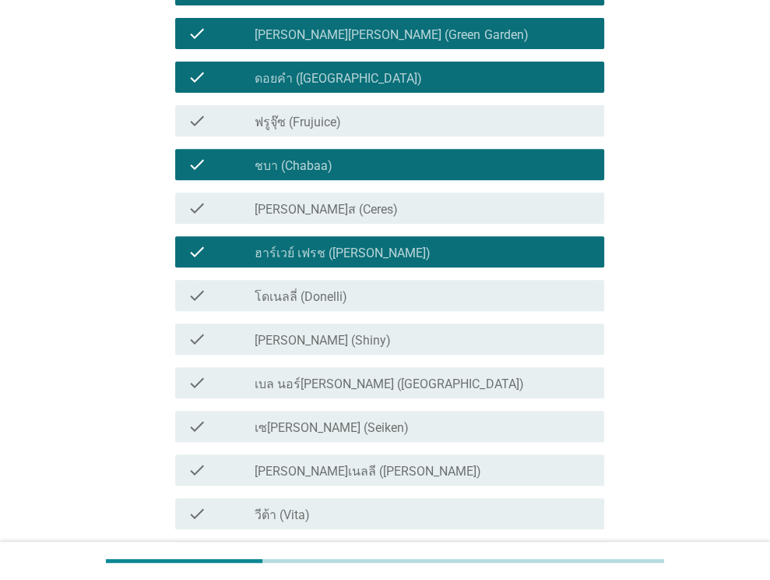
scroll to position [467, 0]
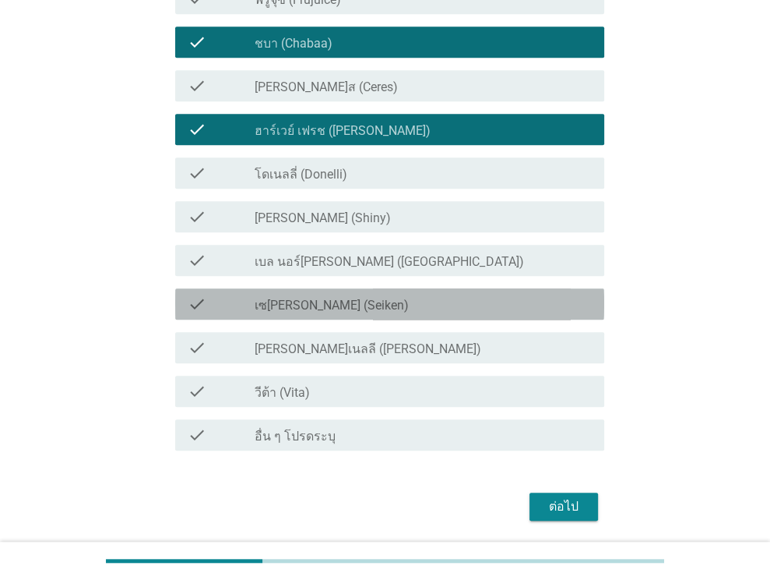
click at [376, 309] on div "check_box_outline_blank เซ[PERSON_NAME] (Seiken)" at bounding box center [423, 303] width 337 height 19
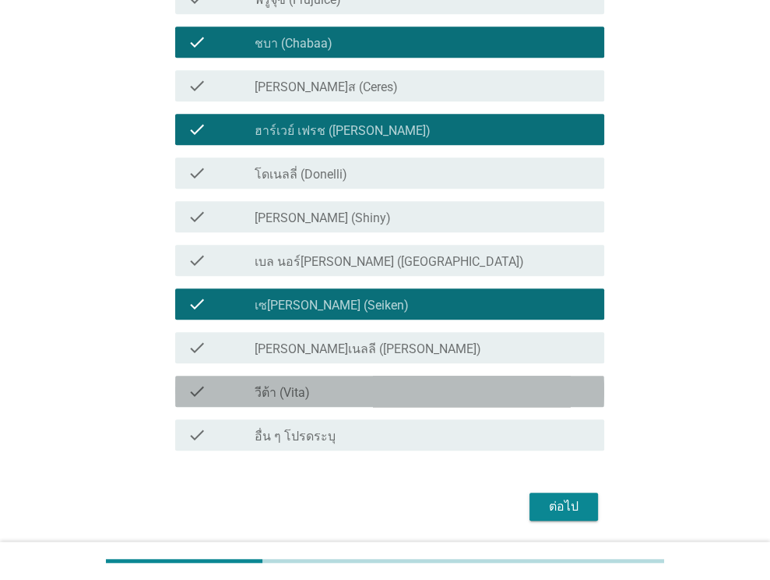
click at [369, 397] on div "check_box_outline_blank วีต้า (Vita)" at bounding box center [423, 391] width 337 height 19
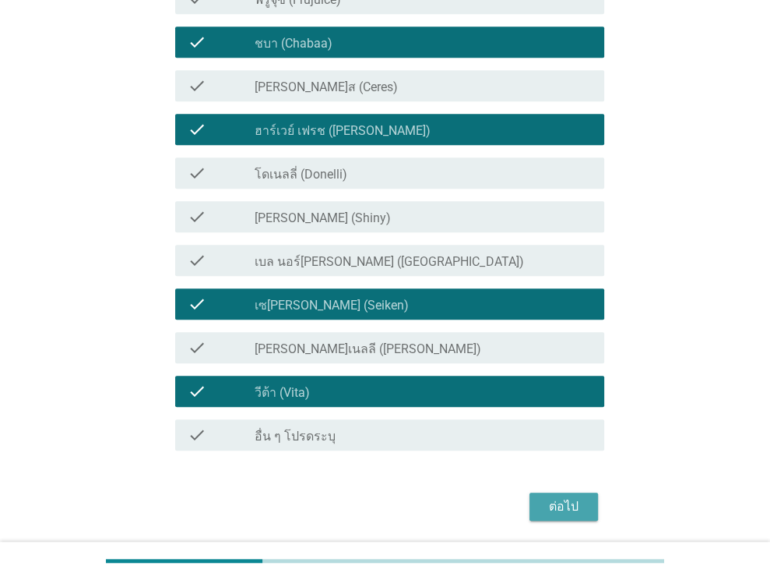
click at [535, 493] on button "ต่อไป" at bounding box center [564, 506] width 69 height 28
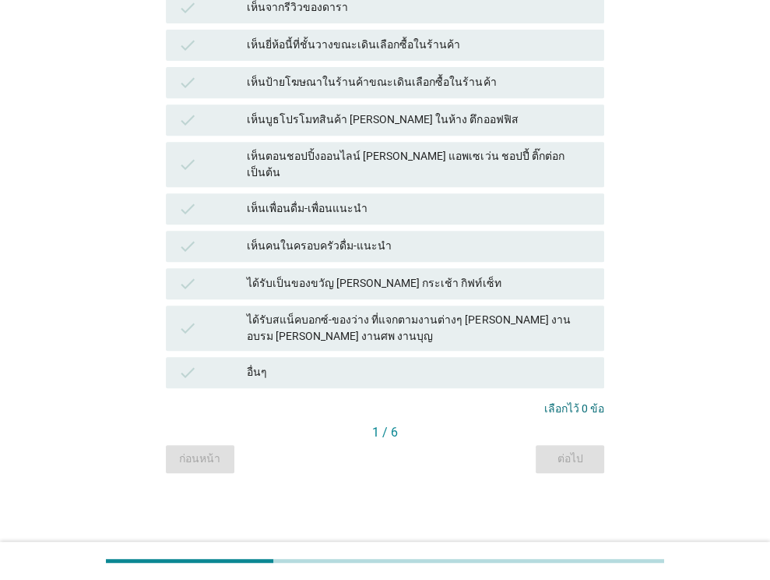
scroll to position [0, 0]
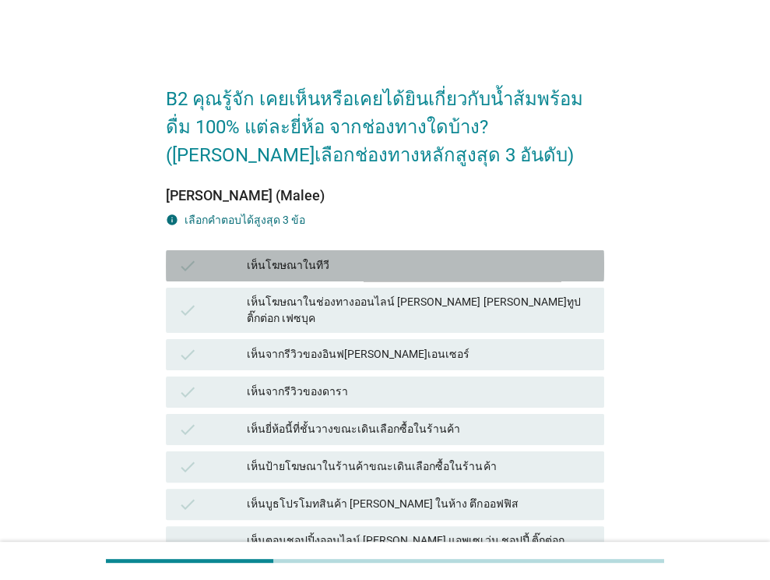
click at [343, 264] on div "เห็นโฆษณาในทีวี" at bounding box center [419, 265] width 345 height 19
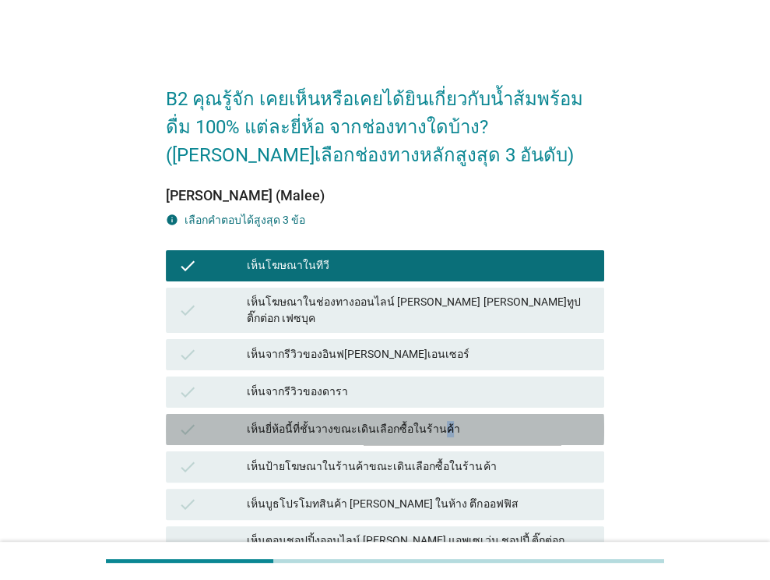
drag, startPoint x: 435, startPoint y: 416, endPoint x: 449, endPoint y: 421, distance: 14.8
click at [439, 420] on div "เห็นยี่ห้อนี้ที่ชั้นวางขณะเดินเลือกซื้อในร้านค้า" at bounding box center [419, 429] width 345 height 19
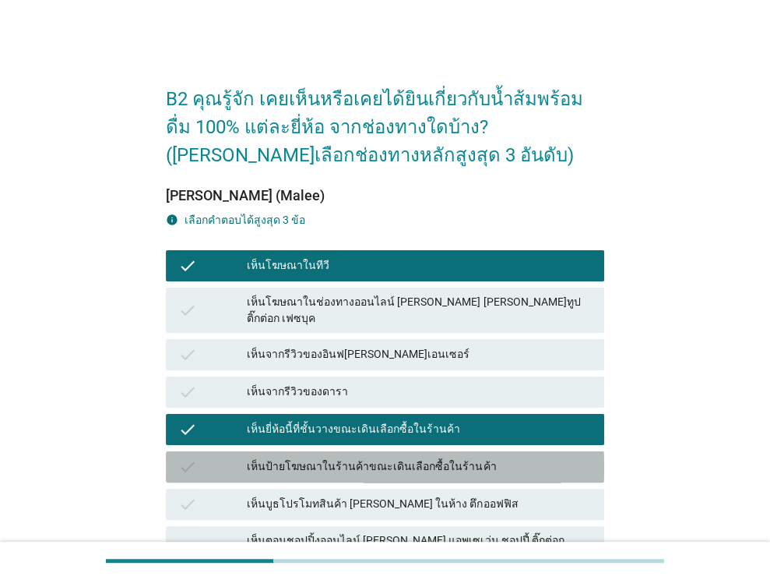
click at [505, 457] on div "เห็นป้ายโฆษณาในร้านค้าขณะเดินเลือกซื้อในร้านค้า" at bounding box center [419, 466] width 345 height 19
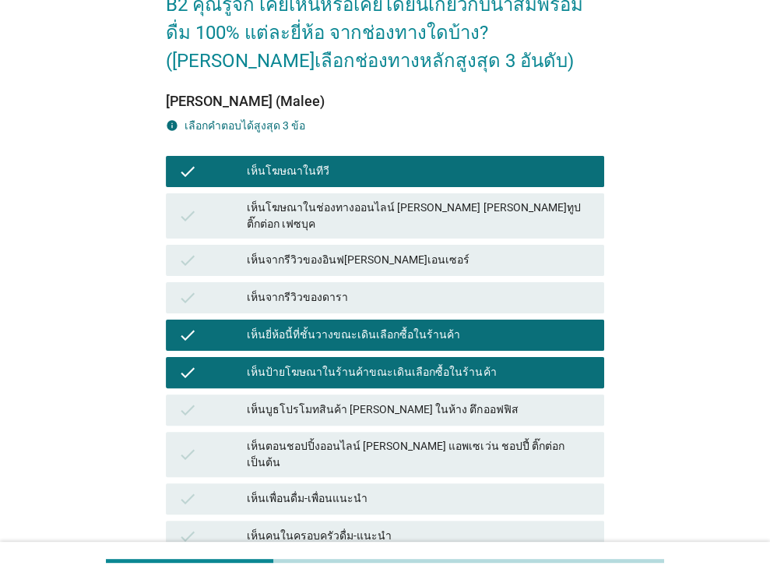
scroll to position [312, 0]
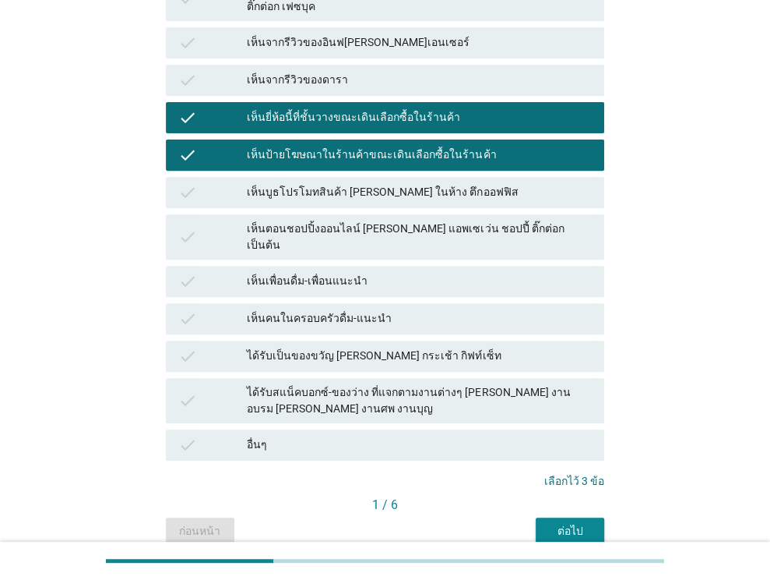
click at [564, 523] on div "ต่อไป" at bounding box center [570, 531] width 44 height 16
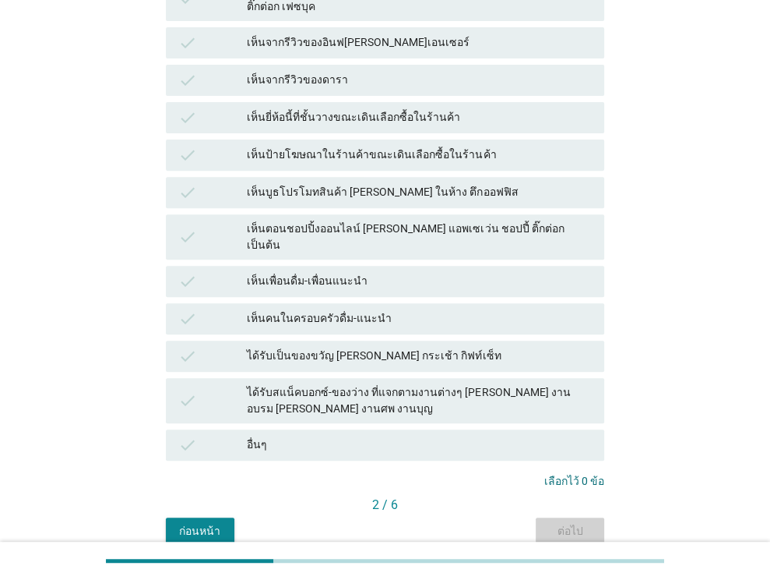
scroll to position [0, 0]
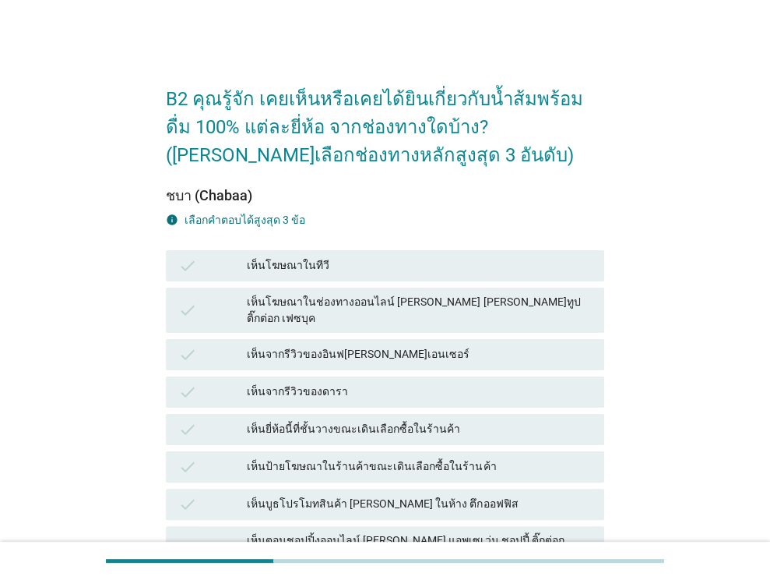
click at [308, 252] on div "check เห็นโฆษณาในทีวี" at bounding box center [385, 265] width 439 height 31
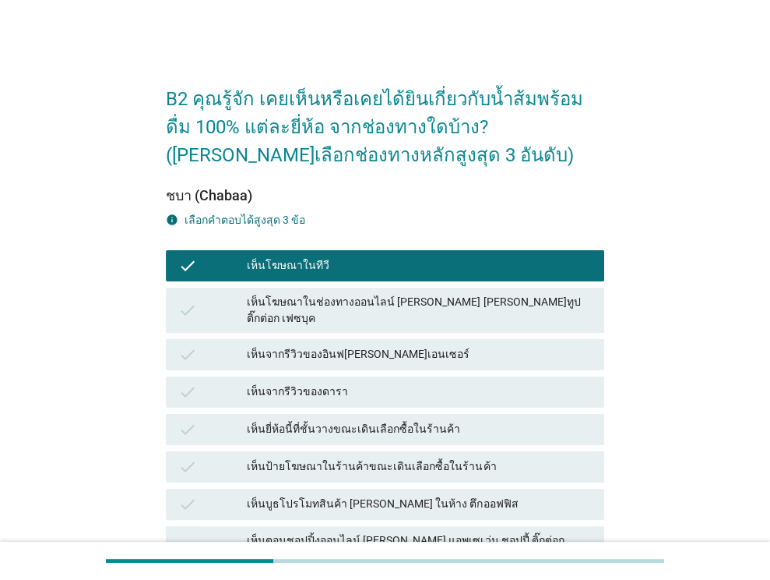
drag, startPoint x: 344, startPoint y: 415, endPoint x: 353, endPoint y: 439, distance: 25.9
click at [344, 420] on div "เห็นยี่ห้อนี้ที่ชั้นวางขณะเดินเลือกซื้อในร้านค้า" at bounding box center [419, 429] width 345 height 19
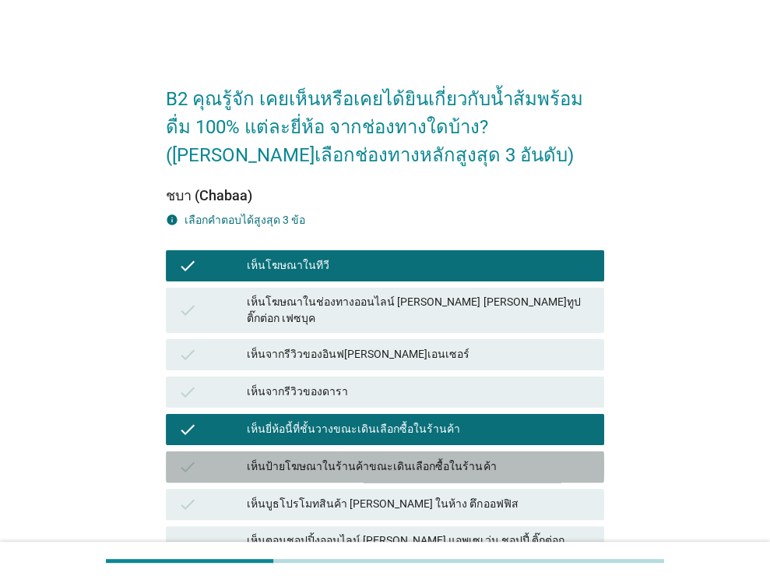
click at [358, 457] on div "เห็นป้ายโฆษณาในร้านค้าขณะเดินเลือกซื้อในร้านค้า" at bounding box center [419, 466] width 345 height 19
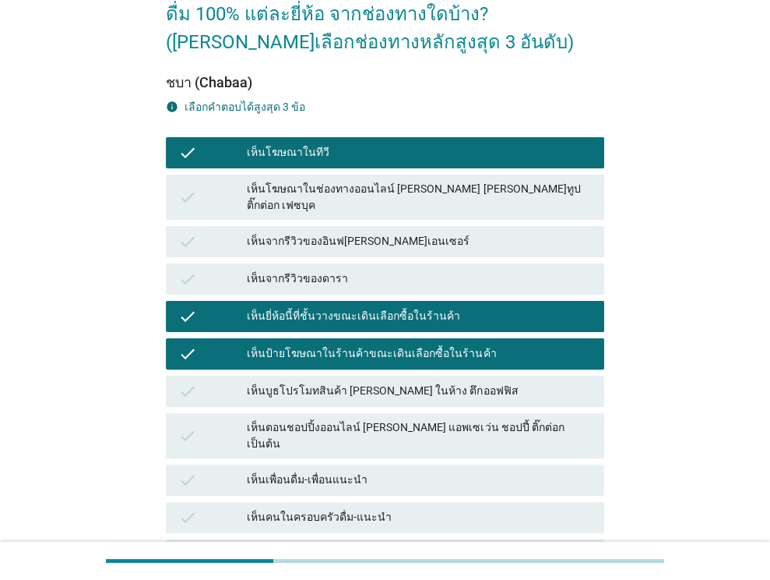
scroll to position [355, 0]
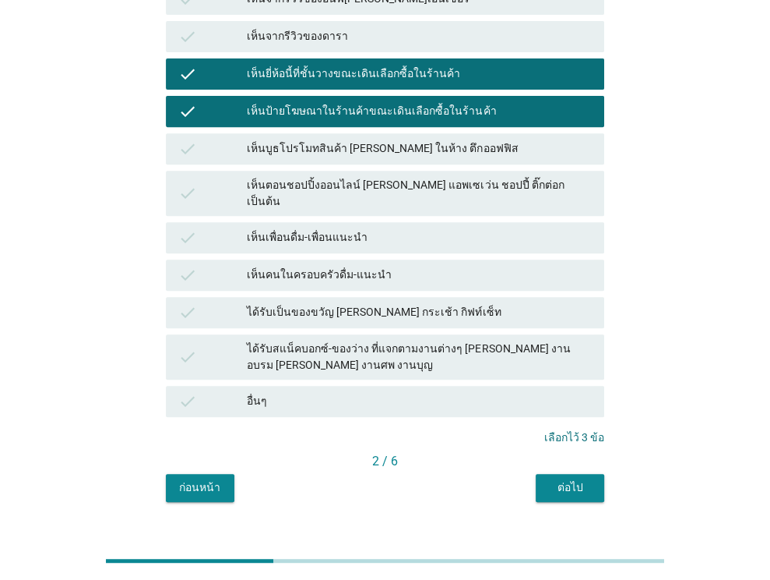
click at [576, 479] on div "ต่อไป" at bounding box center [570, 487] width 44 height 16
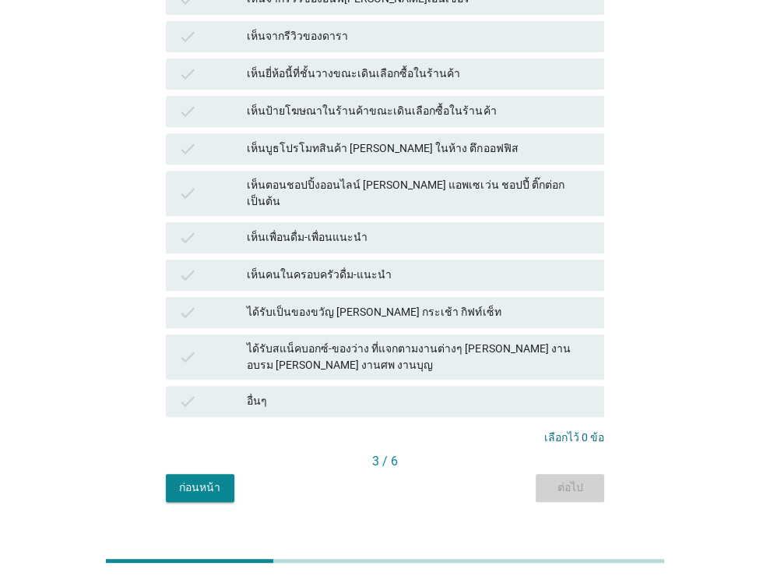
scroll to position [0, 0]
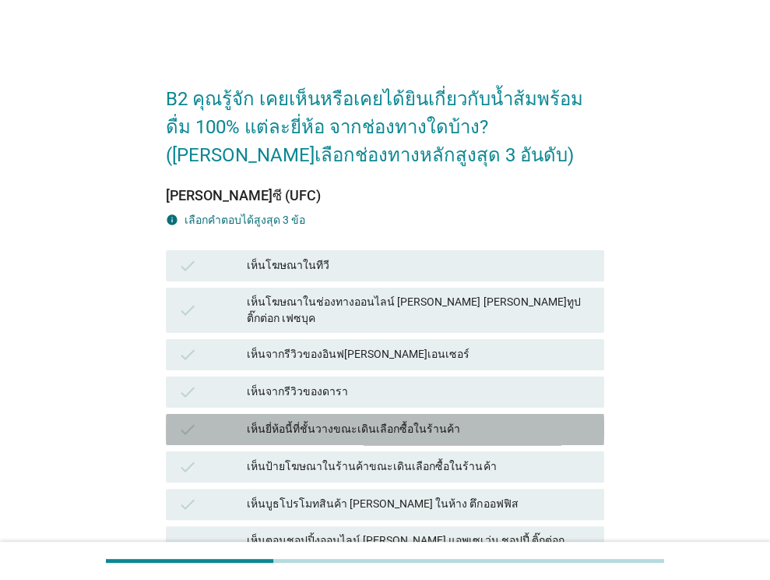
click at [332, 420] on div "เห็นยี่ห้อนี้ที่ชั้นวางขณะเดินเลือกซื้อในร้านค้า" at bounding box center [419, 429] width 345 height 19
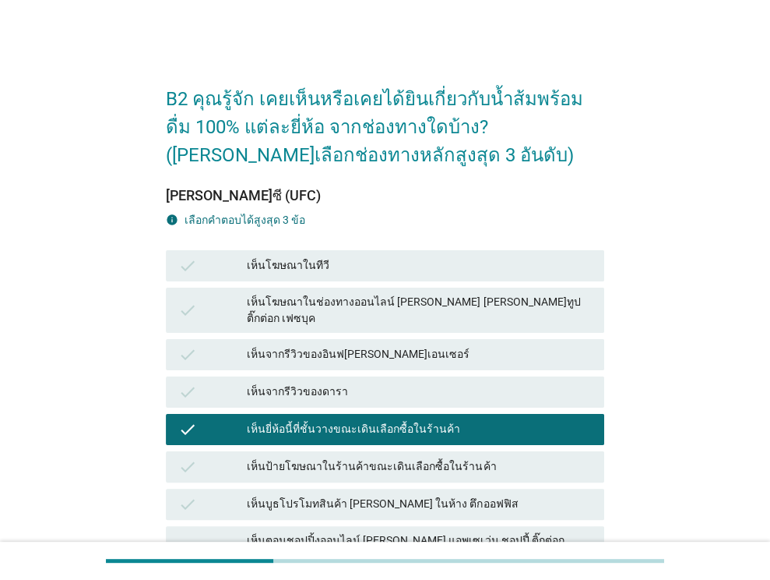
click at [339, 457] on div "เห็นป้ายโฆษณาในร้านค้าขณะเดินเลือกซื้อในร้านค้า" at bounding box center [419, 466] width 345 height 19
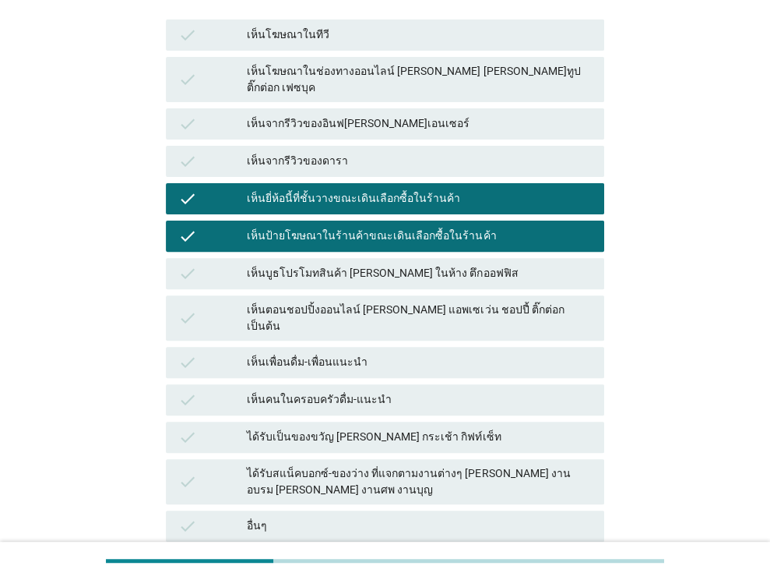
scroll to position [355, 0]
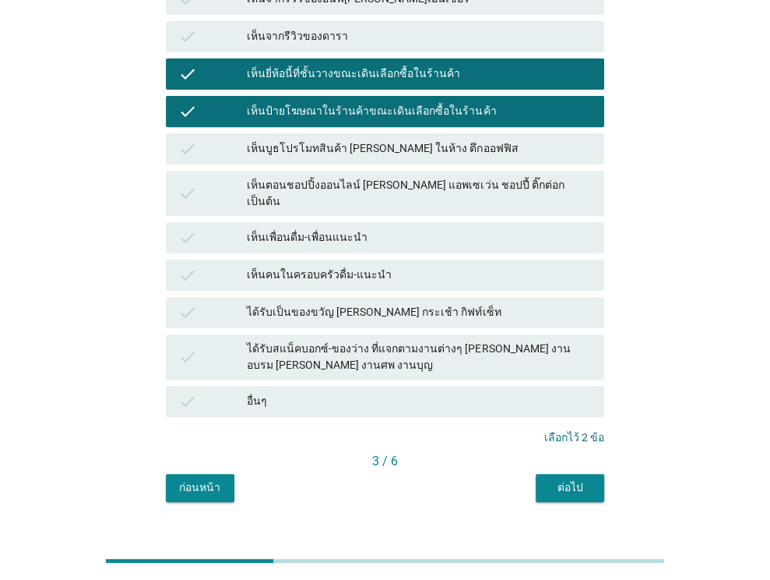
click at [570, 479] on div "ต่อไป" at bounding box center [570, 487] width 44 height 16
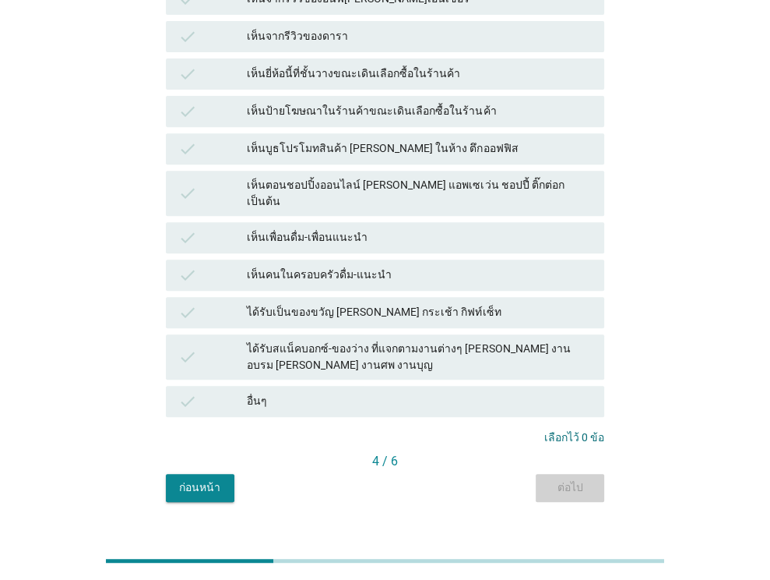
scroll to position [0, 0]
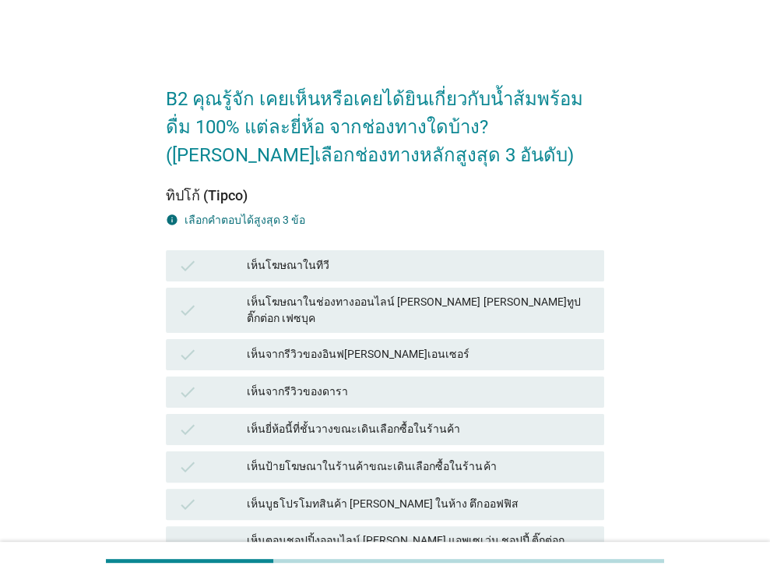
click at [353, 256] on div "เห็นโฆษณาในทีวี" at bounding box center [419, 265] width 345 height 19
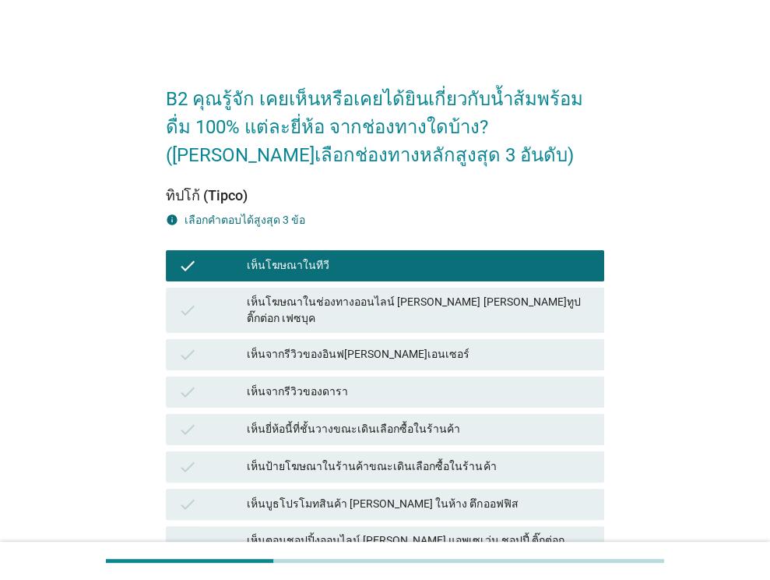
click at [410, 420] on div "เห็นยี่ห้อนี้ที่ชั้นวางขณะเดินเลือกซื้อในร้านค้า" at bounding box center [419, 429] width 345 height 19
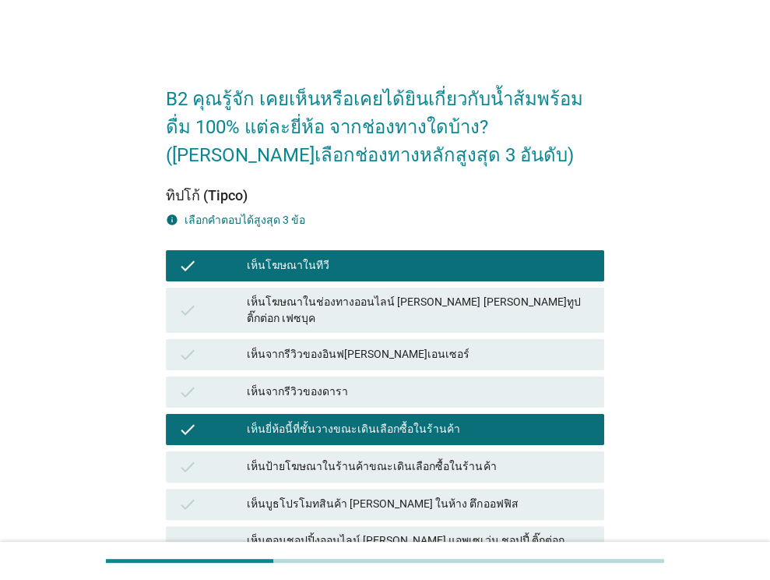
click at [415, 457] on div "เห็นป้ายโฆษณาในร้านค้าขณะเดินเลือกซื้อในร้านค้า" at bounding box center [419, 466] width 345 height 19
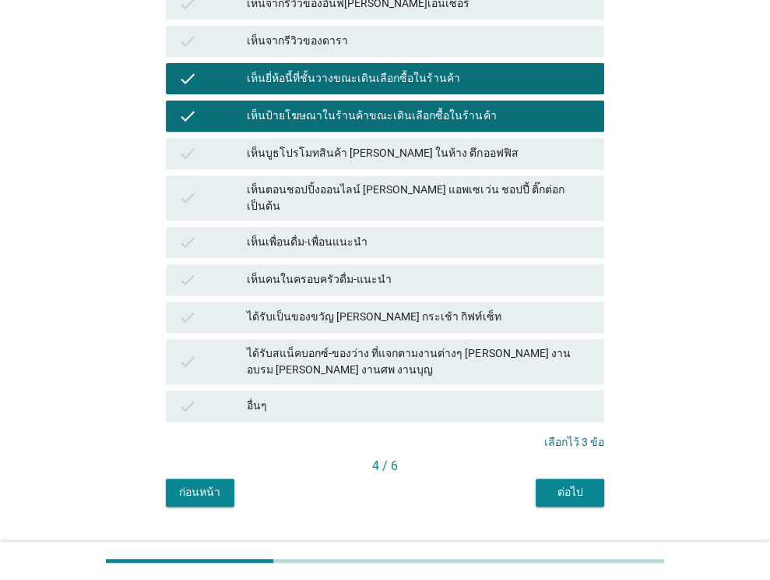
scroll to position [355, 0]
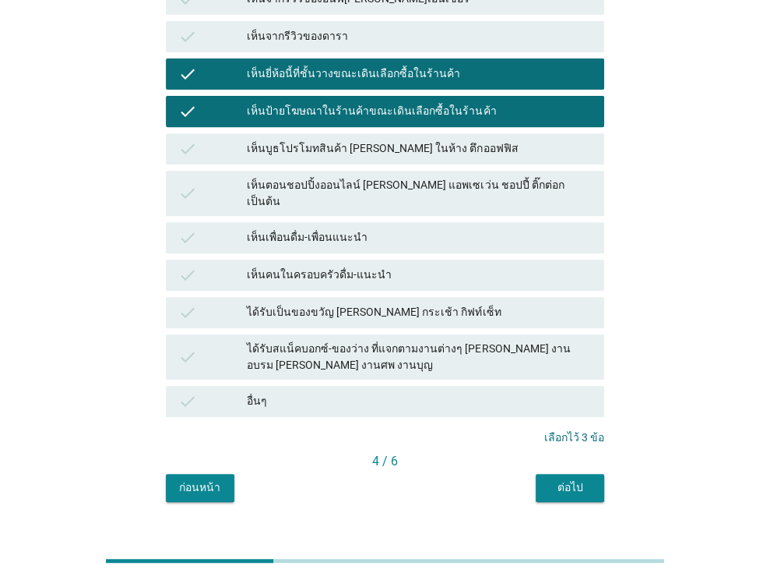
click at [558, 479] on div "ต่อไป" at bounding box center [570, 487] width 44 height 16
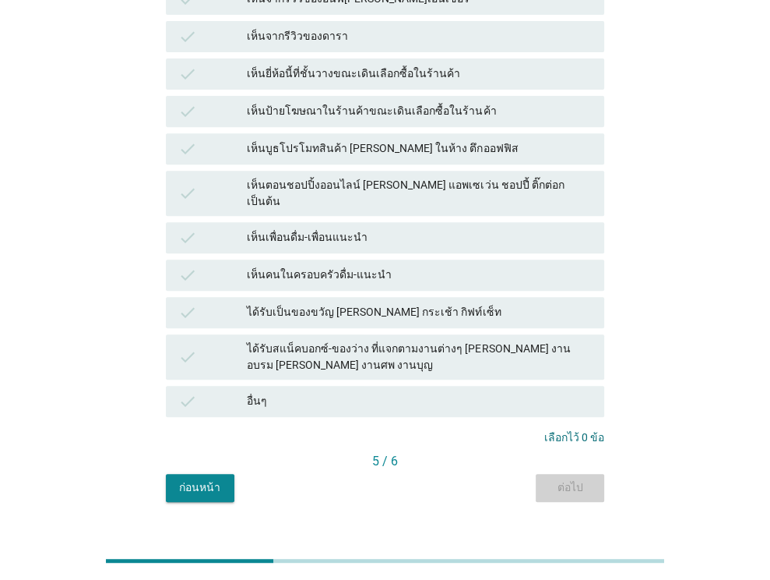
scroll to position [0, 0]
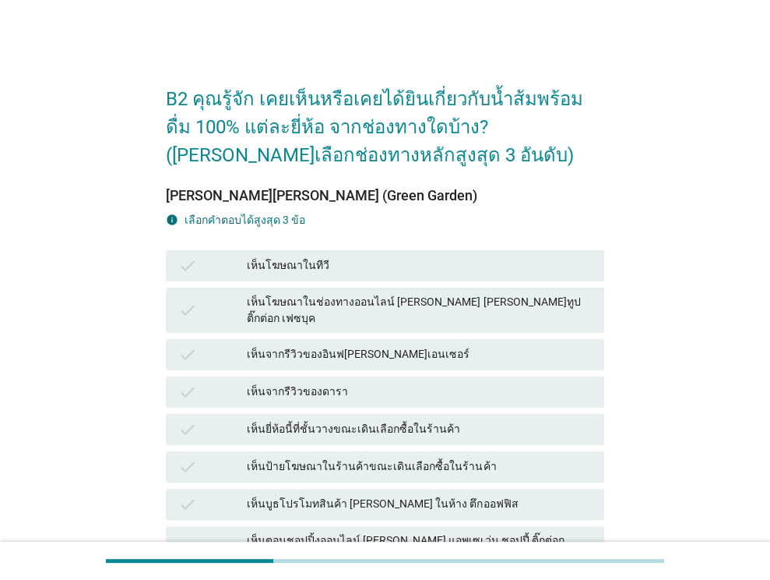
click at [348, 420] on div "เห็นยี่ห้อนี้ที่ชั้นวางขณะเดินเลือกซื้อในร้านค้า" at bounding box center [419, 429] width 345 height 19
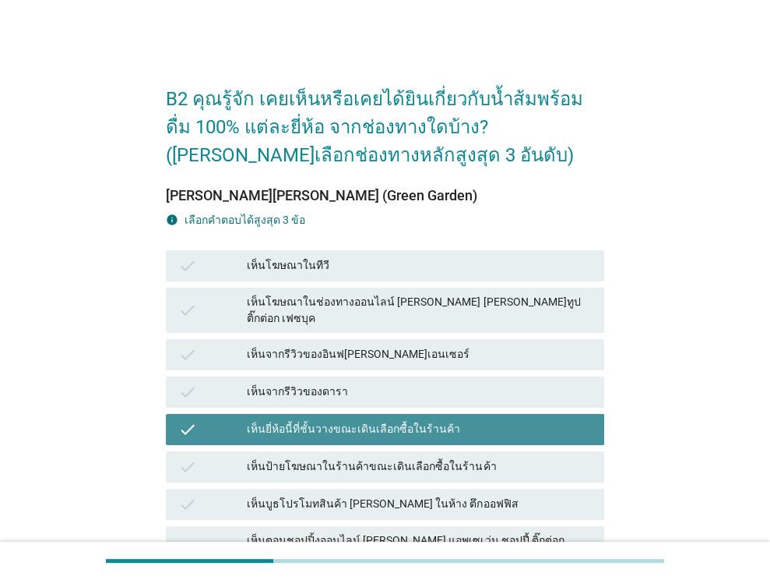
click at [383, 457] on div "เห็นป้ายโฆษณาในร้านค้าขณะเดินเลือกซื้อในร้านค้า" at bounding box center [419, 466] width 345 height 19
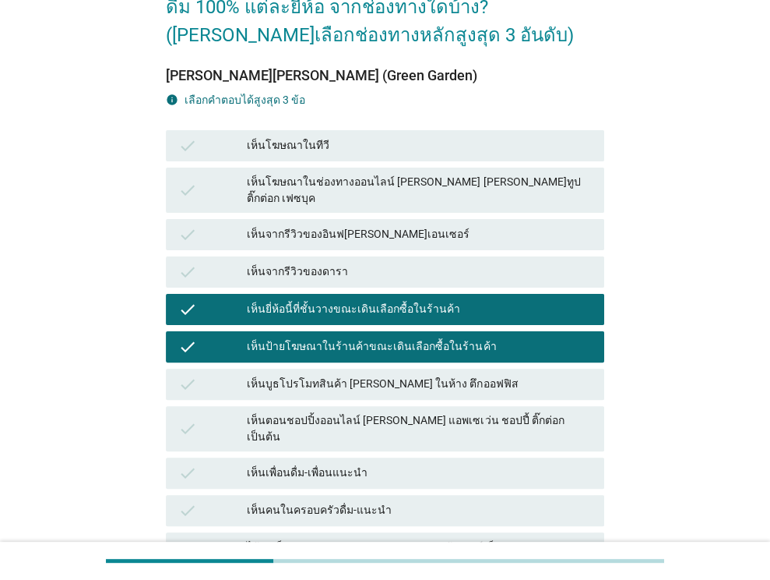
scroll to position [355, 0]
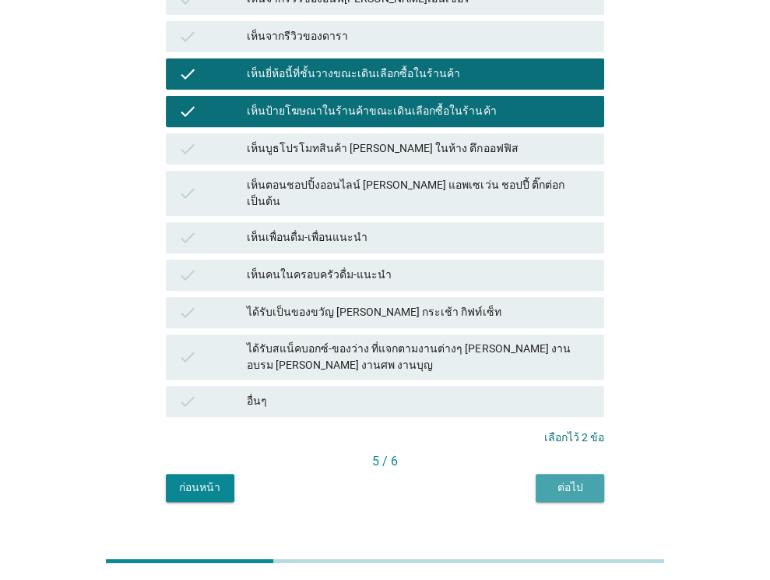
click at [570, 479] on div "ต่อไป" at bounding box center [570, 487] width 44 height 16
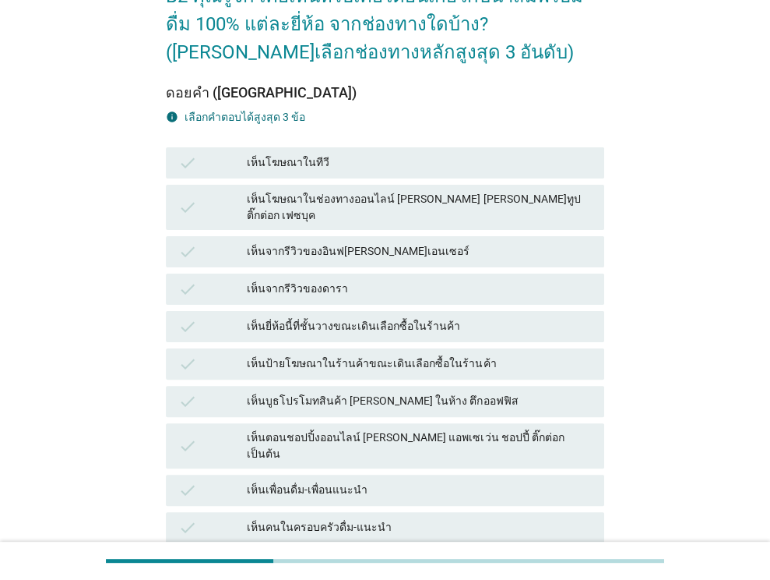
scroll to position [156, 0]
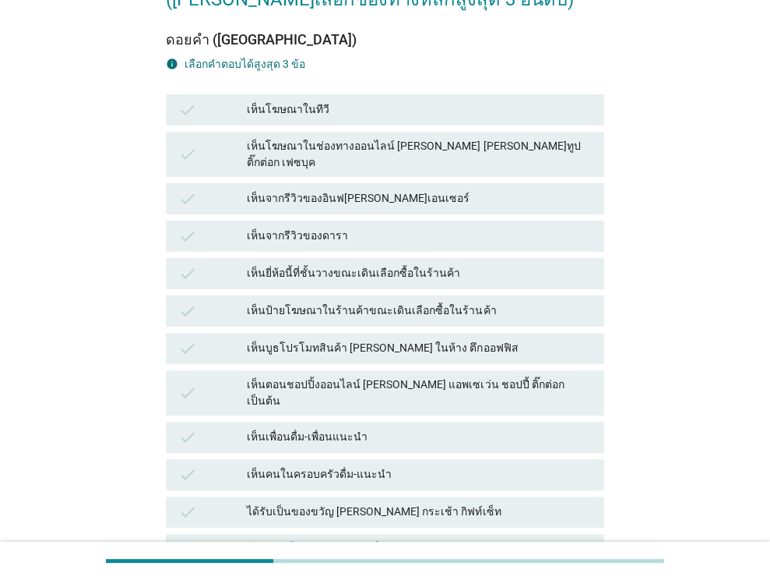
click at [418, 301] on div "เห็นป้ายโฆษณาในร้านค้าขณะเดินเลือกซื้อในร้านค้า" at bounding box center [419, 310] width 345 height 19
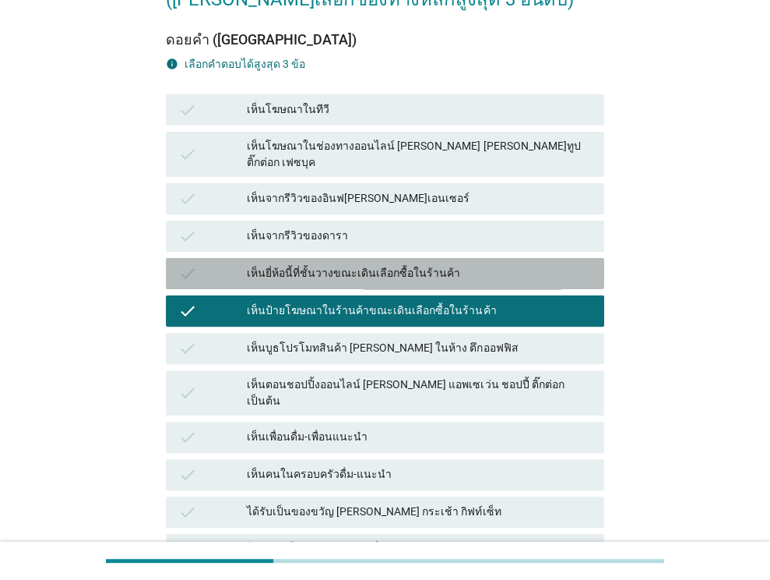
click at [418, 264] on div "เห็นยี่ห้อนี้ที่ชั้นวางขณะเดินเลือกซื้อในร้านค้า" at bounding box center [419, 273] width 345 height 19
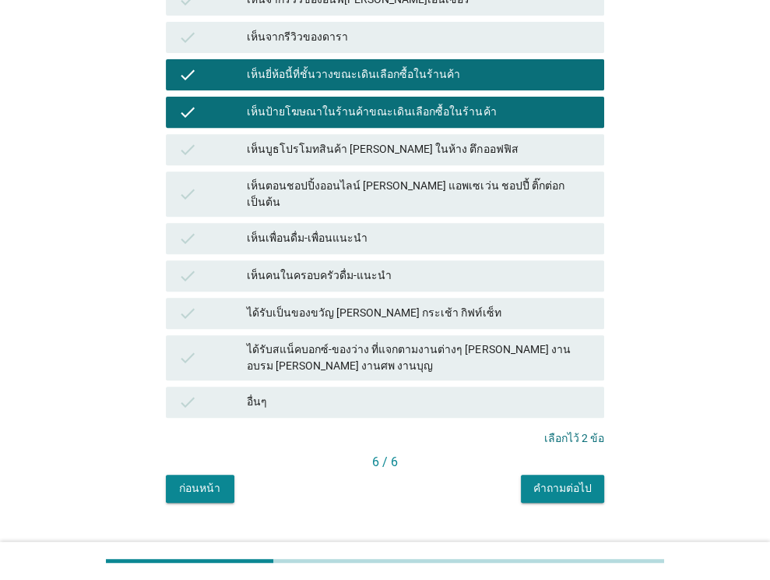
scroll to position [355, 0]
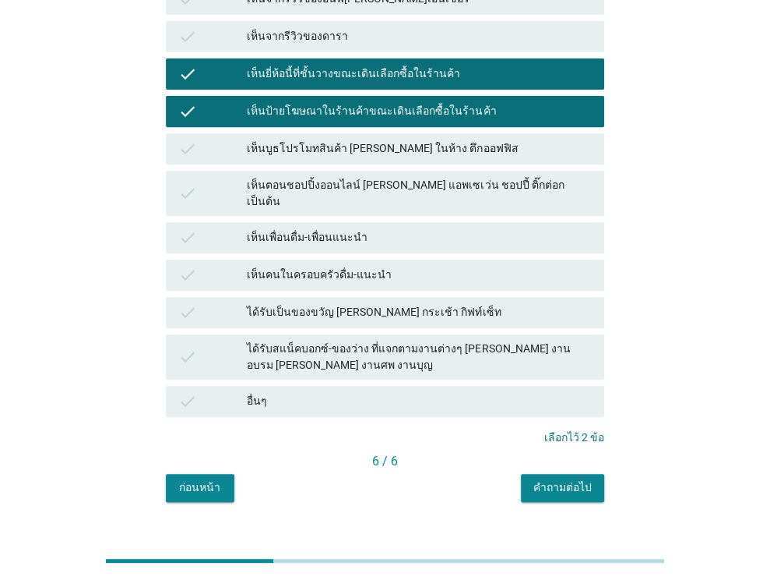
click at [555, 474] on button "คำถามต่อไป" at bounding box center [562, 488] width 83 height 28
click at [565, 474] on div "ก่อนหน้า คำถามต่อไป" at bounding box center [385, 488] width 439 height 28
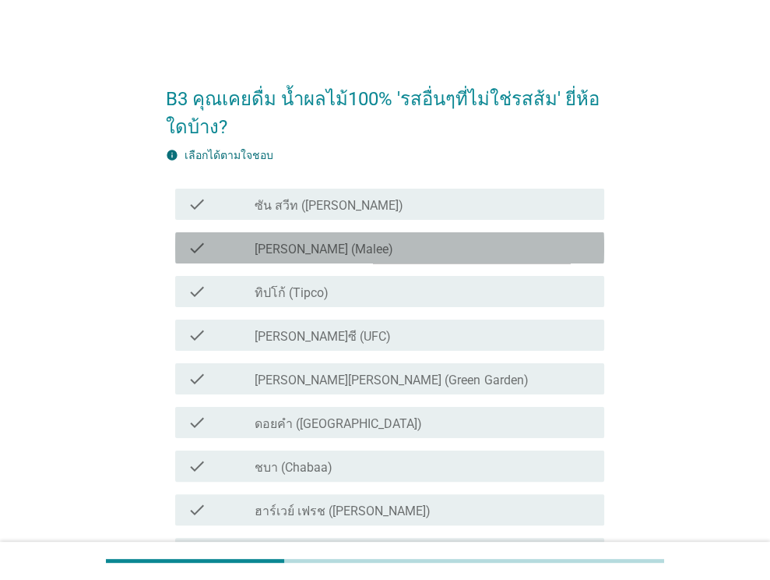
click at [360, 244] on div "check_box_outline_blank [PERSON_NAME] (Malee)" at bounding box center [423, 247] width 337 height 19
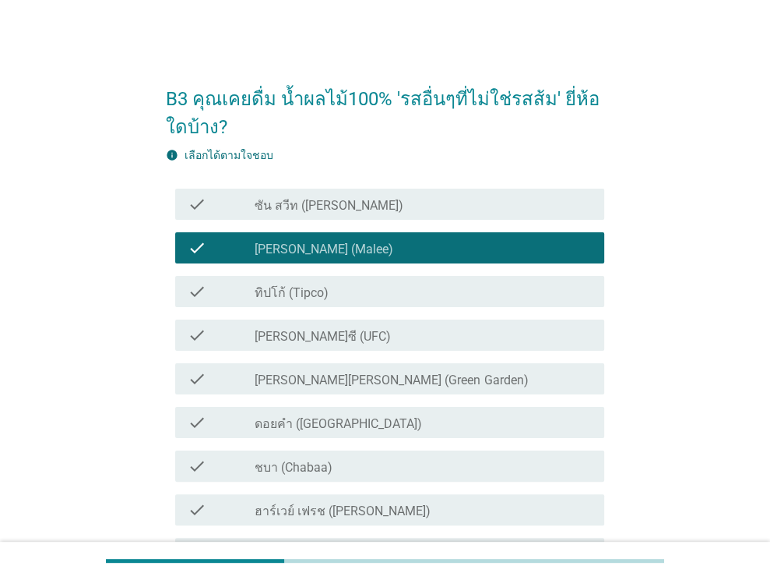
click at [354, 282] on div "check_box_outline_blank ทิปโก้ (Tipco)" at bounding box center [423, 291] width 337 height 19
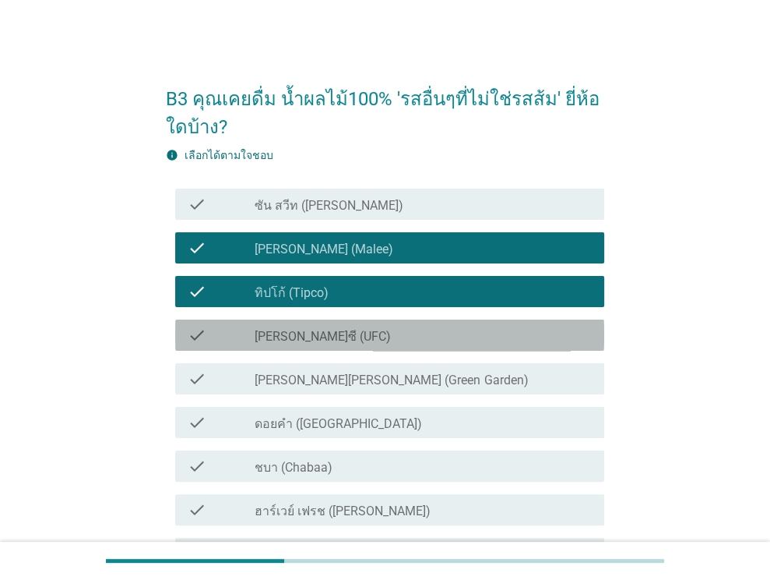
click at [357, 337] on div "check_box_outline_blank [PERSON_NAME]ซี (UFC)" at bounding box center [423, 335] width 337 height 19
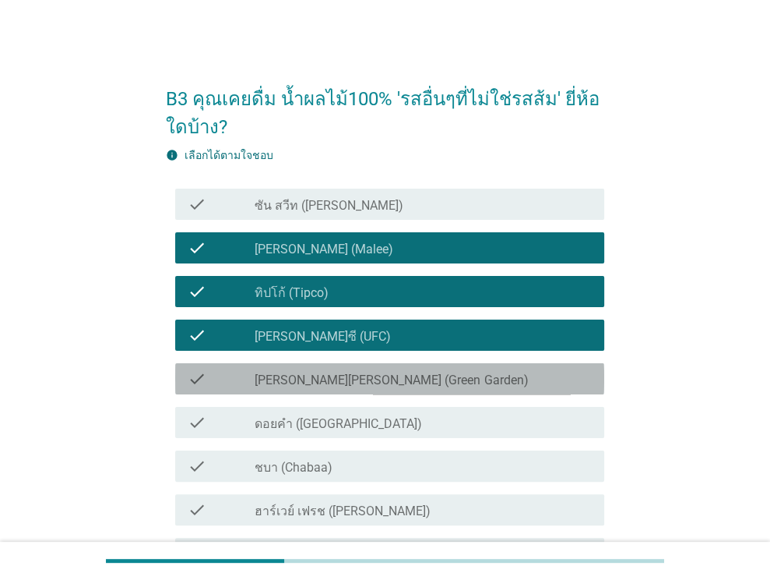
click at [358, 373] on label "[PERSON_NAME][PERSON_NAME] (Green Garden)" at bounding box center [391, 380] width 273 height 16
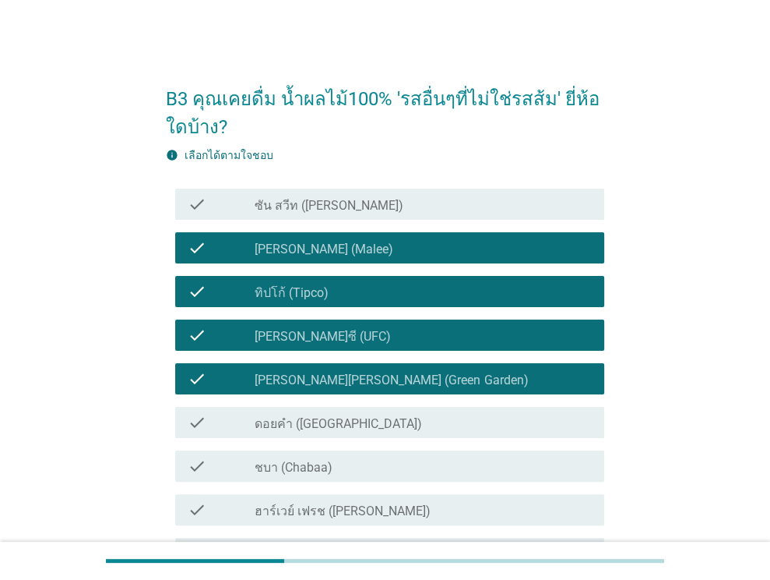
click at [343, 425] on label "ดอยคำ ([GEOGRAPHIC_DATA])" at bounding box center [338, 424] width 167 height 16
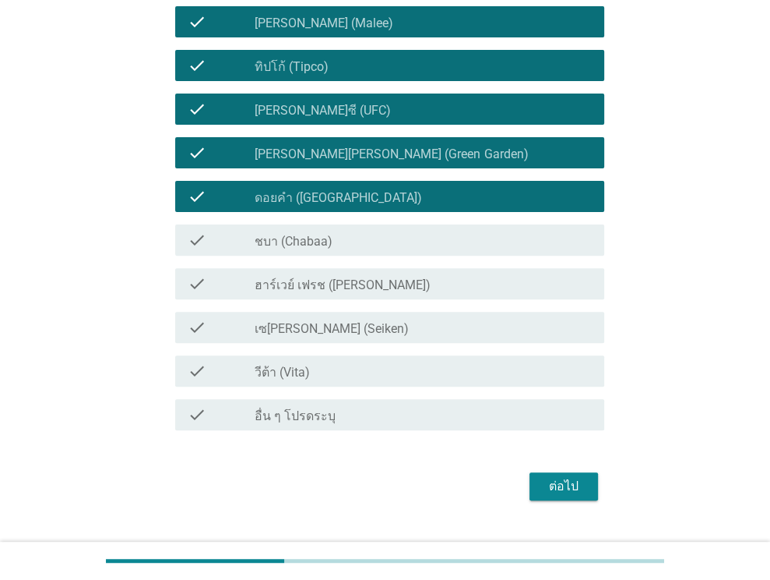
scroll to position [234, 0]
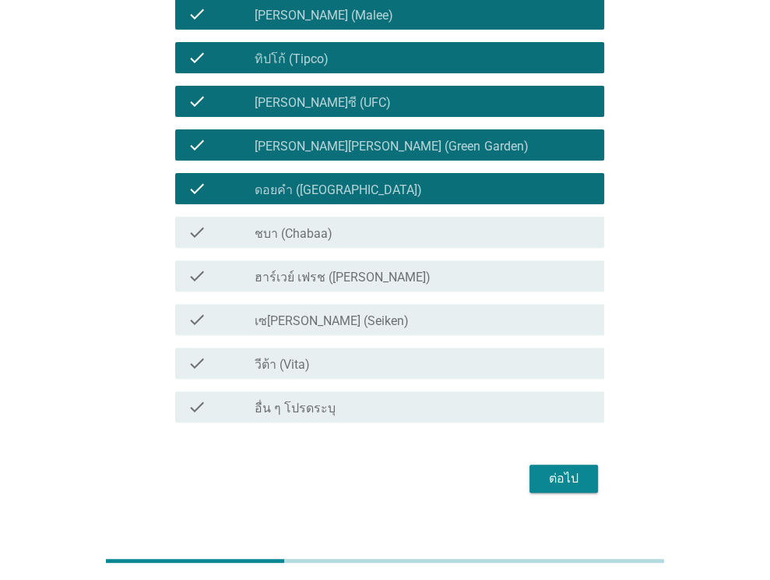
click at [542, 474] on div "ต่อไป" at bounding box center [564, 478] width 44 height 19
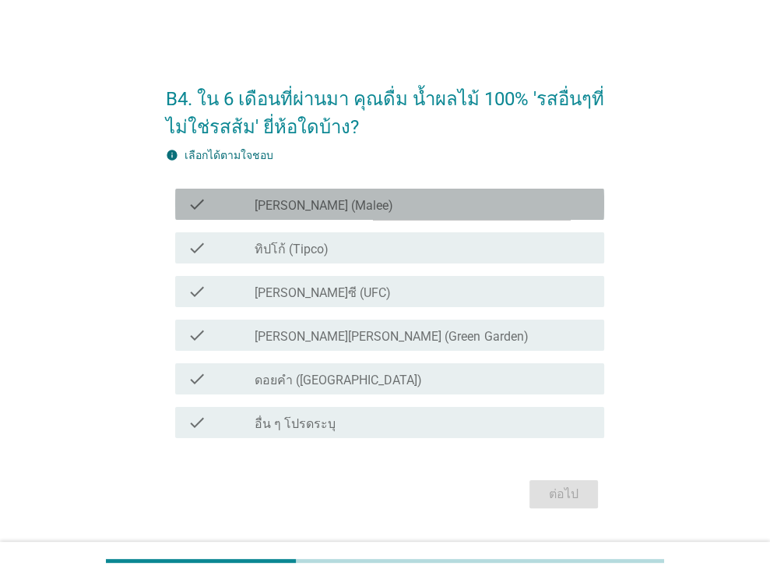
click at [349, 211] on div "check_box [PERSON_NAME] (Malee)" at bounding box center [423, 204] width 337 height 19
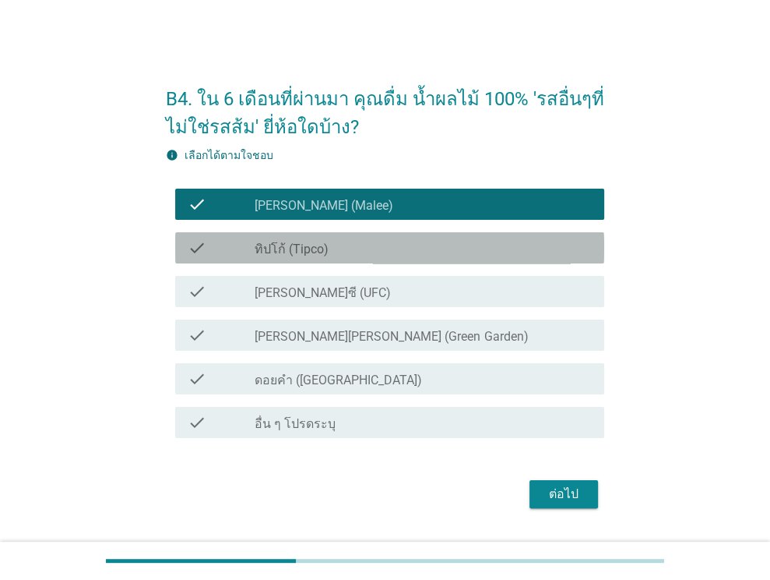
drag, startPoint x: 348, startPoint y: 244, endPoint x: 348, endPoint y: 276, distance: 31.9
click at [348, 245] on div "check_box ทิปโก้ (Tipco)" at bounding box center [423, 247] width 337 height 19
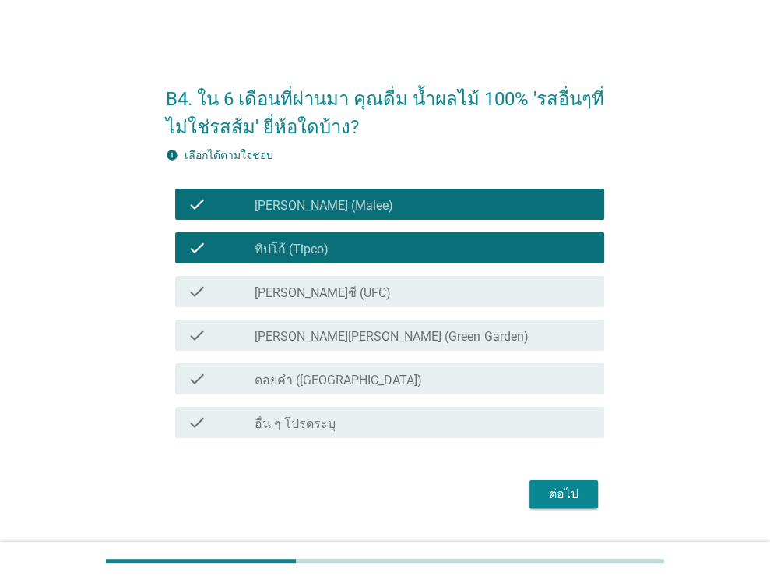
click at [481, 386] on div "check_box ดอยคำ ([GEOGRAPHIC_DATA])" at bounding box center [423, 378] width 337 height 19
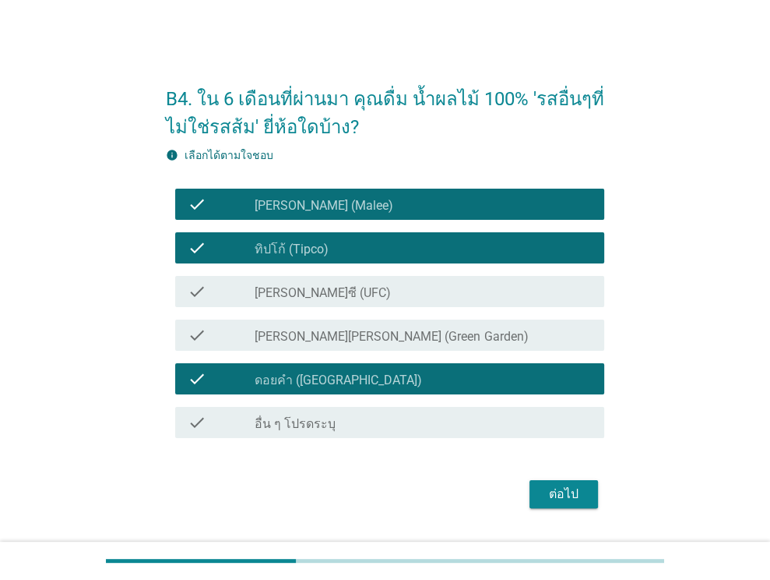
click at [573, 497] on div "ต่อไป" at bounding box center [564, 493] width 44 height 19
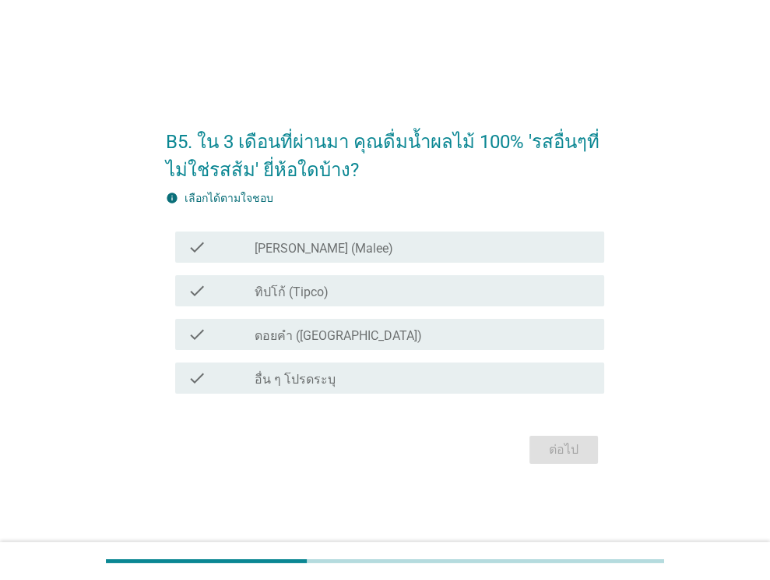
click at [356, 295] on div "check_box ทิปโก้ (Tipco)" at bounding box center [423, 290] width 337 height 19
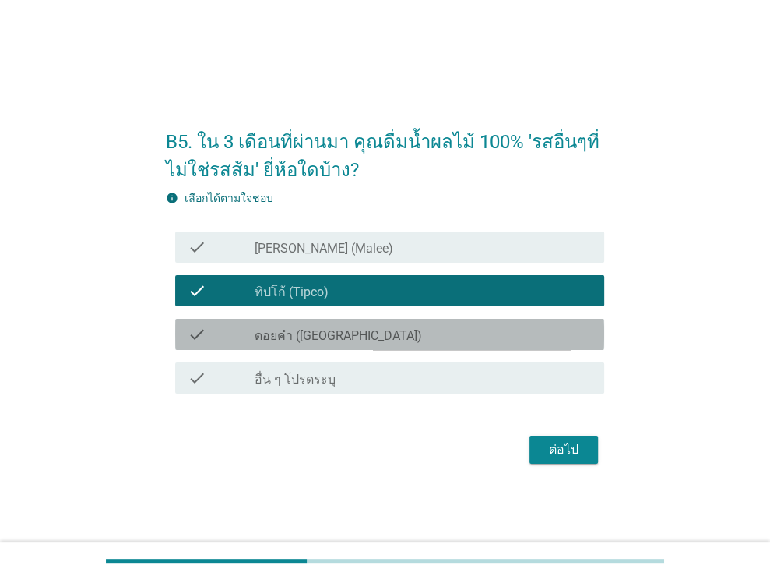
click at [368, 333] on div "check_box ดอยคำ ([GEOGRAPHIC_DATA])" at bounding box center [423, 334] width 337 height 19
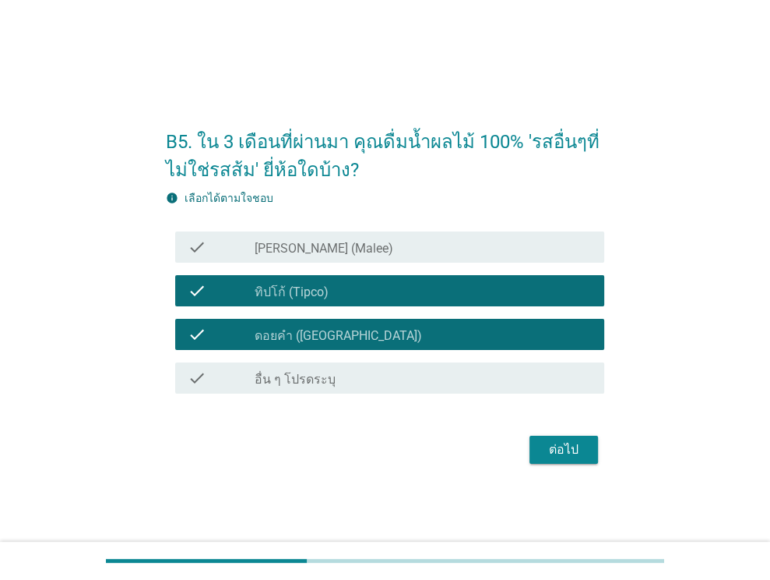
click at [576, 456] on div "ต่อไป" at bounding box center [564, 449] width 44 height 19
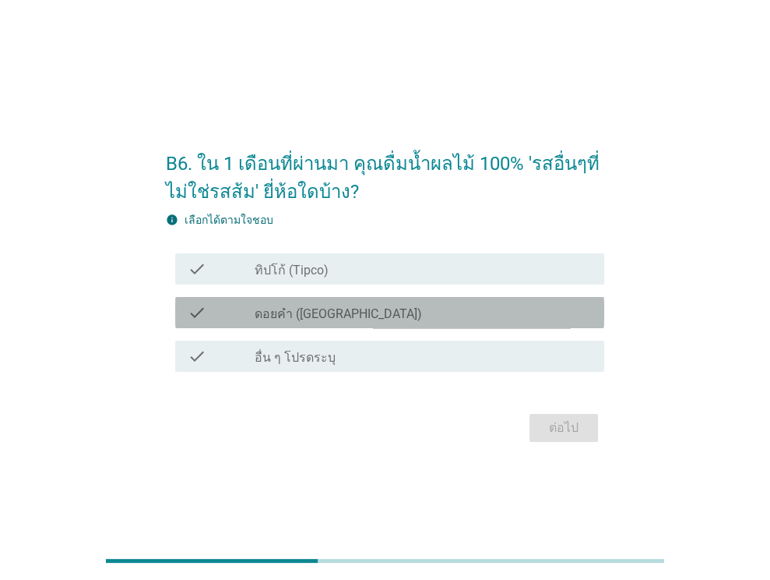
click at [372, 312] on div "check_box ดอยคำ ([GEOGRAPHIC_DATA])" at bounding box center [423, 312] width 337 height 19
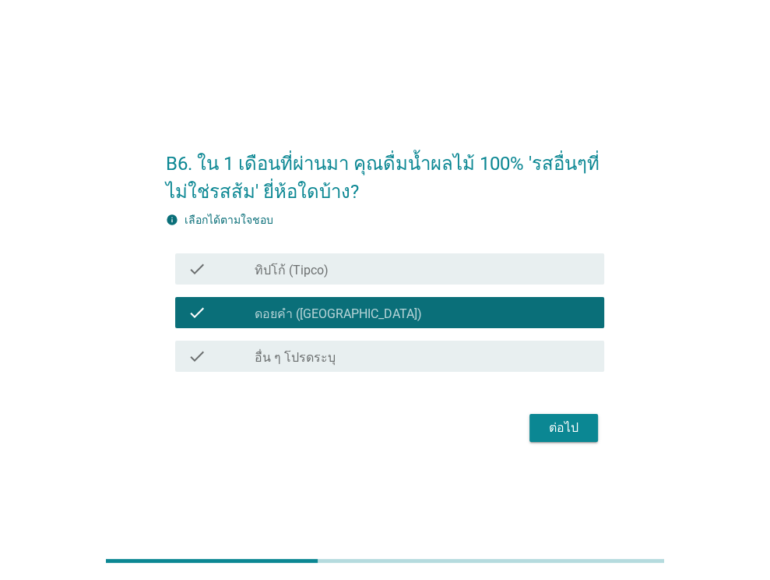
click at [578, 427] on div "ต่อไป" at bounding box center [564, 427] width 44 height 19
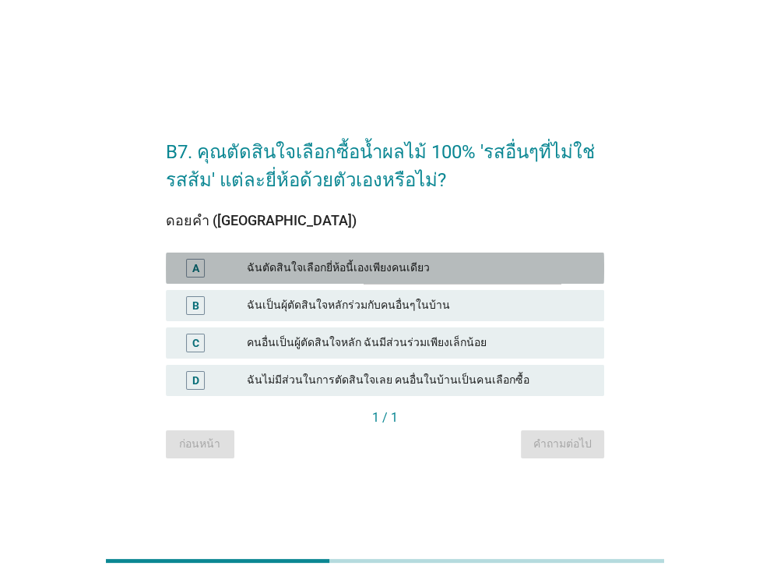
click at [481, 263] on div "ฉันตัดสินใจเลือกยี่ห้อนี้เองเพียงคนเดียว" at bounding box center [419, 268] width 345 height 19
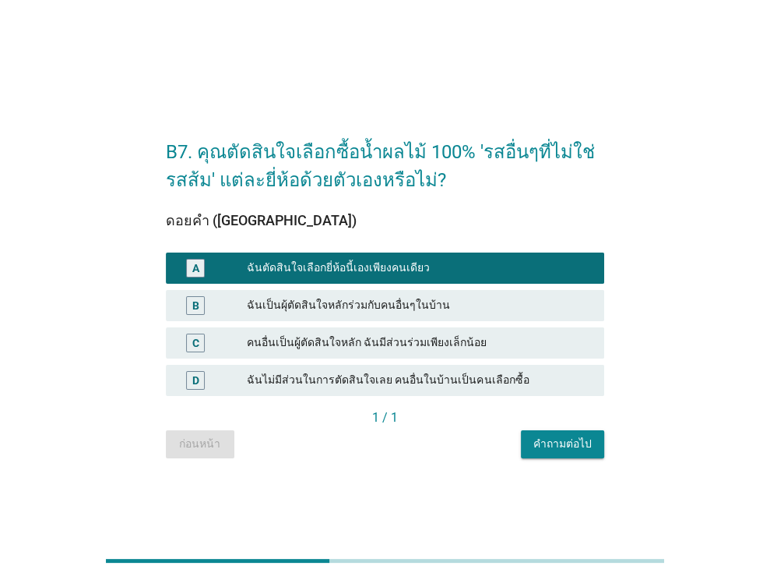
click at [552, 438] on div "คำถามต่อไป" at bounding box center [563, 443] width 58 height 16
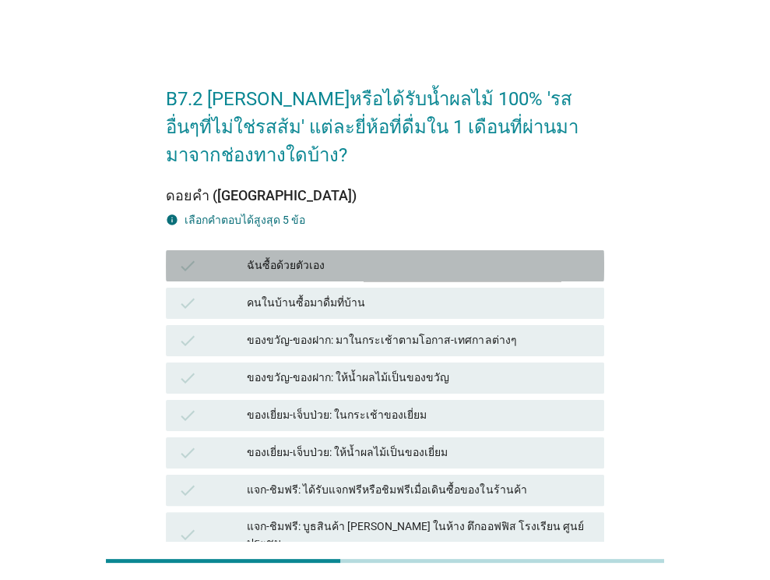
click at [355, 272] on div "ฉันซื้อด้วยตัวเอง" at bounding box center [419, 265] width 345 height 19
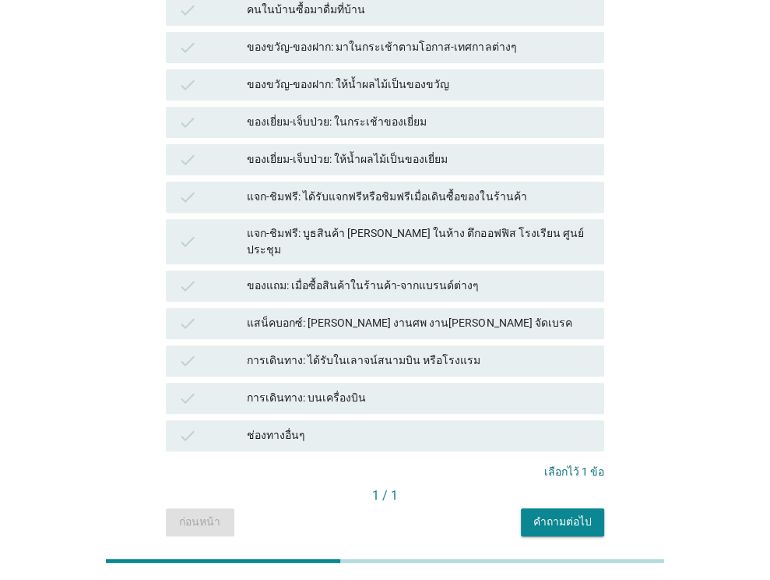
scroll to position [312, 0]
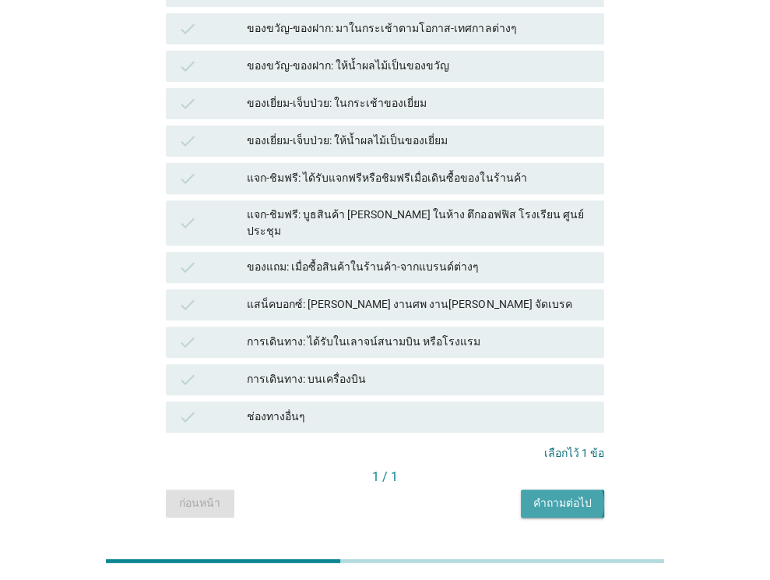
click at [569, 495] on div "คำถามต่อไป" at bounding box center [563, 503] width 58 height 16
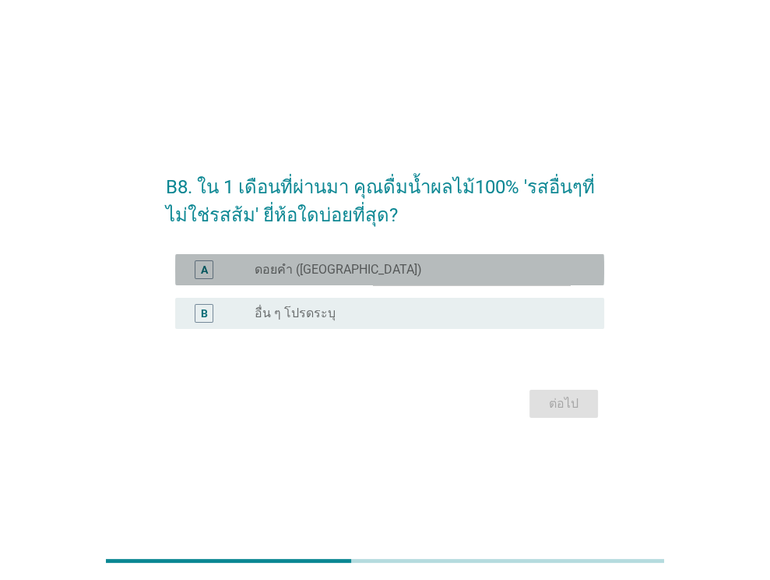
click at [408, 278] on div "radio_button_unchecked ดอยคำ (Doi-Khham)" at bounding box center [423, 269] width 337 height 19
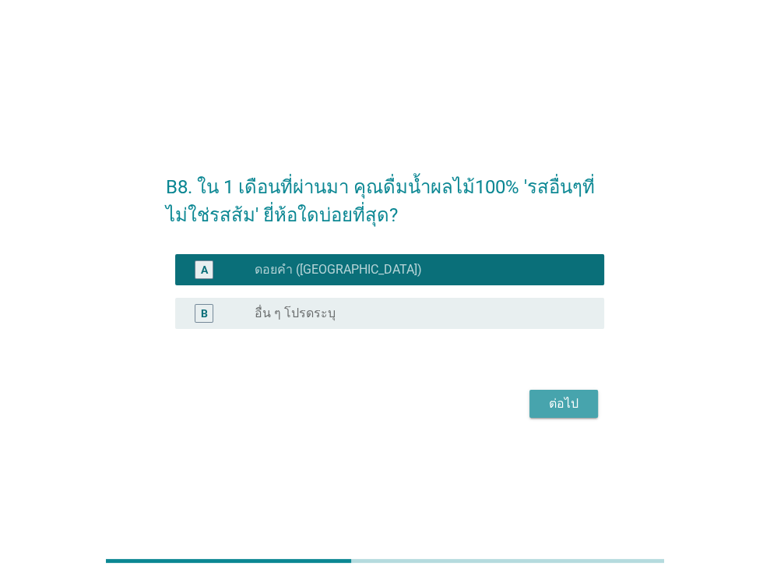
click at [560, 400] on div "ต่อไป" at bounding box center [564, 403] width 44 height 19
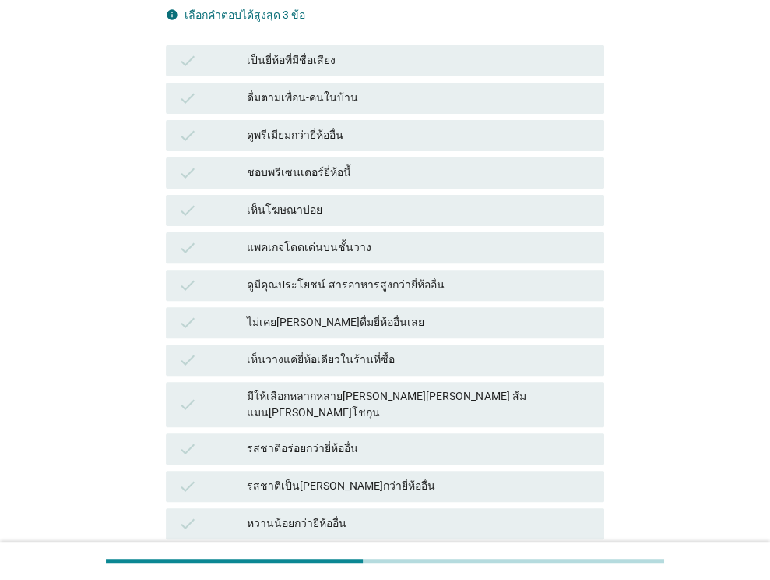
scroll to position [234, 0]
click at [488, 387] on div "มีให้เลือกหลากหลาย[PERSON_NAME][PERSON_NAME] ส้มแมน[PERSON_NAME]โชกุน" at bounding box center [419, 403] width 345 height 33
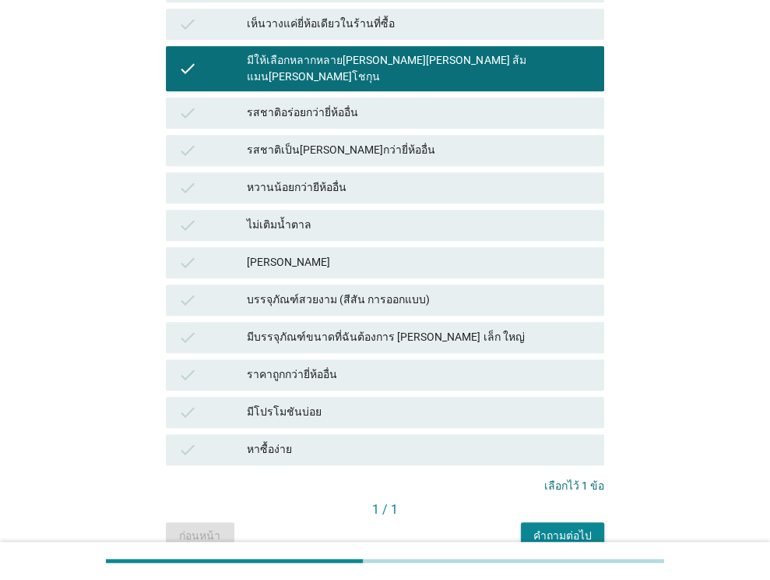
scroll to position [604, 0]
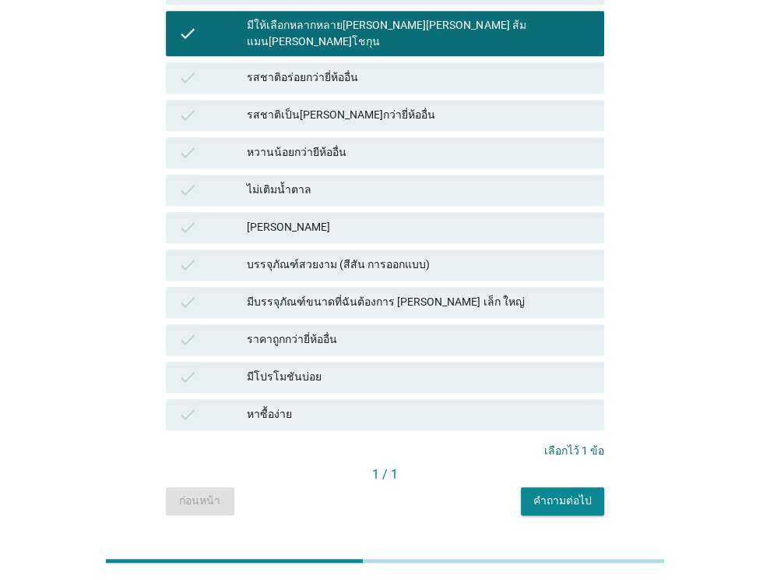
click at [459, 330] on div "ราคาถูกกว่ายี่ห้ออื่น" at bounding box center [419, 339] width 345 height 19
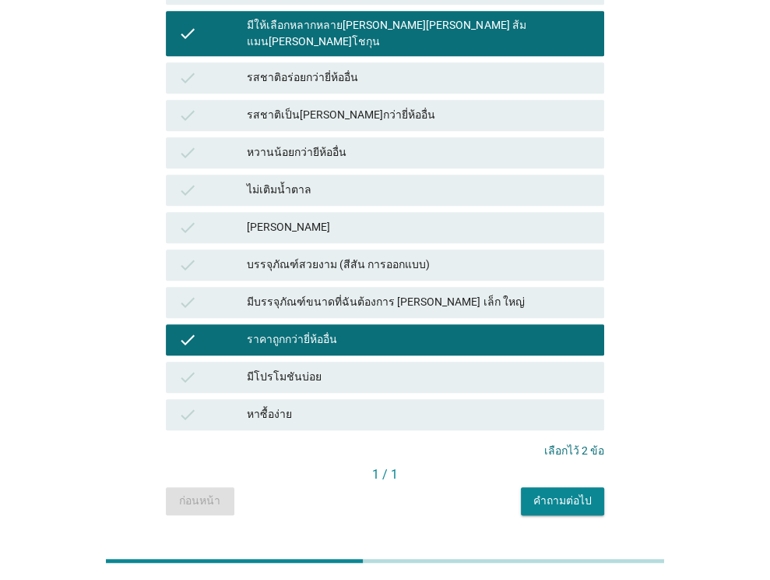
click at [547, 330] on div "ราคาถูกกว่ายี่ห้ออื่น" at bounding box center [419, 339] width 345 height 19
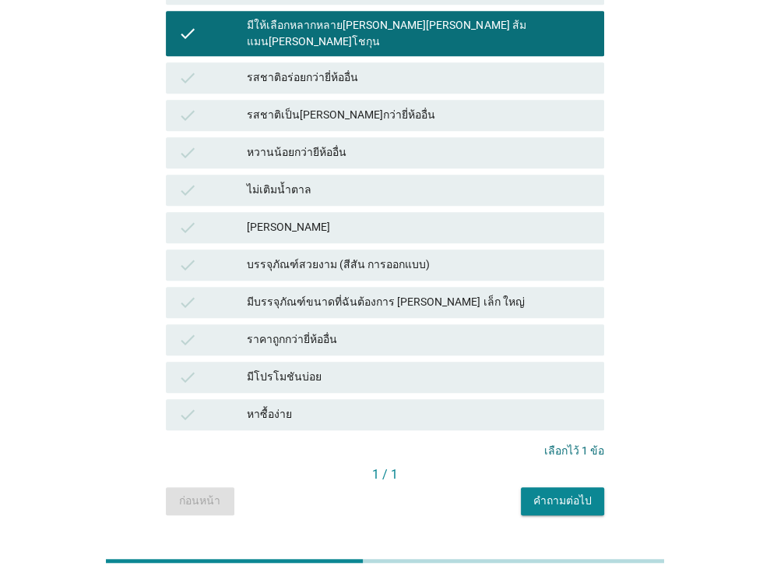
click at [551, 390] on div "ดอยคำ (Doi-Khham) info เลือกคําตอบได้สูงสุด 3 ข้อ check เป็นยี่ห้อที่มีชื่อเสีย…" at bounding box center [385, 27] width 439 height 830
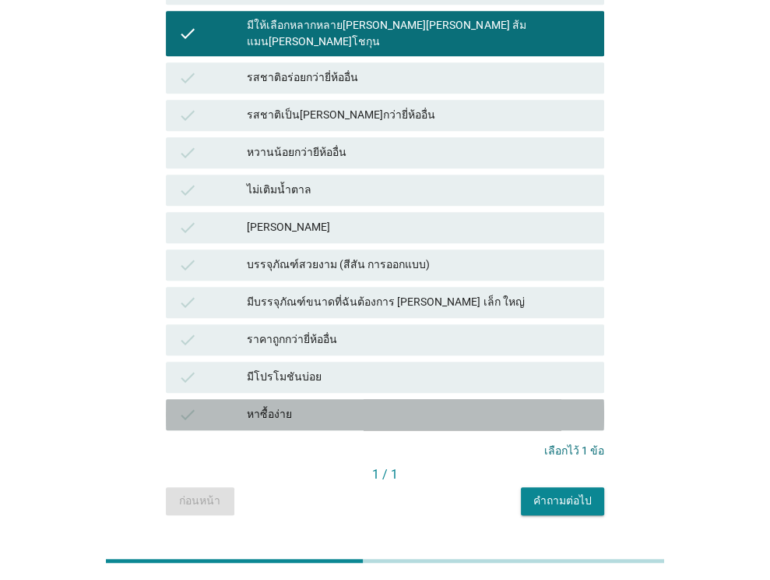
click at [552, 405] on div "หาซื้อง่าย" at bounding box center [419, 414] width 345 height 19
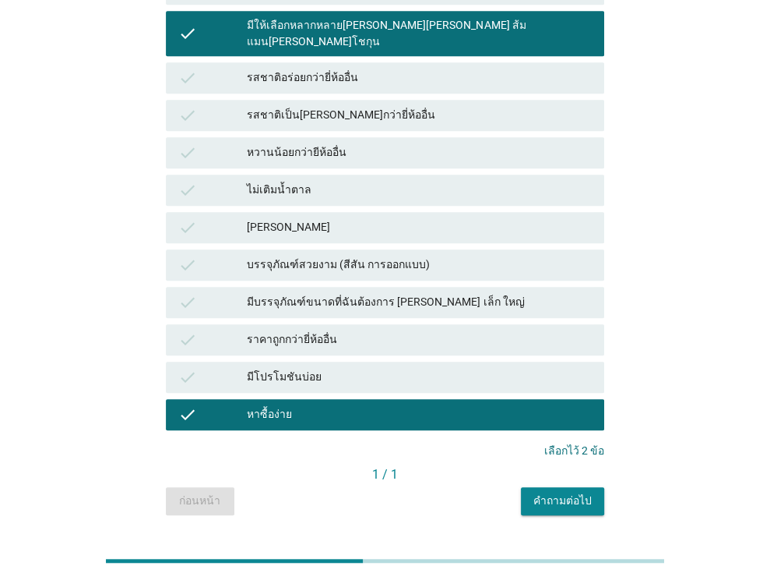
click at [583, 492] on div "คำถามต่อไป" at bounding box center [563, 500] width 58 height 16
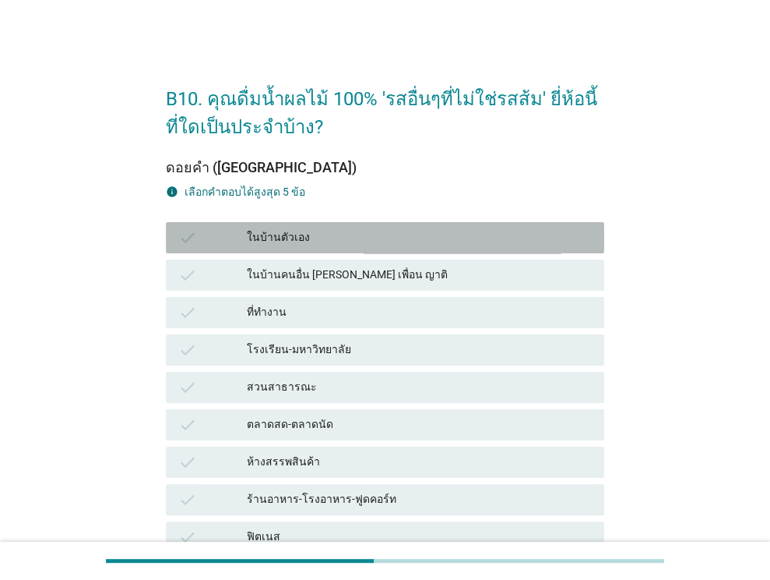
click at [268, 242] on div "ในบ้านตัวเอง" at bounding box center [419, 237] width 345 height 19
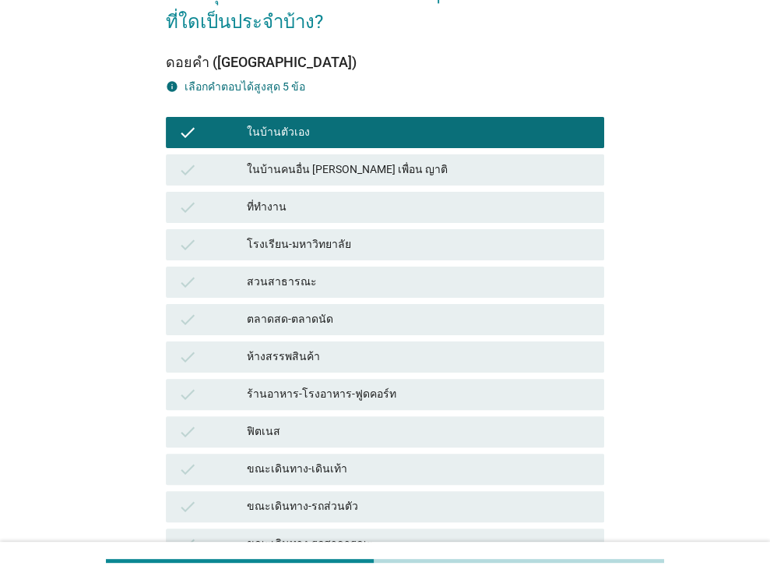
scroll to position [277, 0]
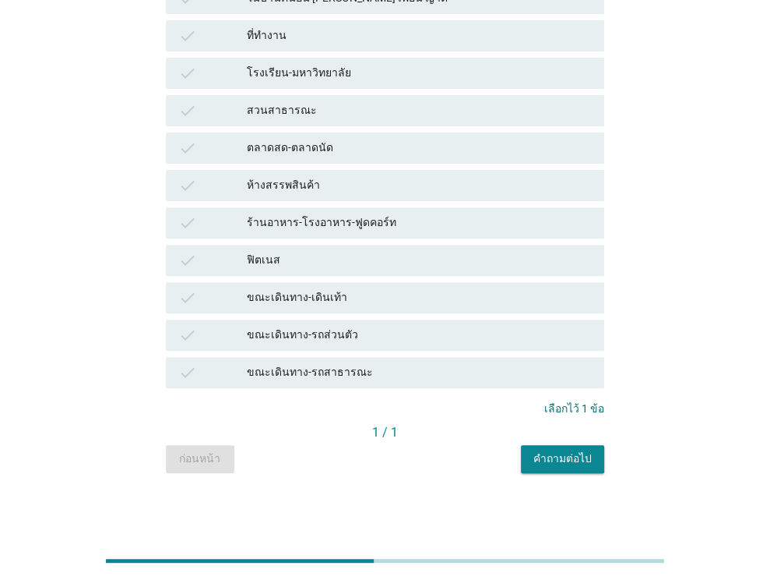
drag, startPoint x: 608, startPoint y: 451, endPoint x: 600, endPoint y: 455, distance: 8.7
click at [608, 451] on div "B10. คุณดื่มน้ำผลไม้ 100% 'รสอื่นๆที่ไม่ใช่รสส้ม' ยี่ห้อนี้ที่ใดเป็นประจำบ้าง? …" at bounding box center [384, 132] width 463 height 705
click at [596, 458] on button "คำถามต่อไป" at bounding box center [562, 459] width 83 height 28
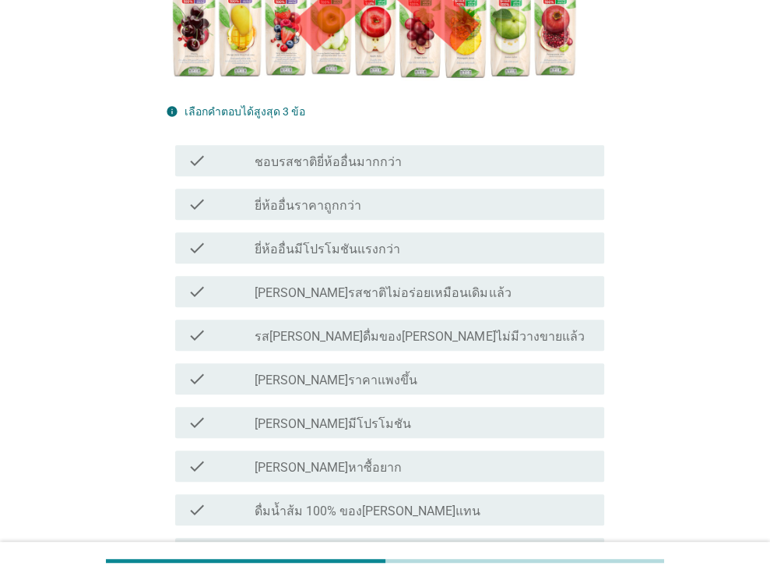
scroll to position [389, 0]
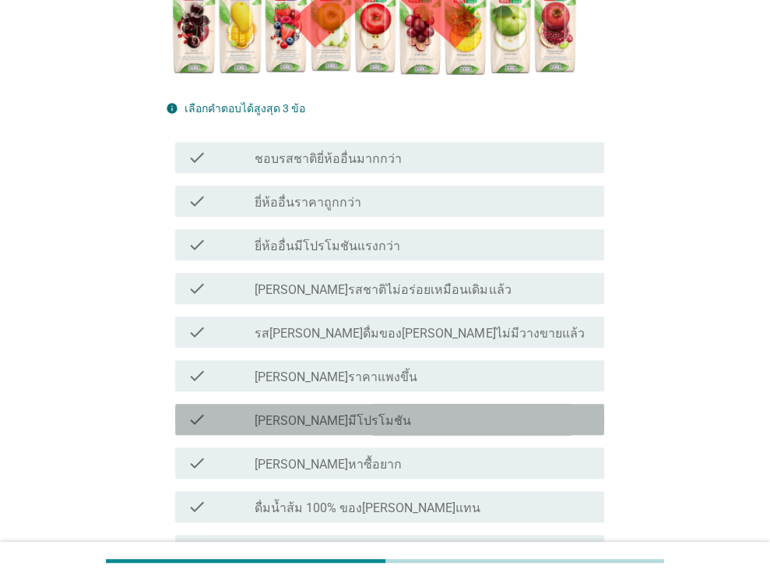
click at [357, 413] on label "[PERSON_NAME]มีโปรโมชัน" at bounding box center [333, 421] width 157 height 16
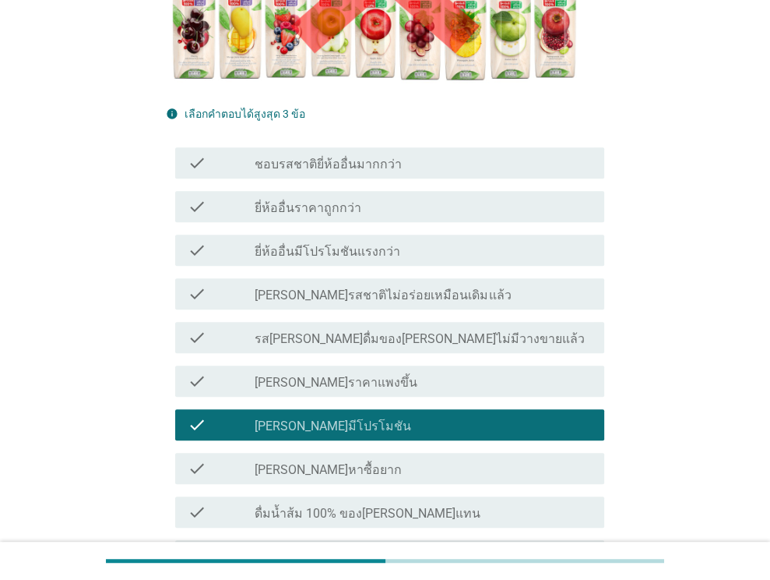
scroll to position [467, 0]
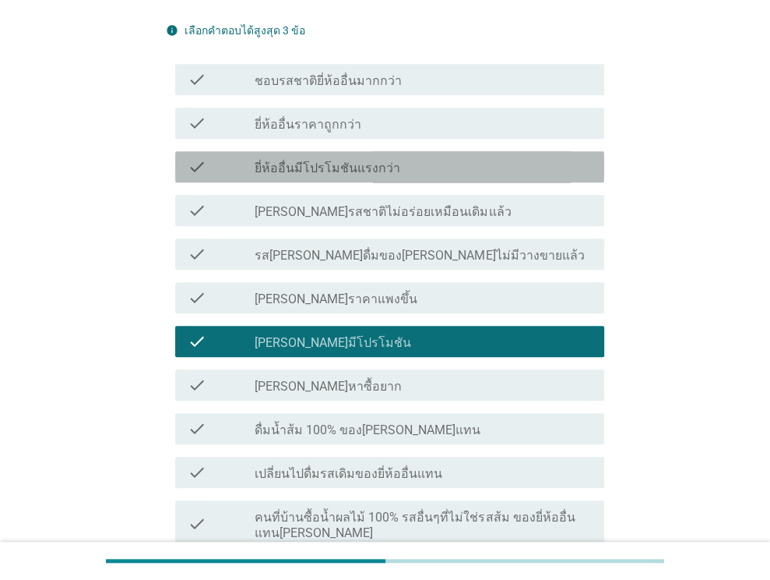
click at [388, 157] on div "check_box_outline_blank ยี่ห้ออื่นมีโปรโมชันแรงกว่า" at bounding box center [423, 166] width 337 height 19
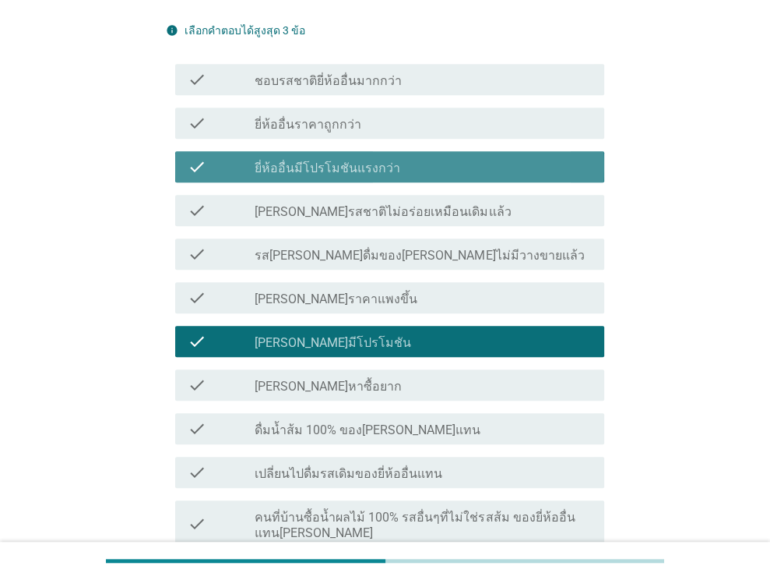
click at [414, 157] on div "check_box_outline_blank ยี่ห้ออื่นมีโปรโมชันแรงกว่า" at bounding box center [423, 166] width 337 height 19
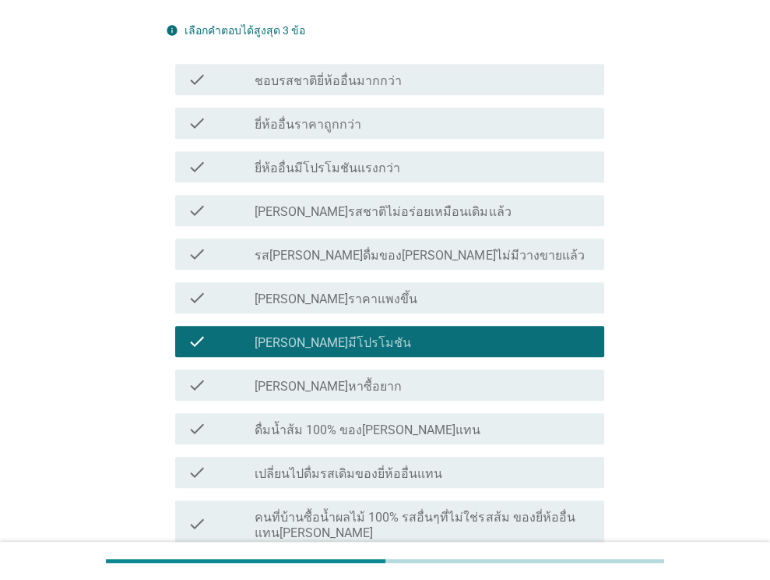
click at [414, 157] on div "check_box_outline_blank ยี่ห้ออื่นมีโปรโมชันแรงกว่า" at bounding box center [423, 166] width 337 height 19
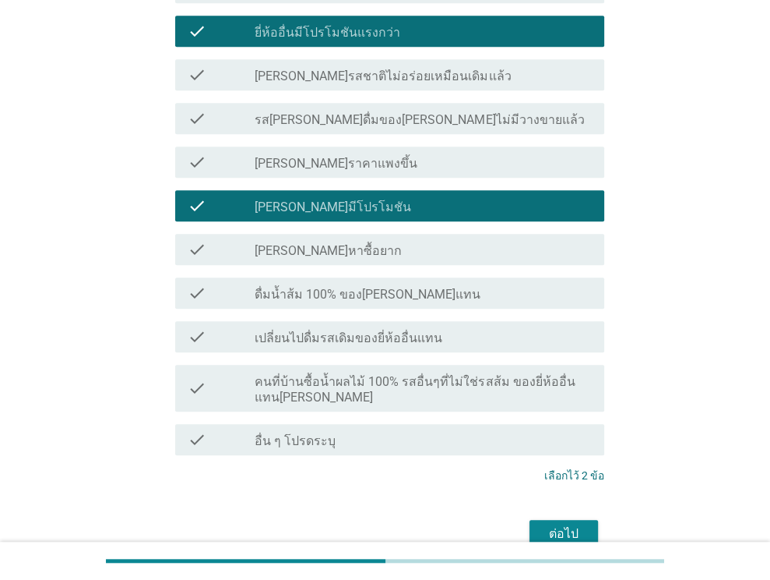
scroll to position [626, 0]
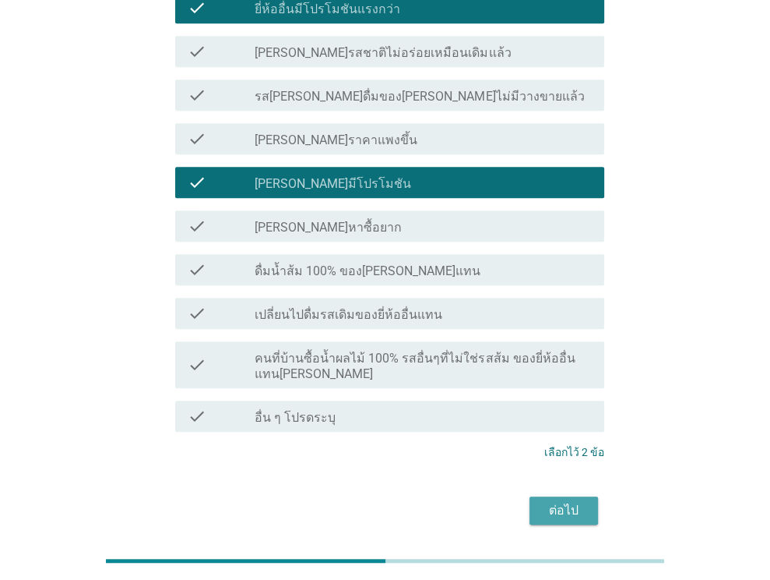
click at [548, 501] on div "ต่อไป" at bounding box center [564, 510] width 44 height 19
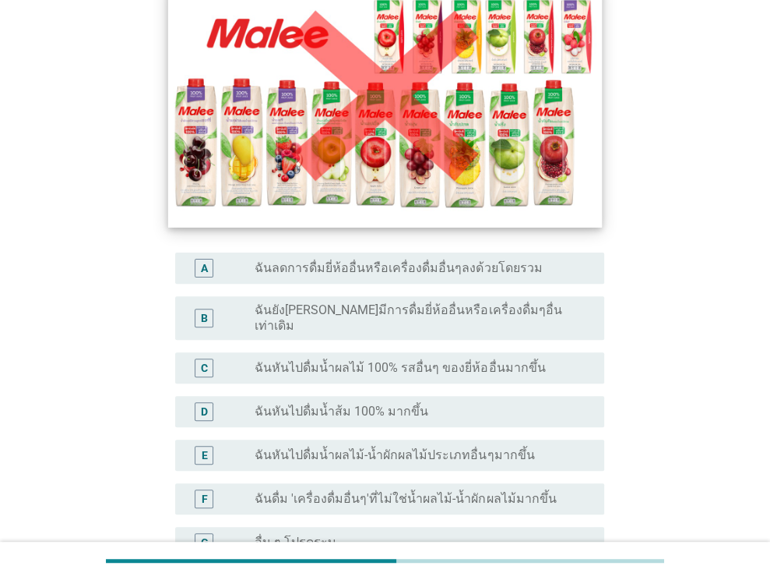
scroll to position [0, 0]
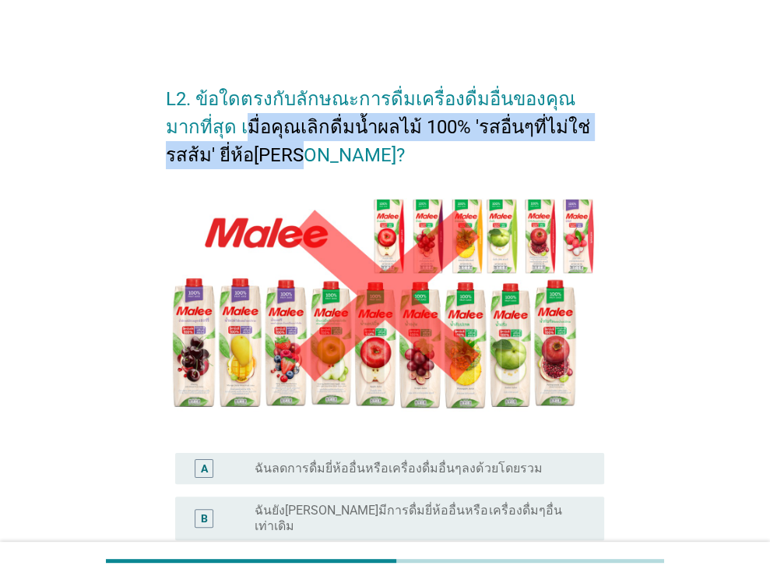
drag, startPoint x: 212, startPoint y: 135, endPoint x: 566, endPoint y: 146, distance: 354.6
click at [566, 146] on h2 "L2. ข้อใดตรงกับลักษณะการดื่มเครื่องดื่มอื่นของคุณมากที่สุด เมื่อคุณเลิกดื่มน้ำผ…" at bounding box center [385, 119] width 439 height 100
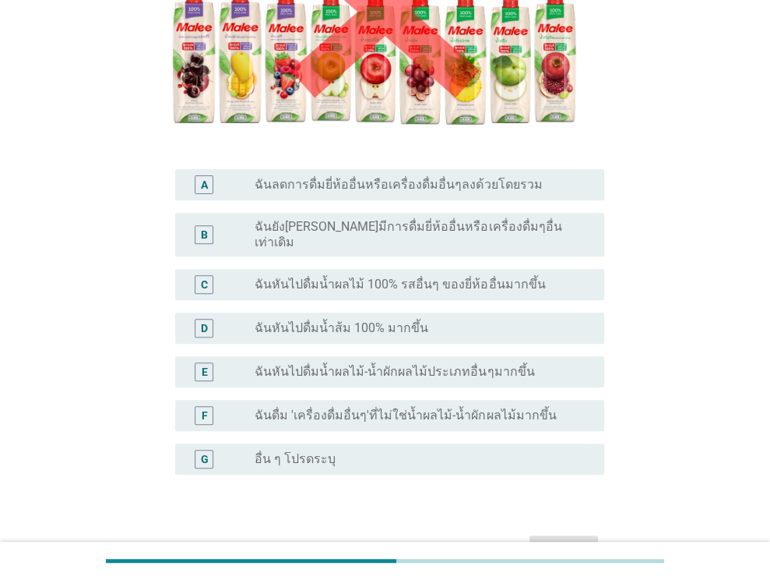
scroll to position [312, 0]
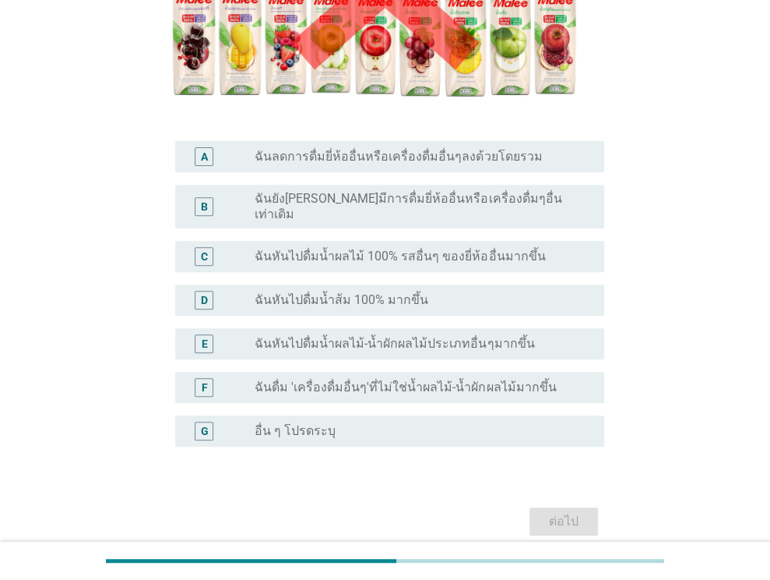
click at [387, 147] on div "radio_button_unchecked ฉันลดการดื่มยี่ห้ออื่นหรือเครื่องดื่มอื่นๆลงด้วยโดยรวม" at bounding box center [423, 156] width 337 height 19
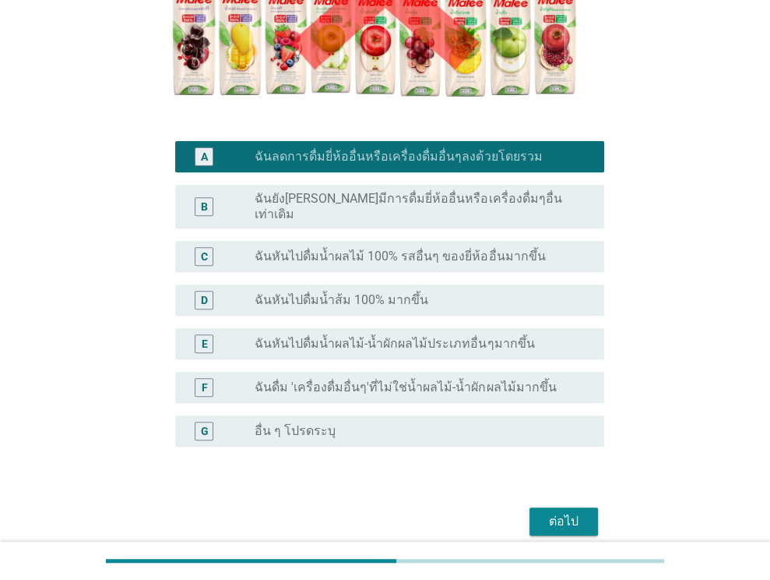
click at [551, 502] on div "ต่อไป" at bounding box center [385, 520] width 439 height 37
click at [552, 512] on div "ต่อไป" at bounding box center [564, 521] width 44 height 19
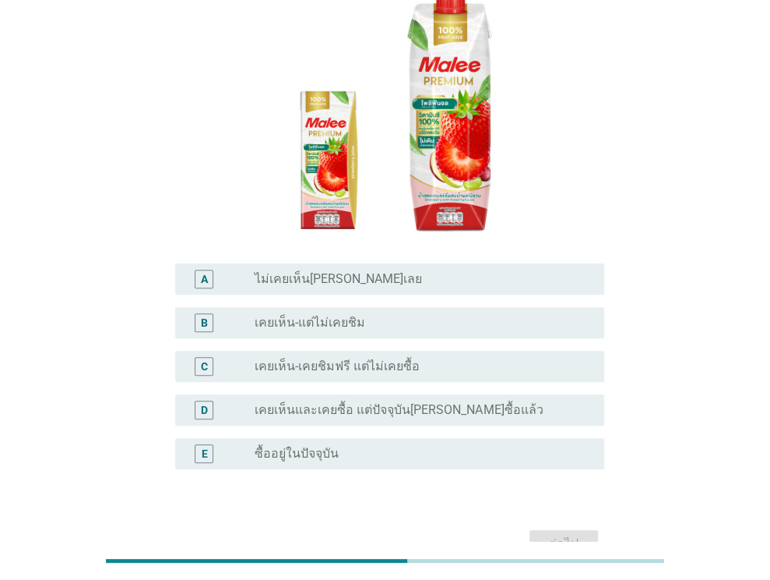
scroll to position [234, 0]
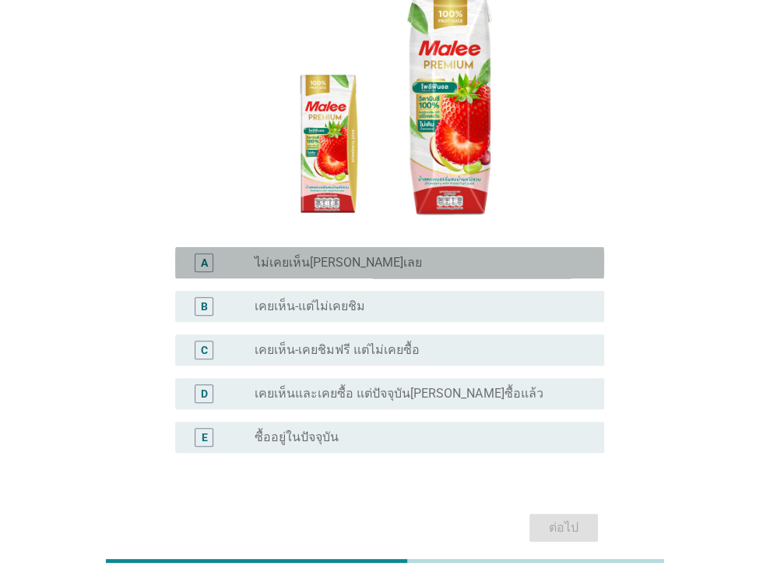
drag, startPoint x: 333, startPoint y: 211, endPoint x: 468, endPoint y: 386, distance: 220.9
click at [333, 255] on label "ไม่เคยเห็น[PERSON_NAME]เลย" at bounding box center [338, 263] width 167 height 16
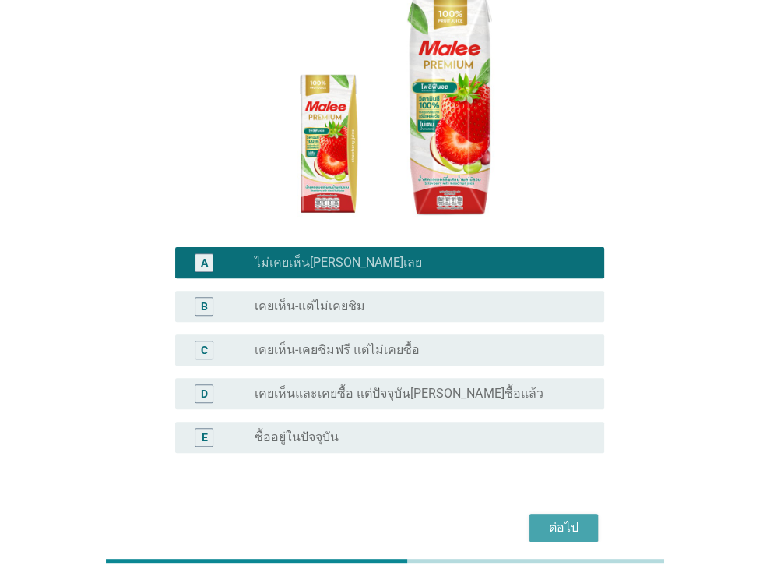
click at [551, 518] on div "ต่อไป" at bounding box center [564, 527] width 44 height 19
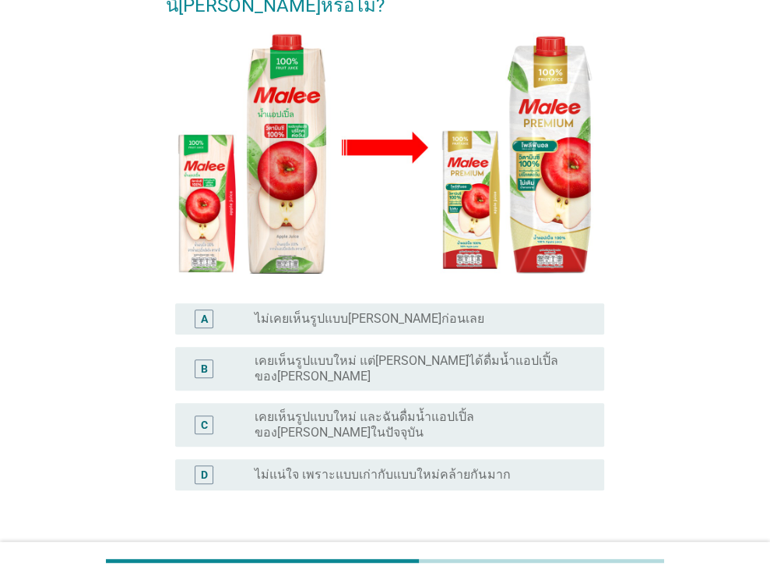
click at [323, 409] on label "เคยเห็นรูปแบบใหม่ และฉันดื่มน้ำแอปเปิ้ลของ[PERSON_NAME]ในปัจจุบัน" at bounding box center [417, 424] width 325 height 31
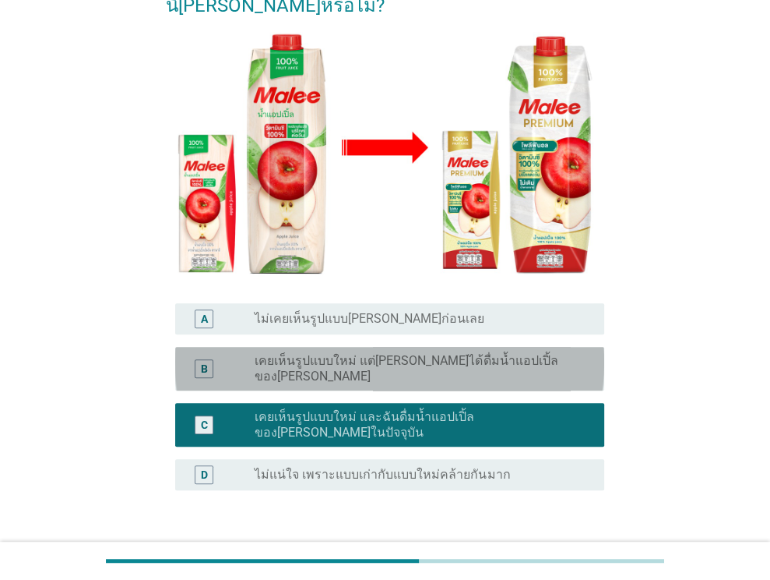
click at [360, 353] on label "เคยเห็นรูปแบบใหม่ แต่[PERSON_NAME]ได้ดื่มน้ำแอปเปิ้ลของ[PERSON_NAME]" at bounding box center [417, 368] width 325 height 31
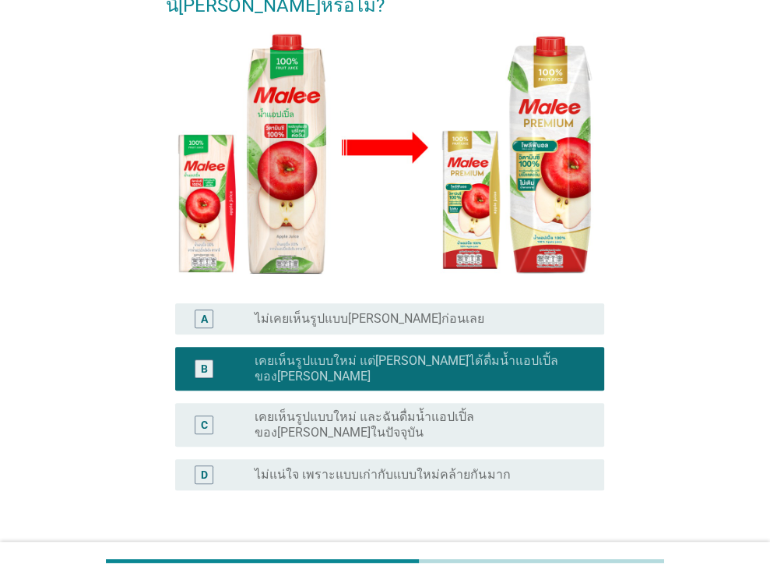
click at [396, 303] on div "A radio_button_unchecked ไม่เคยเห็นรูปแบบ[PERSON_NAME]ก่อนเลย" at bounding box center [389, 318] width 429 height 31
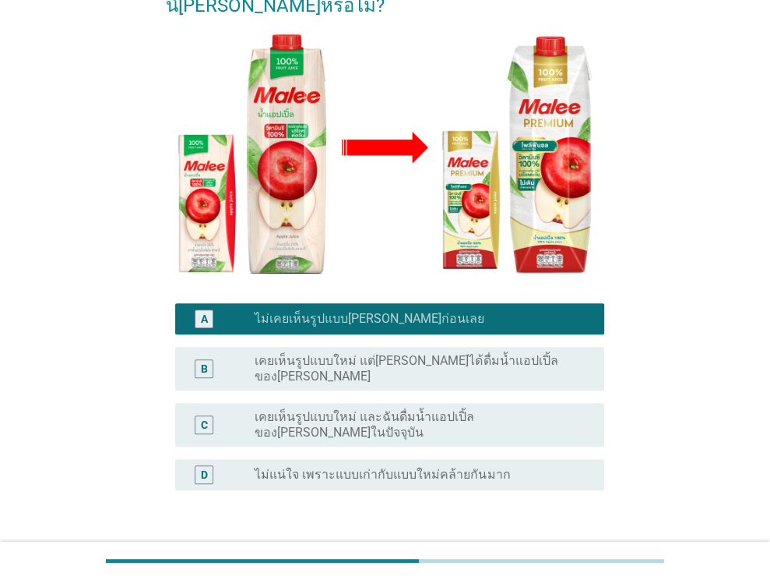
click at [544, 555] on div "ต่อไป" at bounding box center [564, 564] width 44 height 19
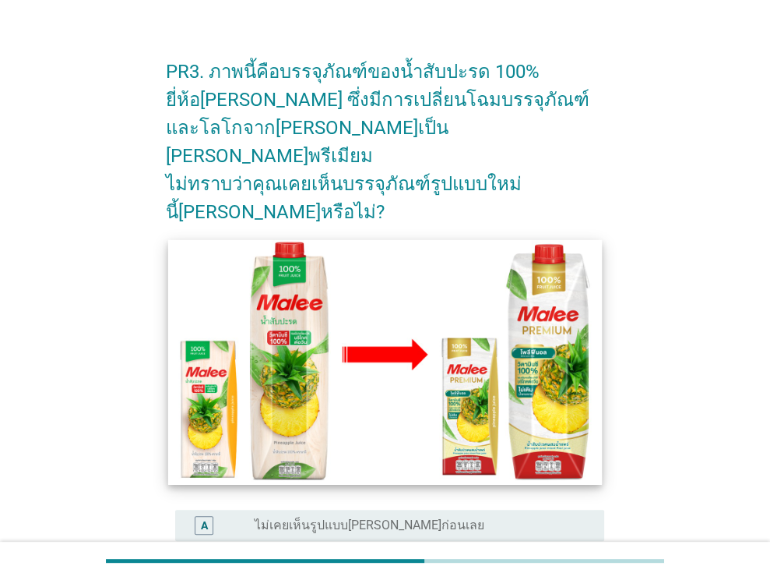
scroll to position [292, 0]
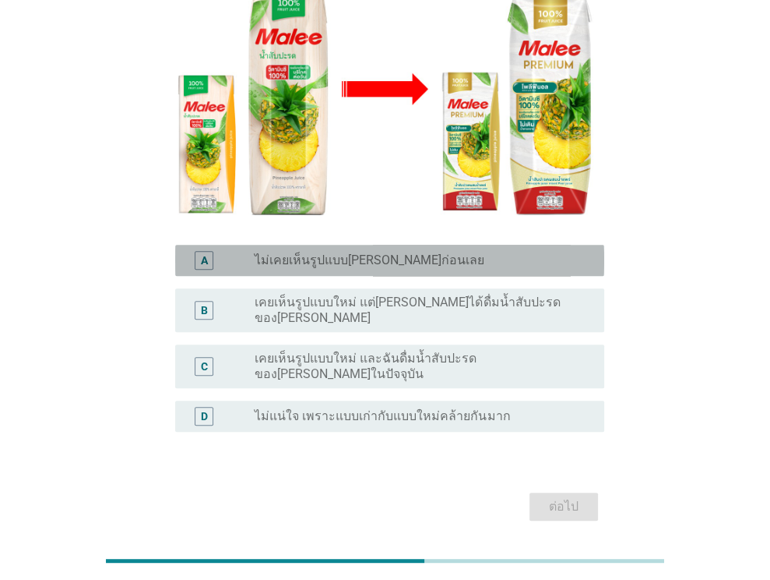
click at [333, 252] on label "ไม่เคยเห็นรูปแบบ[PERSON_NAME]ก่อนเลย" at bounding box center [370, 260] width 230 height 16
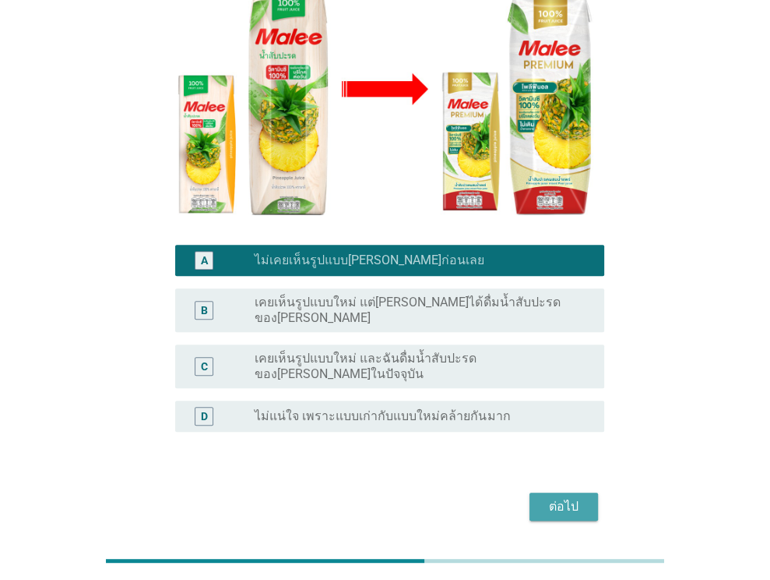
click at [552, 497] on div "ต่อไป" at bounding box center [564, 506] width 44 height 19
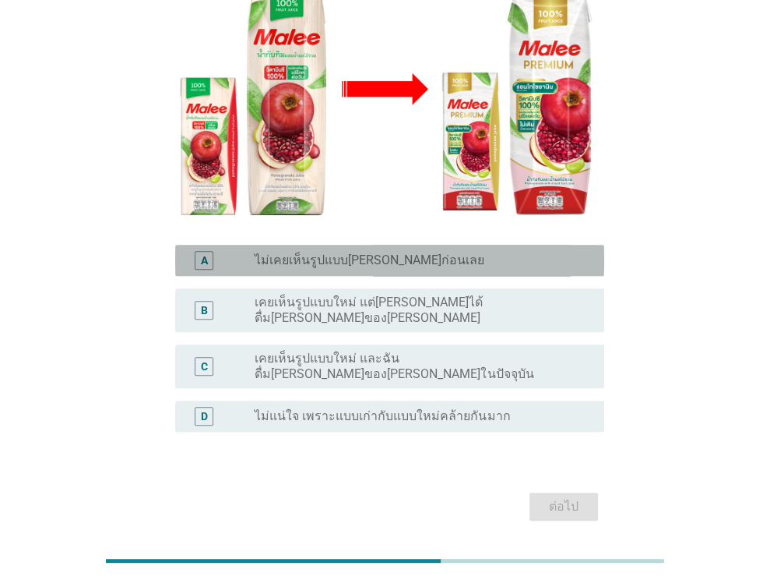
click at [296, 252] on label "ไม่เคยเห็นรูปแบบ[PERSON_NAME]ก่อนเลย" at bounding box center [370, 260] width 230 height 16
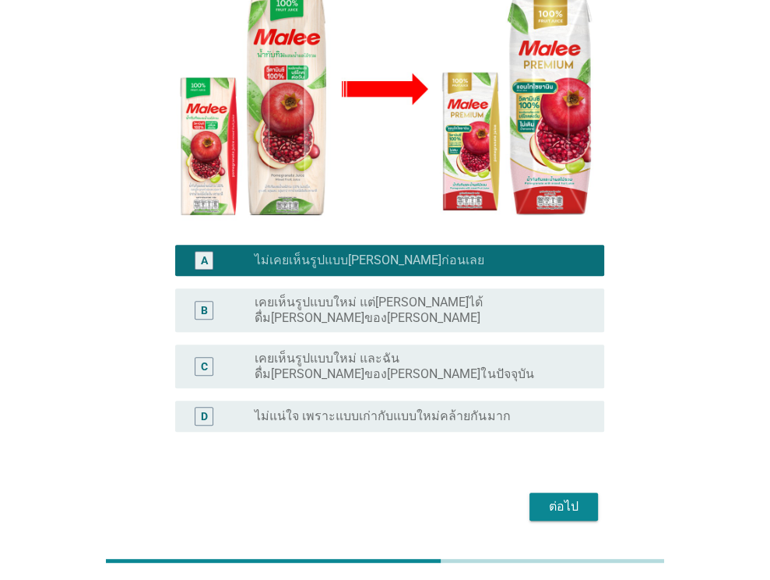
click at [558, 492] on button "ต่อไป" at bounding box center [564, 506] width 69 height 28
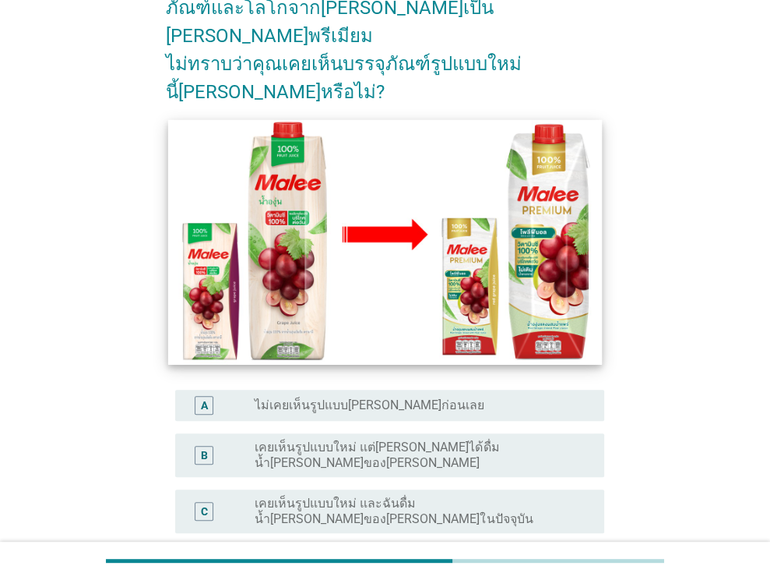
scroll to position [156, 0]
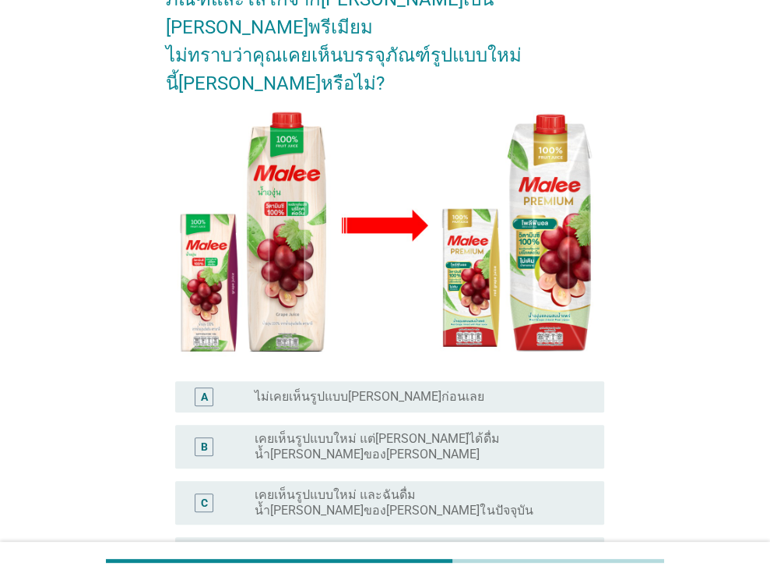
click at [402, 389] on label "ไม่เคยเห็นรูปแบบ[PERSON_NAME]ก่อนเลย" at bounding box center [370, 397] width 230 height 16
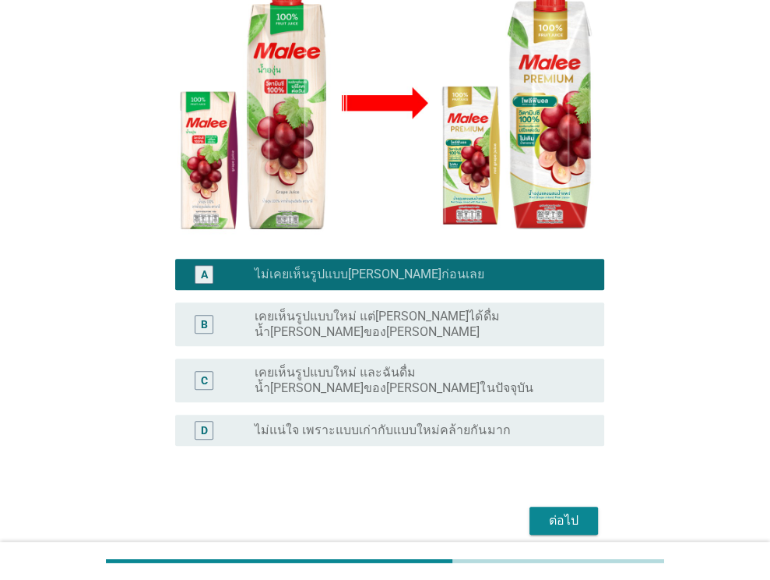
scroll to position [292, 0]
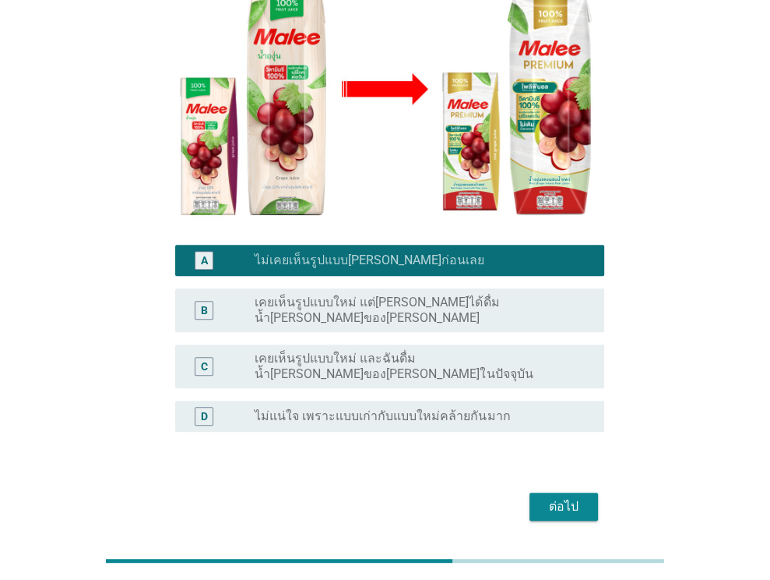
click at [539, 492] on button "ต่อไป" at bounding box center [564, 506] width 69 height 28
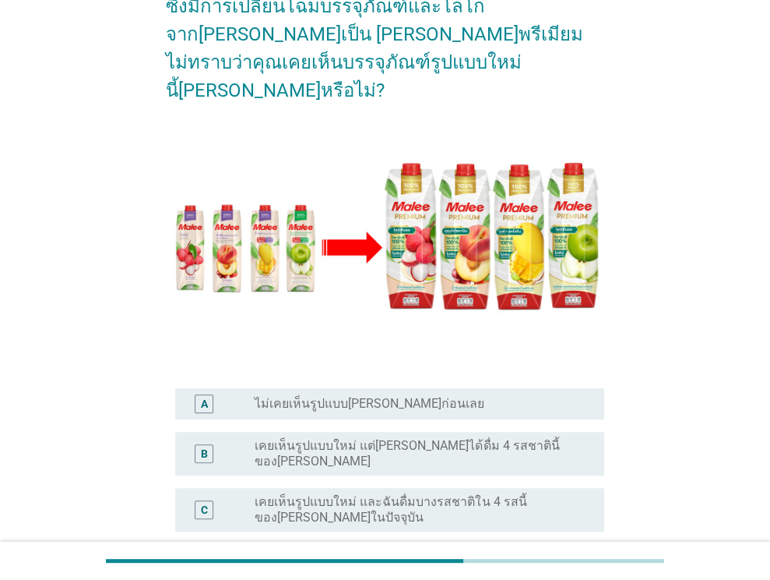
scroll to position [156, 0]
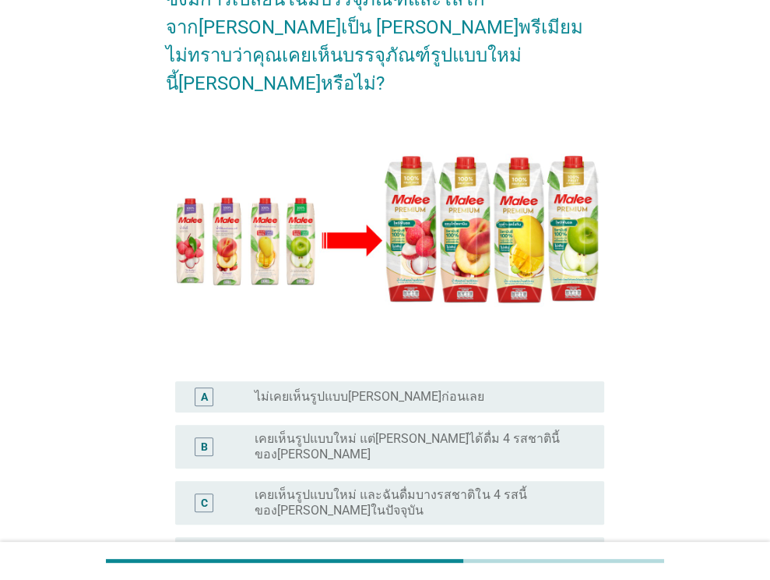
click at [451, 389] on div "radio_button_unchecked ไม่เคยเห็นรูปแบบ[PERSON_NAME]ก่อนเลย" at bounding box center [417, 397] width 325 height 16
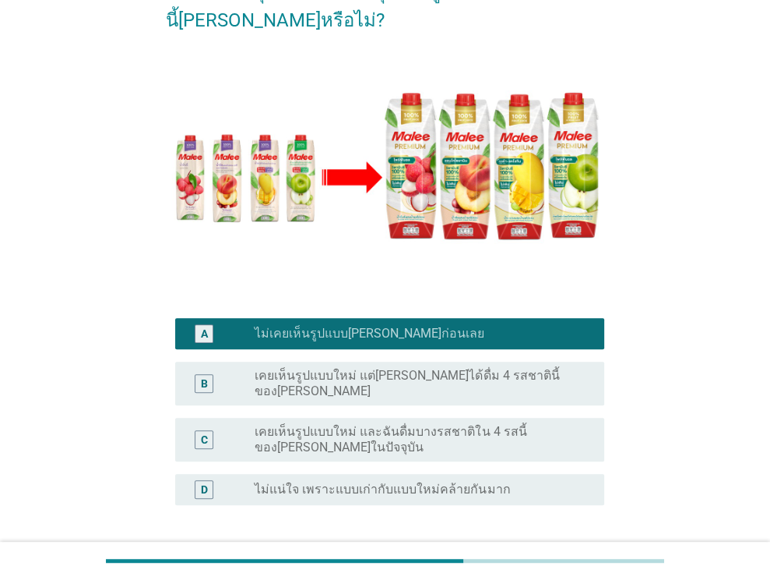
scroll to position [305, 0]
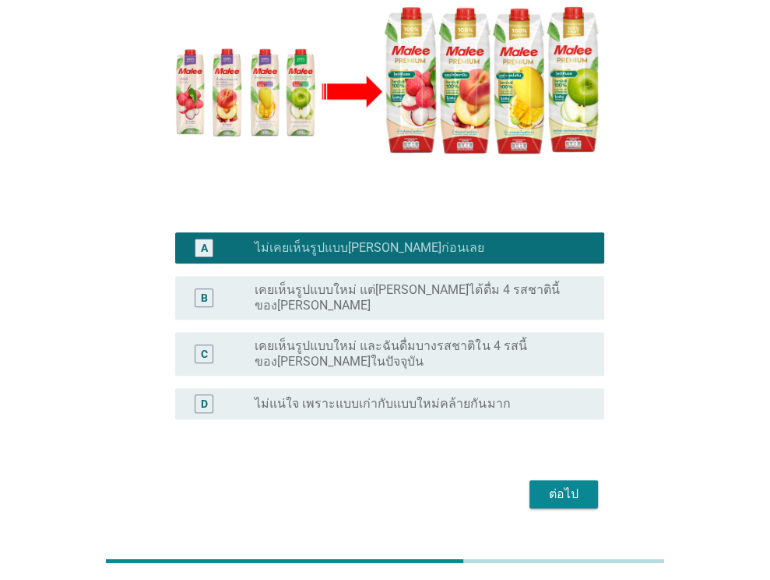
click at [526, 475] on div "ต่อไป" at bounding box center [385, 493] width 439 height 37
click at [552, 484] on div "ต่อไป" at bounding box center [564, 493] width 44 height 19
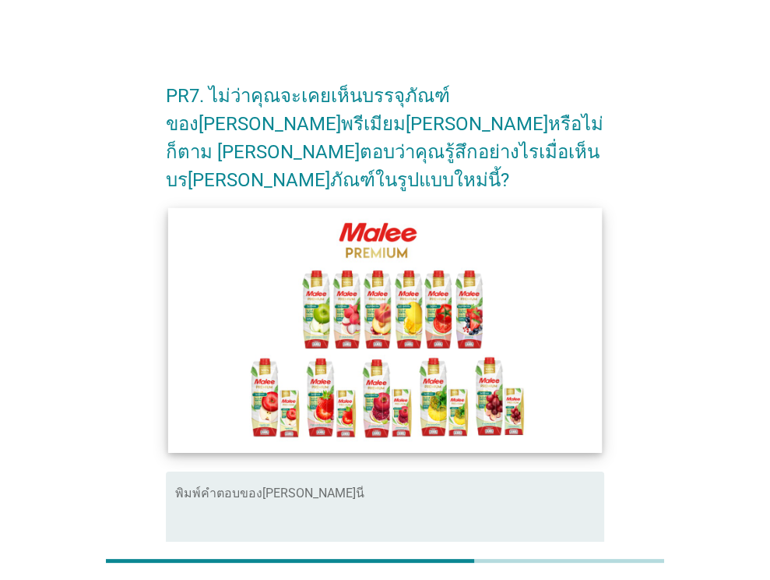
scroll to position [0, 0]
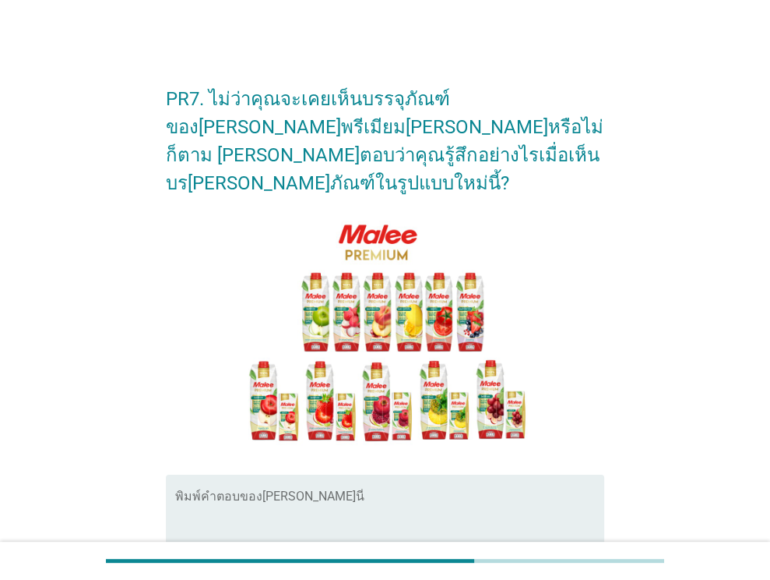
click at [289, 474] on div "พิมพ์คำตอบของ[PERSON_NAME]นี่" at bounding box center [389, 524] width 429 height 100
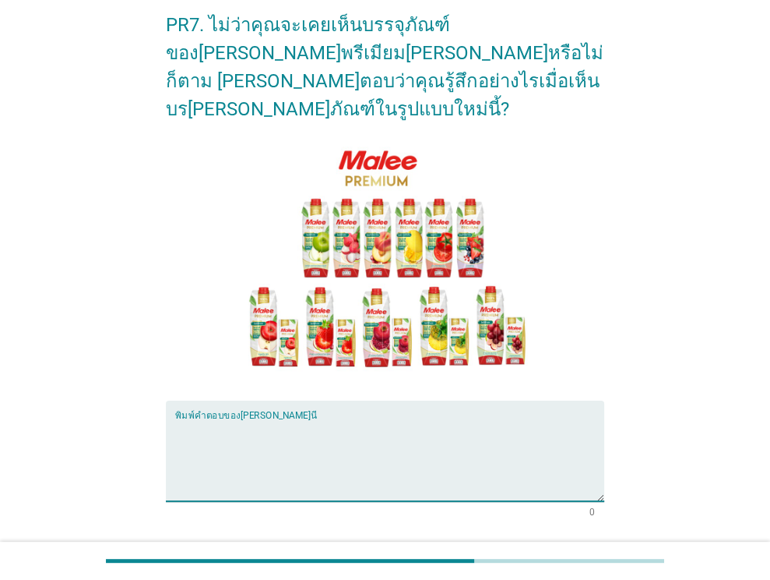
scroll to position [78, 0]
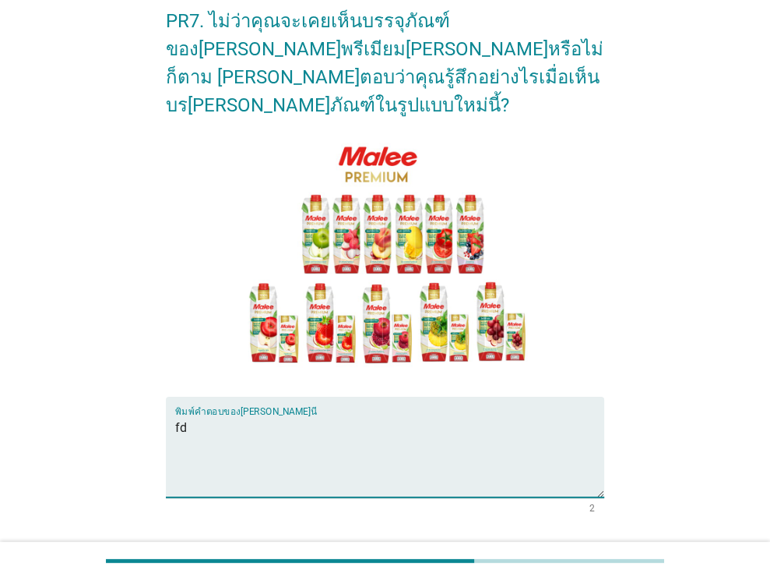
type textarea "f"
click at [178, 415] on textarea "ดูแตกต่างจาก[PERSON_NAME]ธรรมดา" at bounding box center [389, 456] width 429 height 82
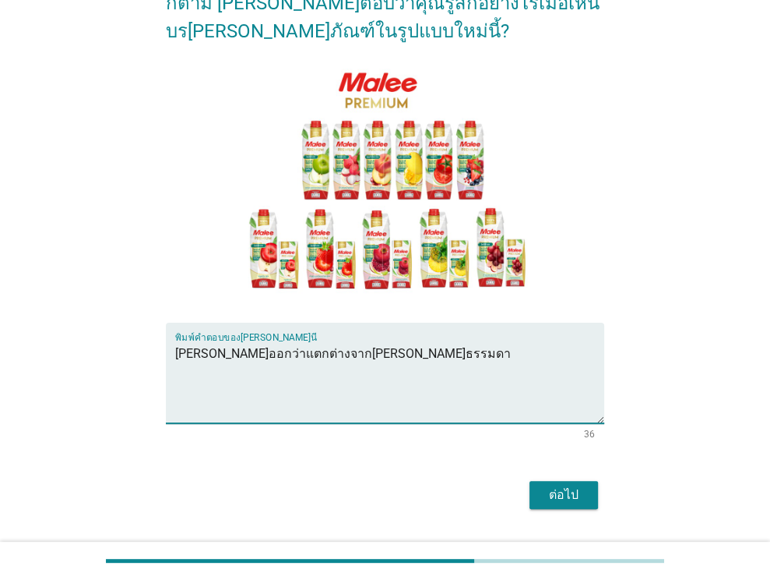
scroll to position [156, 0]
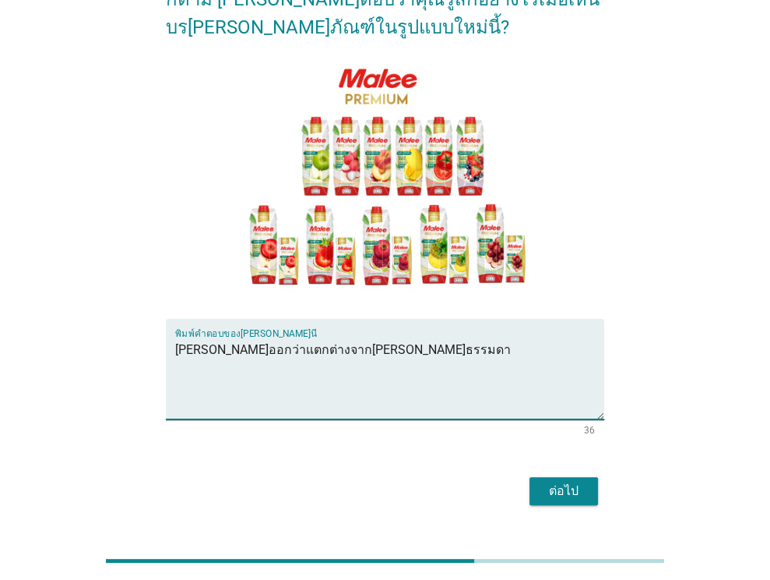
click at [388, 337] on textarea "[PERSON_NAME]ออกว่าแตกต่างจาก[PERSON_NAME]ธรรมดา" at bounding box center [389, 378] width 429 height 82
type textarea "[PERSON_NAME]ออกว่าแตกต่างจาก[PERSON_NAME]ธรรมดาแม้จะเป็นผลไม้ชุดเดิม"
click at [547, 481] on div "ต่อไป" at bounding box center [564, 490] width 44 height 19
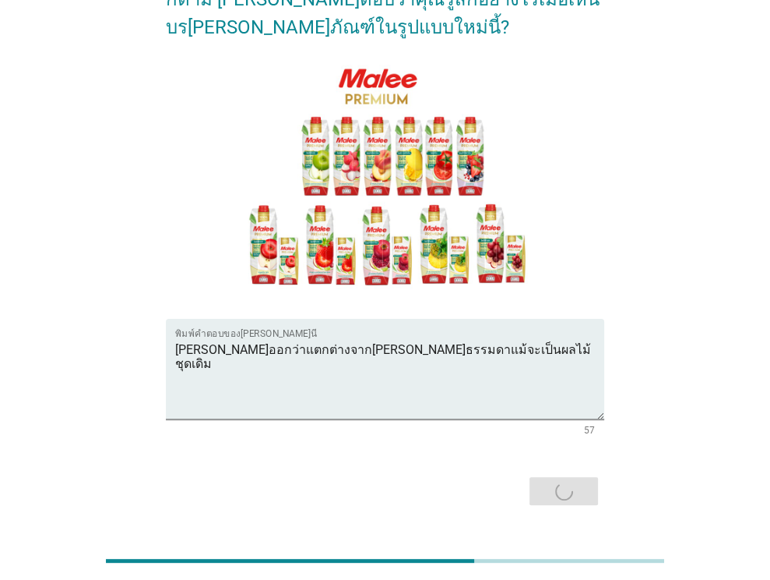
scroll to position [0, 0]
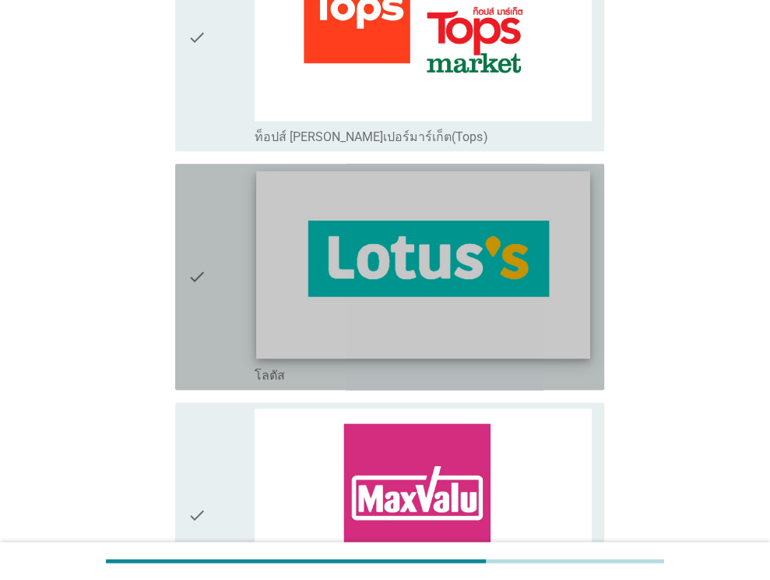
click at [395, 186] on img at bounding box center [423, 265] width 333 height 188
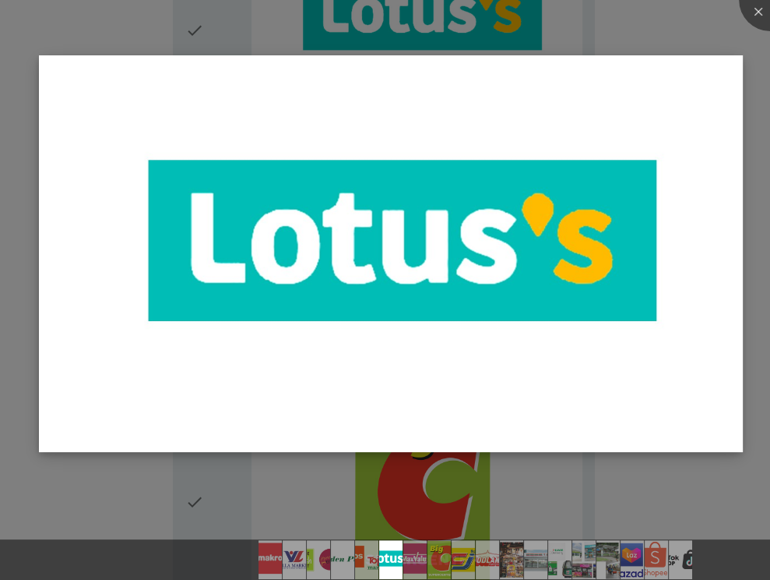
scroll to position [1480, 0]
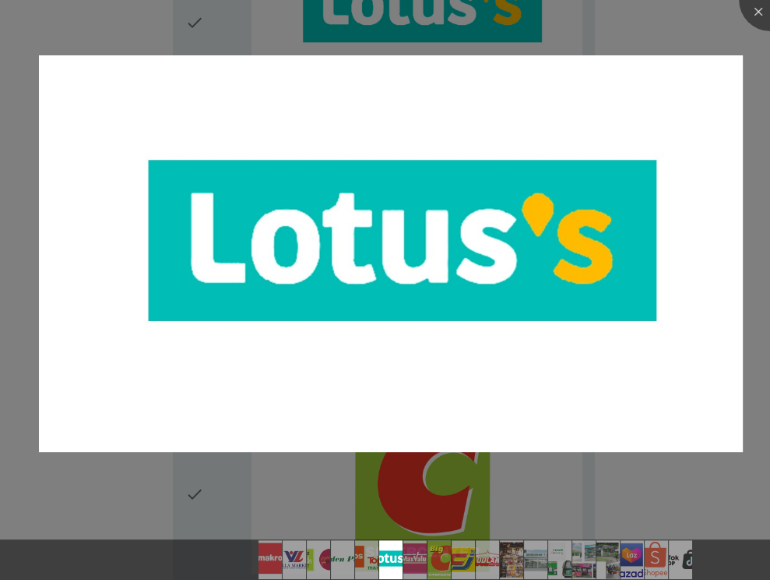
click at [650, 44] on div at bounding box center [385, 290] width 770 height 580
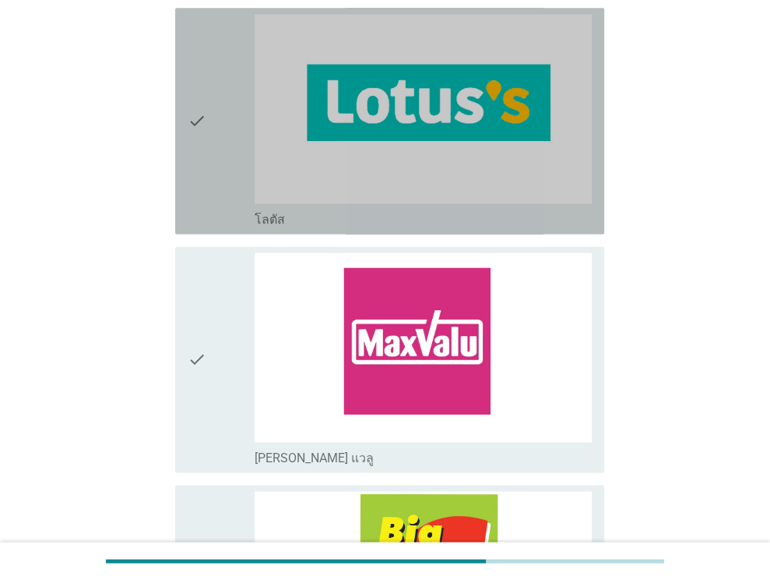
click at [217, 167] on div "check" at bounding box center [222, 120] width 68 height 213
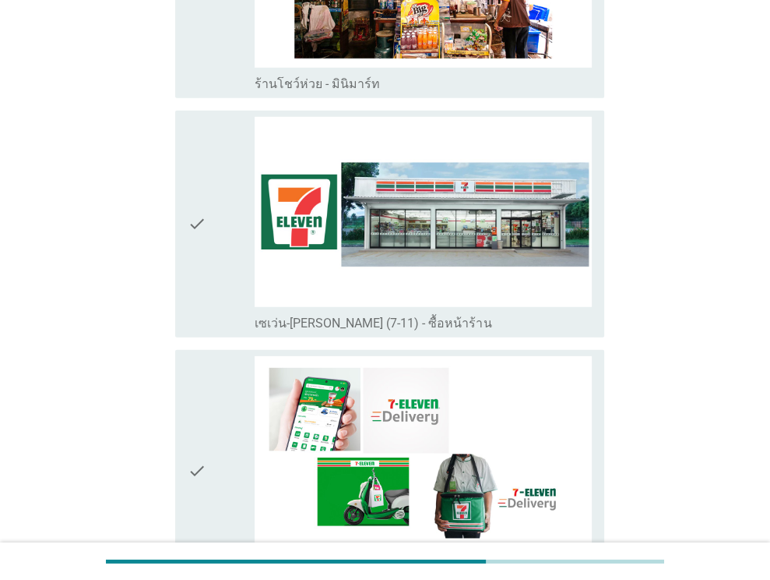
scroll to position [2882, 0]
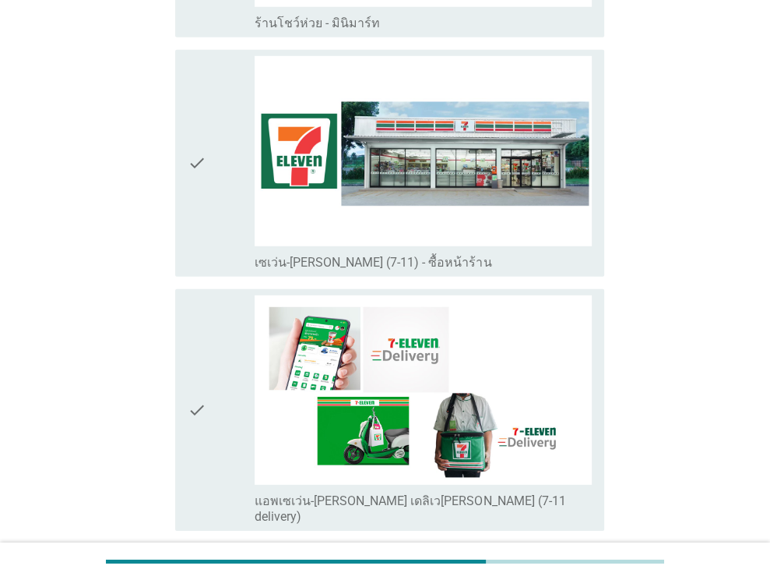
click at [206, 136] on icon "check" at bounding box center [197, 162] width 19 height 213
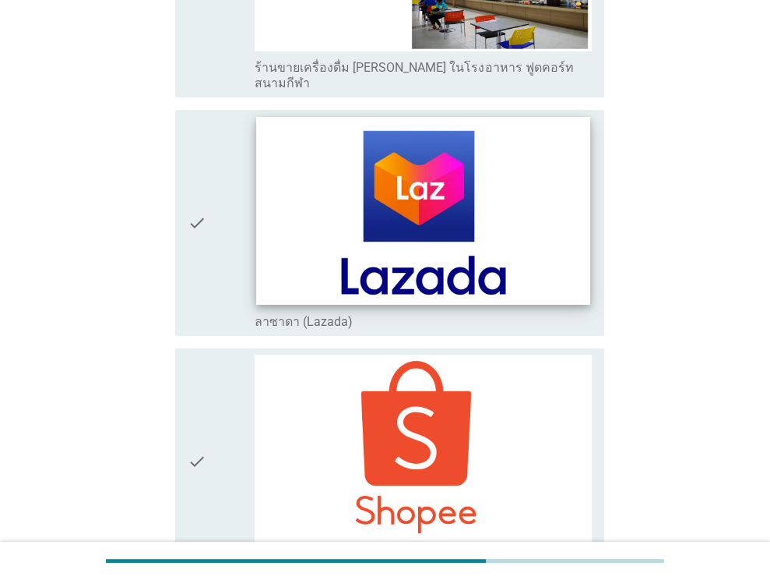
scroll to position [4178, 0]
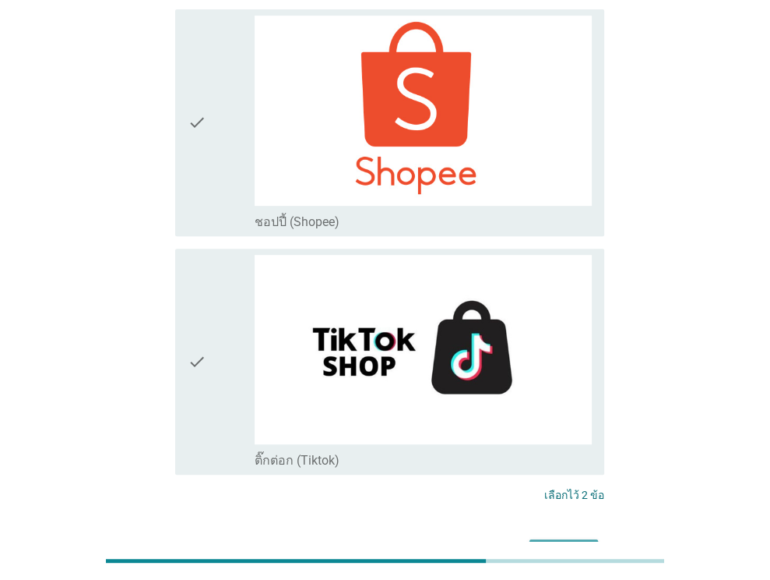
click at [572, 539] on button "ต่อไป" at bounding box center [564, 553] width 69 height 28
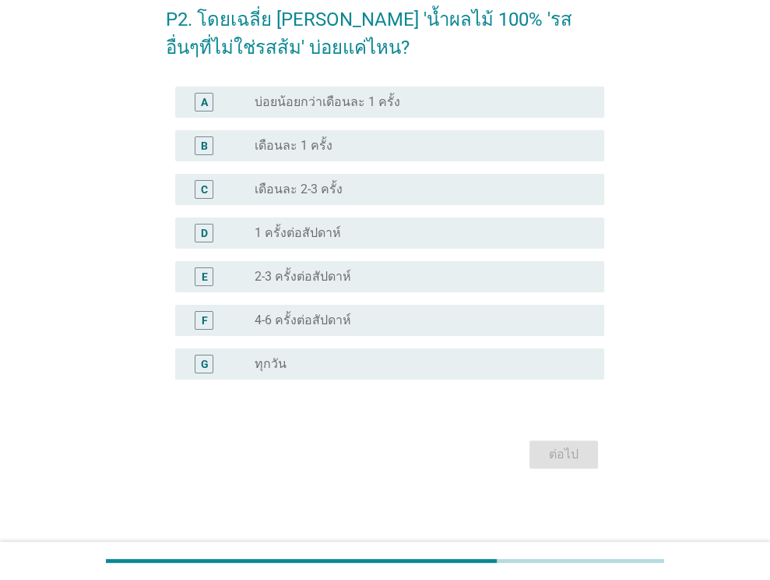
scroll to position [0, 0]
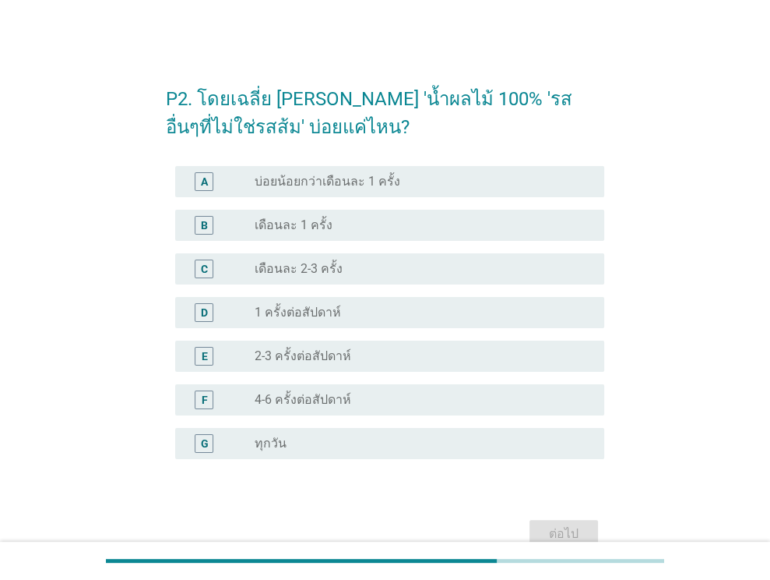
click at [321, 270] on label "เดือนละ 2-3 ครั้ง" at bounding box center [299, 269] width 88 height 16
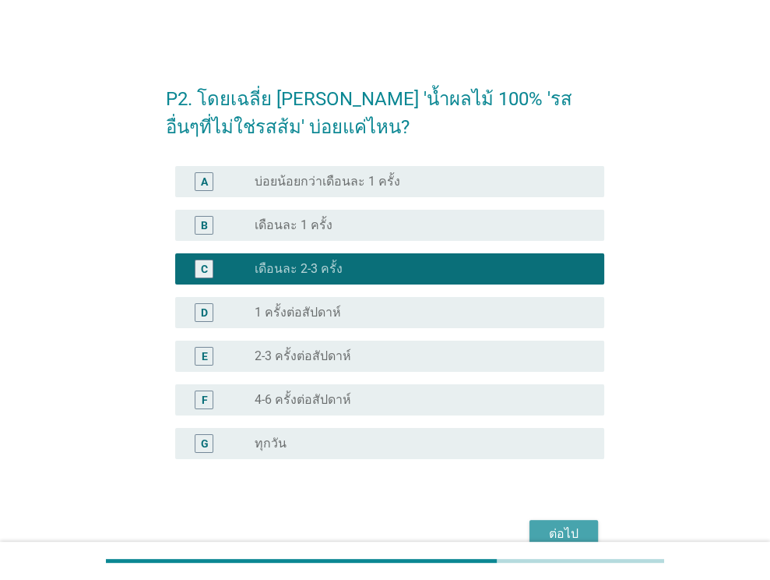
click at [572, 524] on div "ต่อไป" at bounding box center [564, 533] width 44 height 19
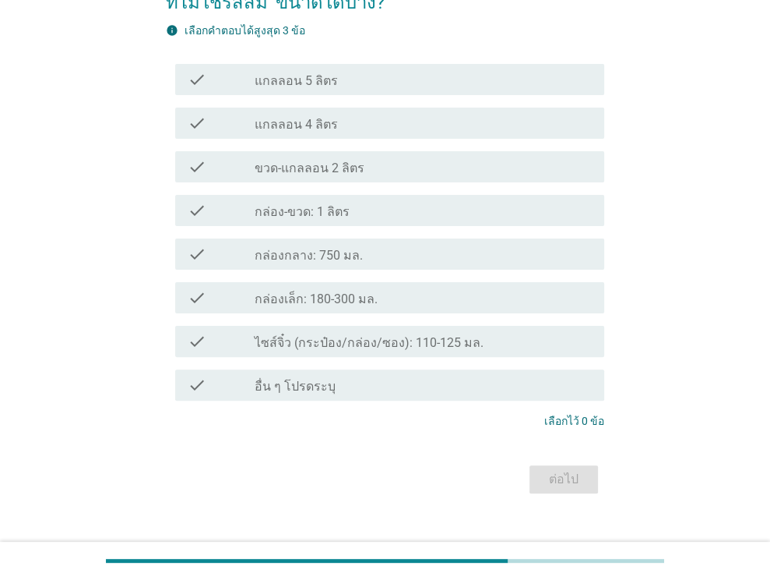
scroll to position [150, 0]
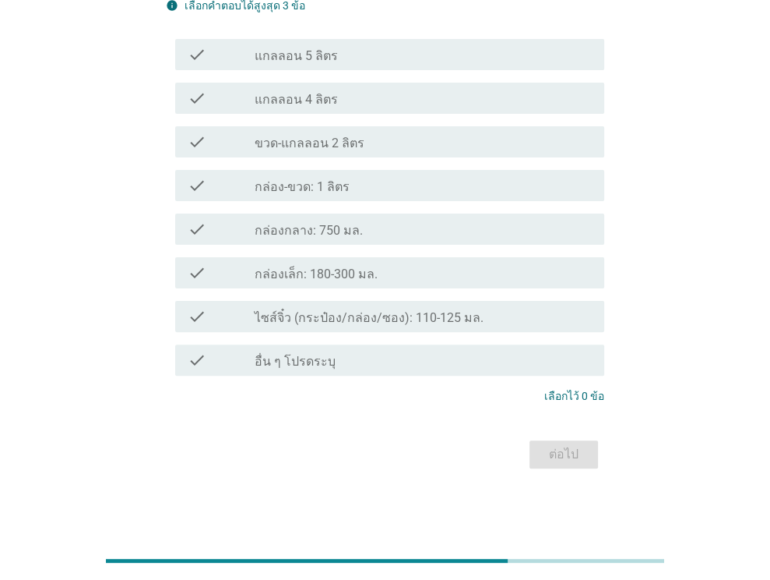
click at [365, 275] on label "กล่องเล็ก: 180-300 มล." at bounding box center [316, 274] width 123 height 16
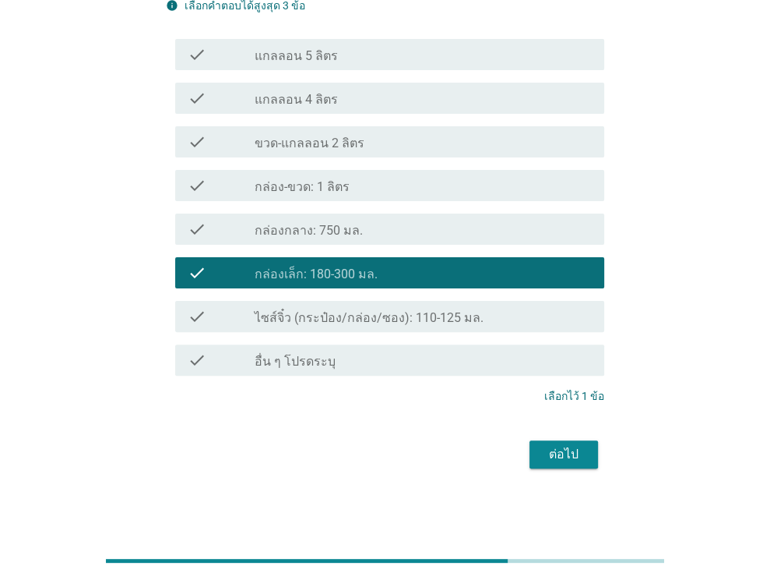
click at [553, 455] on div "ต่อไป" at bounding box center [564, 454] width 44 height 19
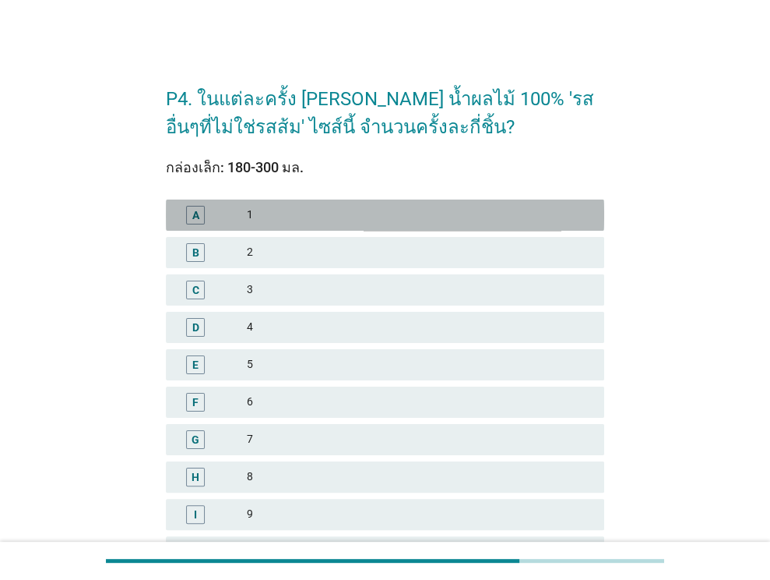
click at [339, 211] on div "1" at bounding box center [419, 215] width 345 height 19
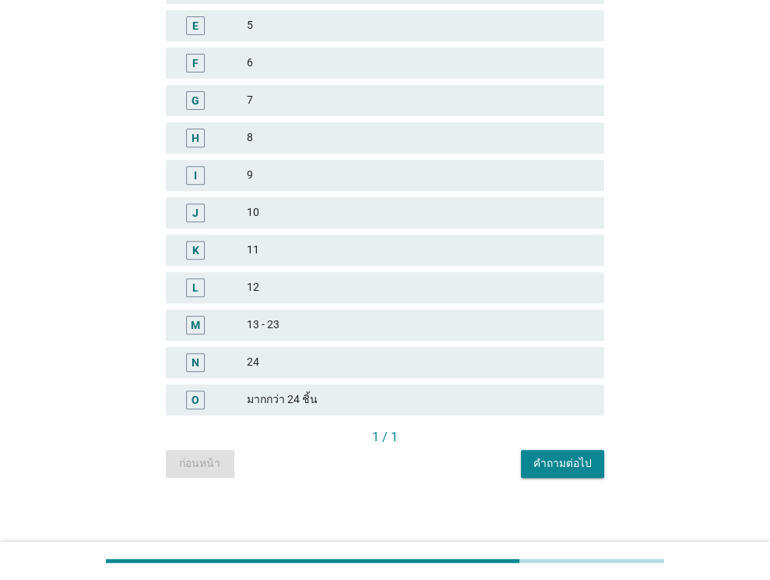
scroll to position [343, 0]
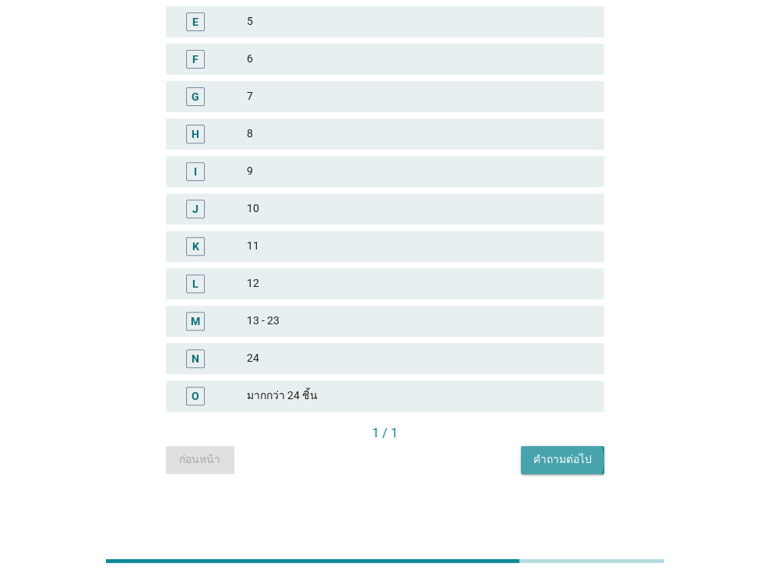
click at [566, 470] on button "คำถามต่อไป" at bounding box center [562, 460] width 83 height 28
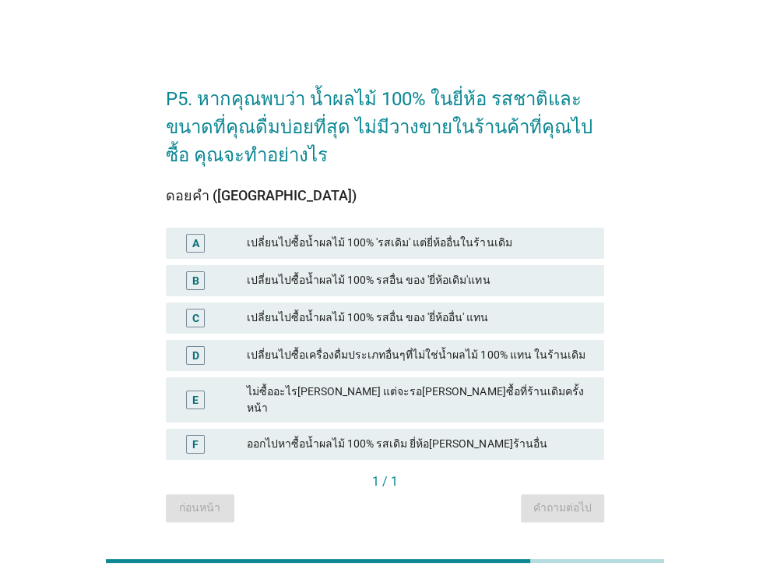
click at [394, 245] on div "เปลี่ยนไปซื้อน้ำผลไม้ 100% 'รสเดิม' แต่ยี่ห้ออื่นในร้านเดิม" at bounding box center [419, 243] width 345 height 19
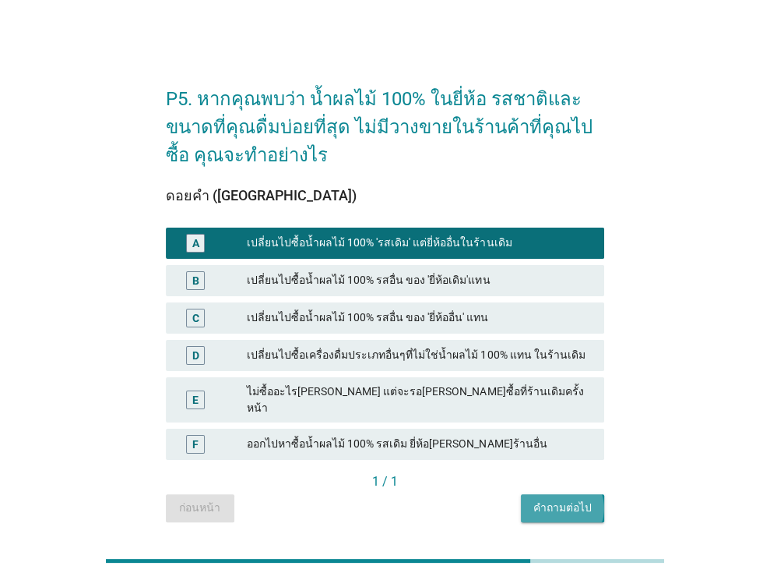
click at [588, 504] on button "คำถามต่อไป" at bounding box center [562, 508] width 83 height 28
